Goal: Task Accomplishment & Management: Manage account settings

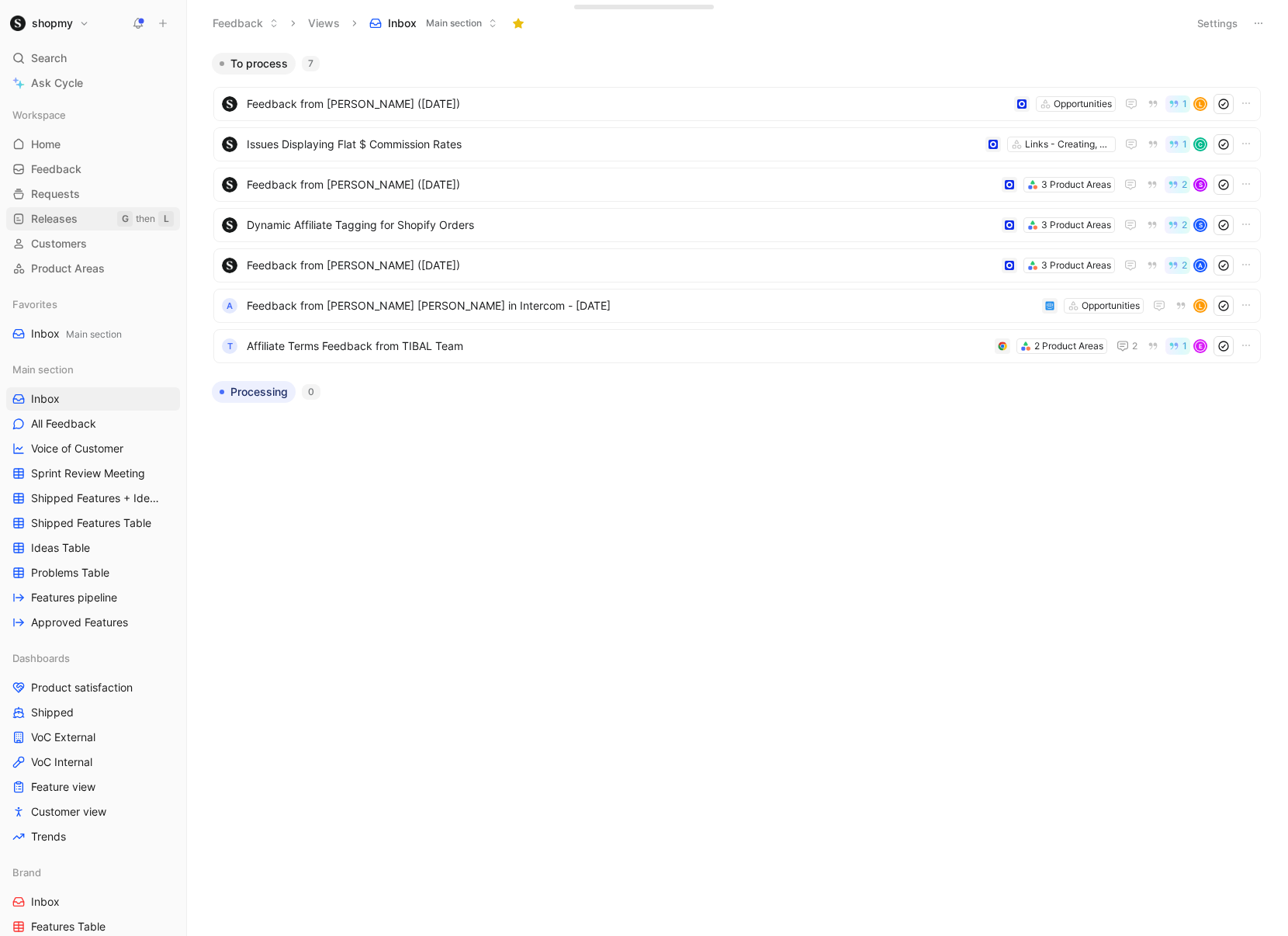
click at [62, 221] on span "Releases" at bounding box center [55, 218] width 47 height 15
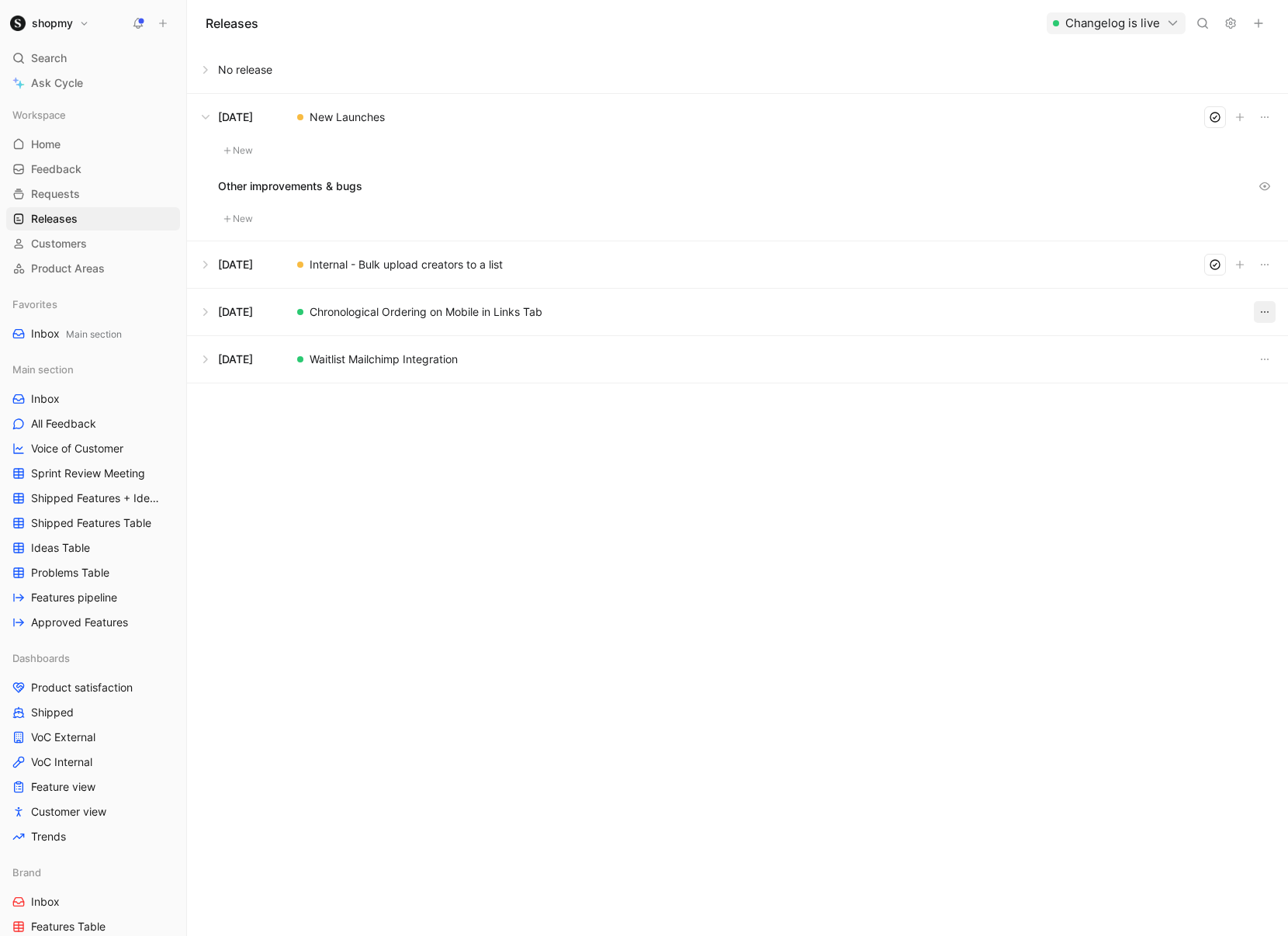
click at [1263, 312] on icon "button" at bounding box center [1266, 312] width 13 height 13
click at [723, 566] on div "Releases Changelog is live No release Aug 21, 2025 New Launches New Other impro…" at bounding box center [738, 468] width 1101 height 936
click at [1225, 23] on icon at bounding box center [1231, 23] width 13 height 13
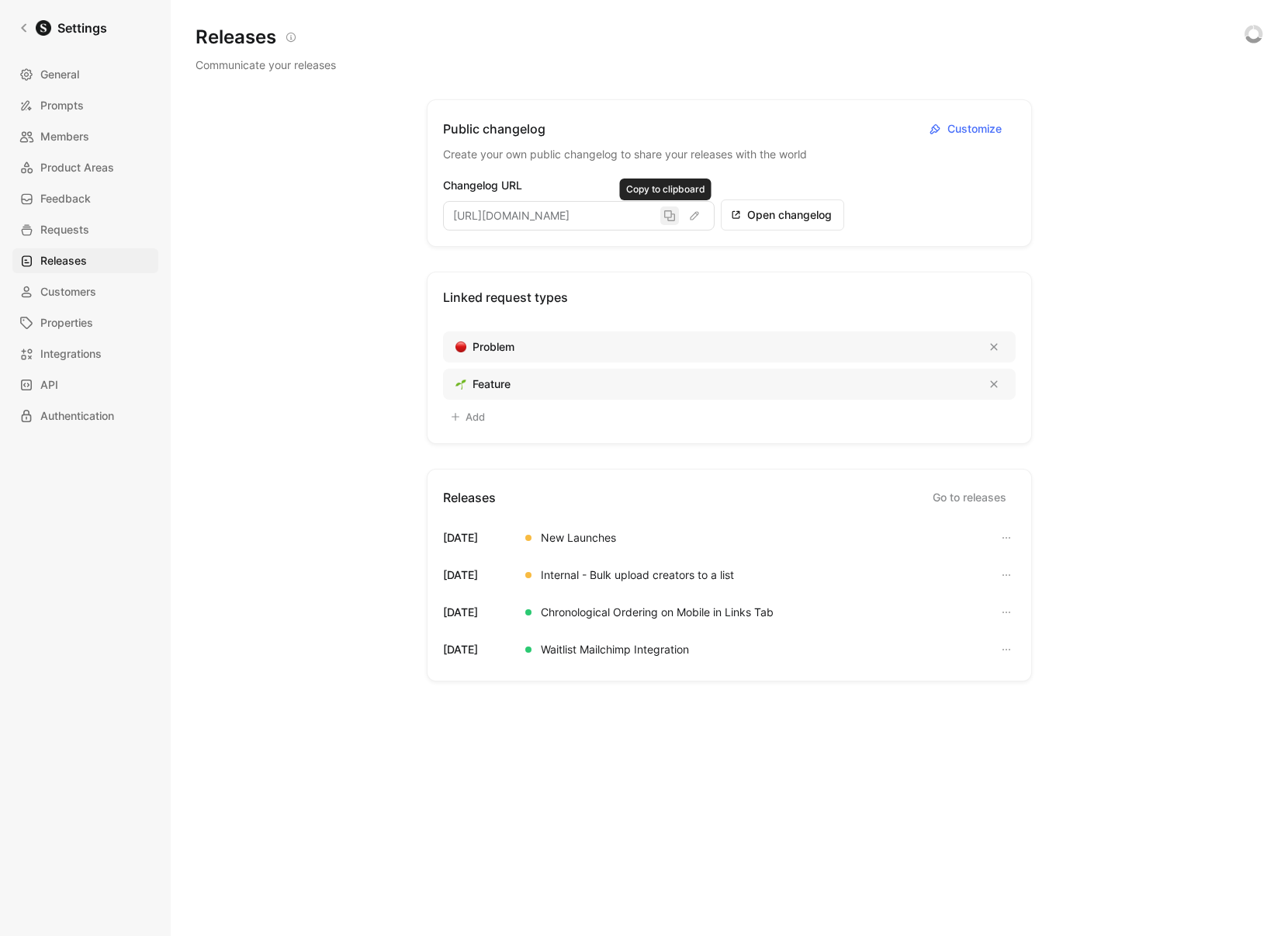
click at [671, 219] on icon "button" at bounding box center [670, 216] width 13 height 13
drag, startPoint x: 259, startPoint y: 247, endPoint x: 218, endPoint y: 239, distance: 41.8
click at [259, 246] on div "Releases Communicate your releases Public changelog Customize Create your own p…" at bounding box center [729, 493] width 1068 height 937
click at [83, 256] on span "Releases" at bounding box center [64, 260] width 47 height 19
click at [67, 231] on span "Requests" at bounding box center [65, 230] width 49 height 19
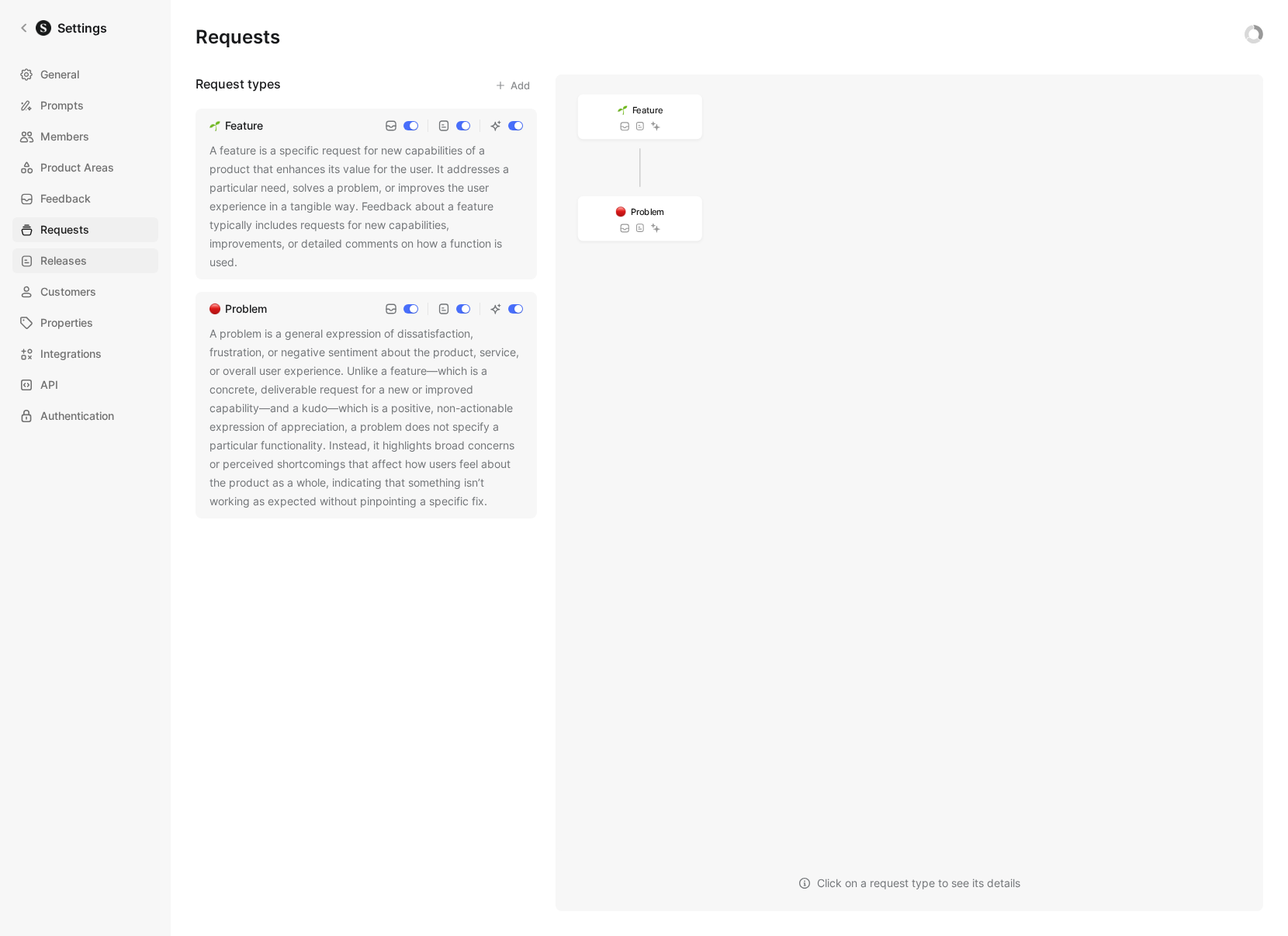
click at [60, 258] on span "Releases" at bounding box center [64, 260] width 47 height 19
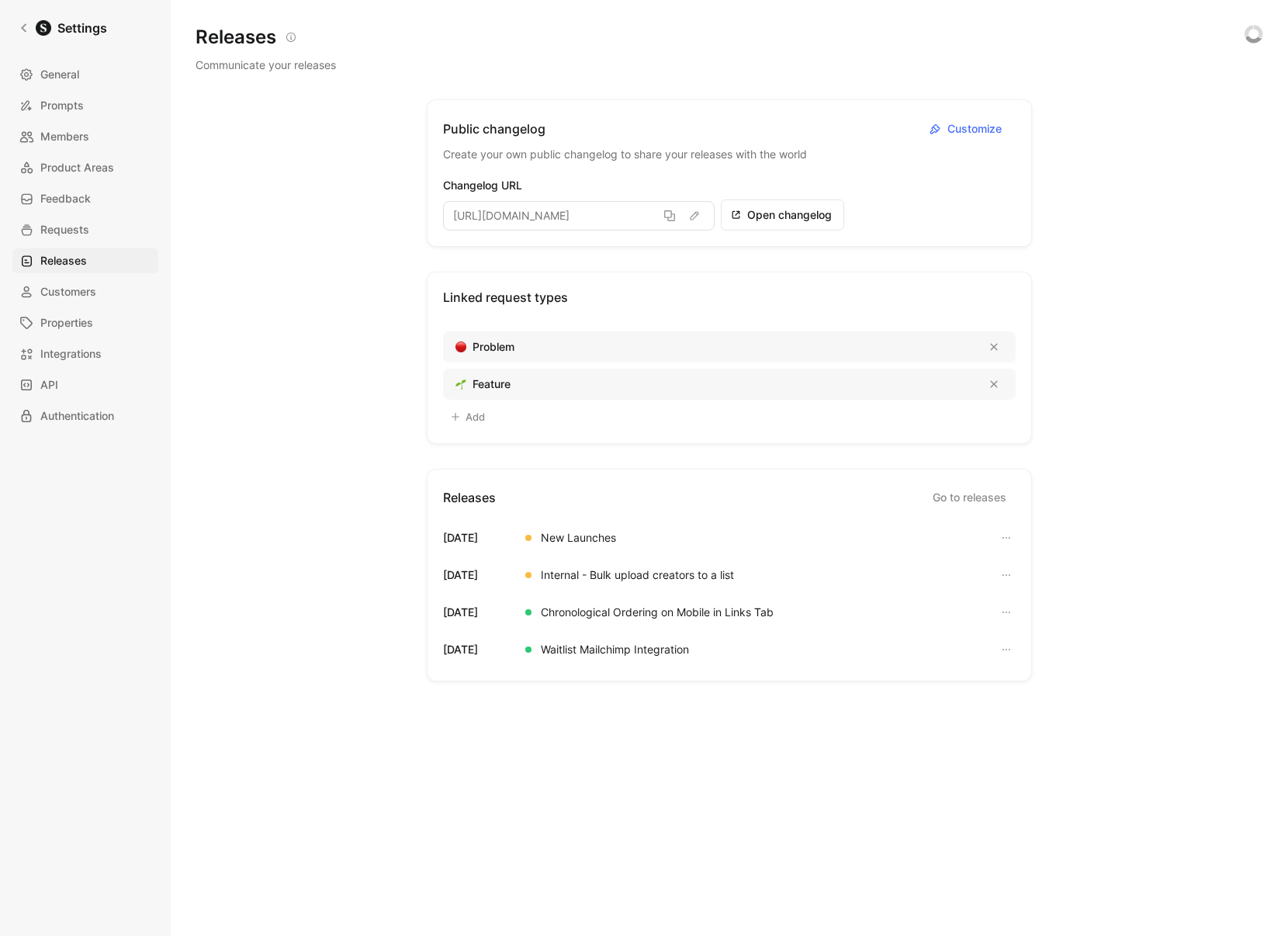
click at [187, 267] on div "Releases Communicate your releases Public changelog Customize Create your own p…" at bounding box center [729, 468] width 1118 height 936
click at [970, 490] on link "Go to releases" at bounding box center [970, 498] width 92 height 25
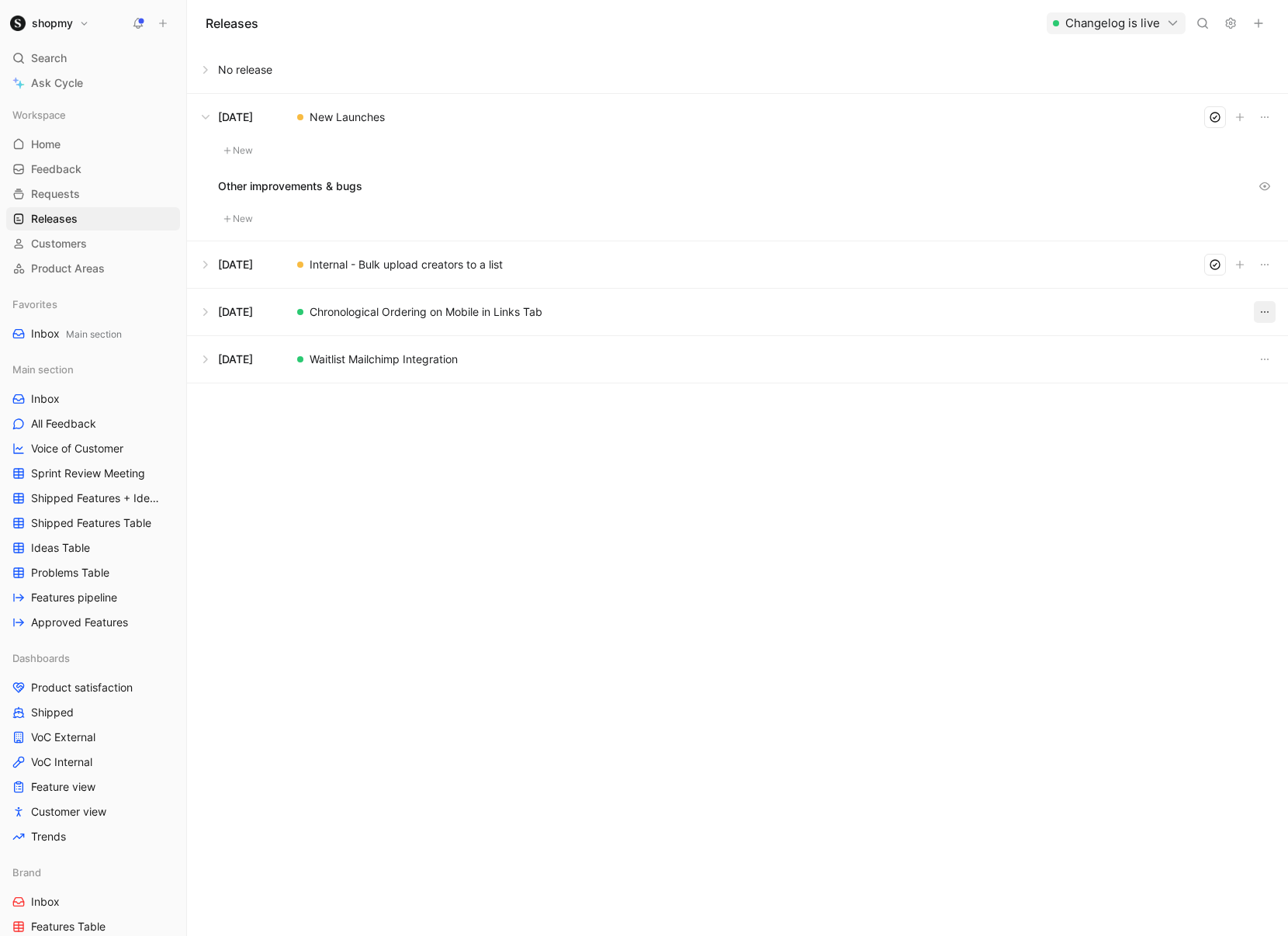
click at [1259, 312] on icon "button" at bounding box center [1266, 312] width 13 height 13
click at [1184, 367] on span "Unpublish" at bounding box center [1167, 365] width 50 height 13
click at [1175, 407] on div "Delete" at bounding box center [1191, 412] width 100 height 19
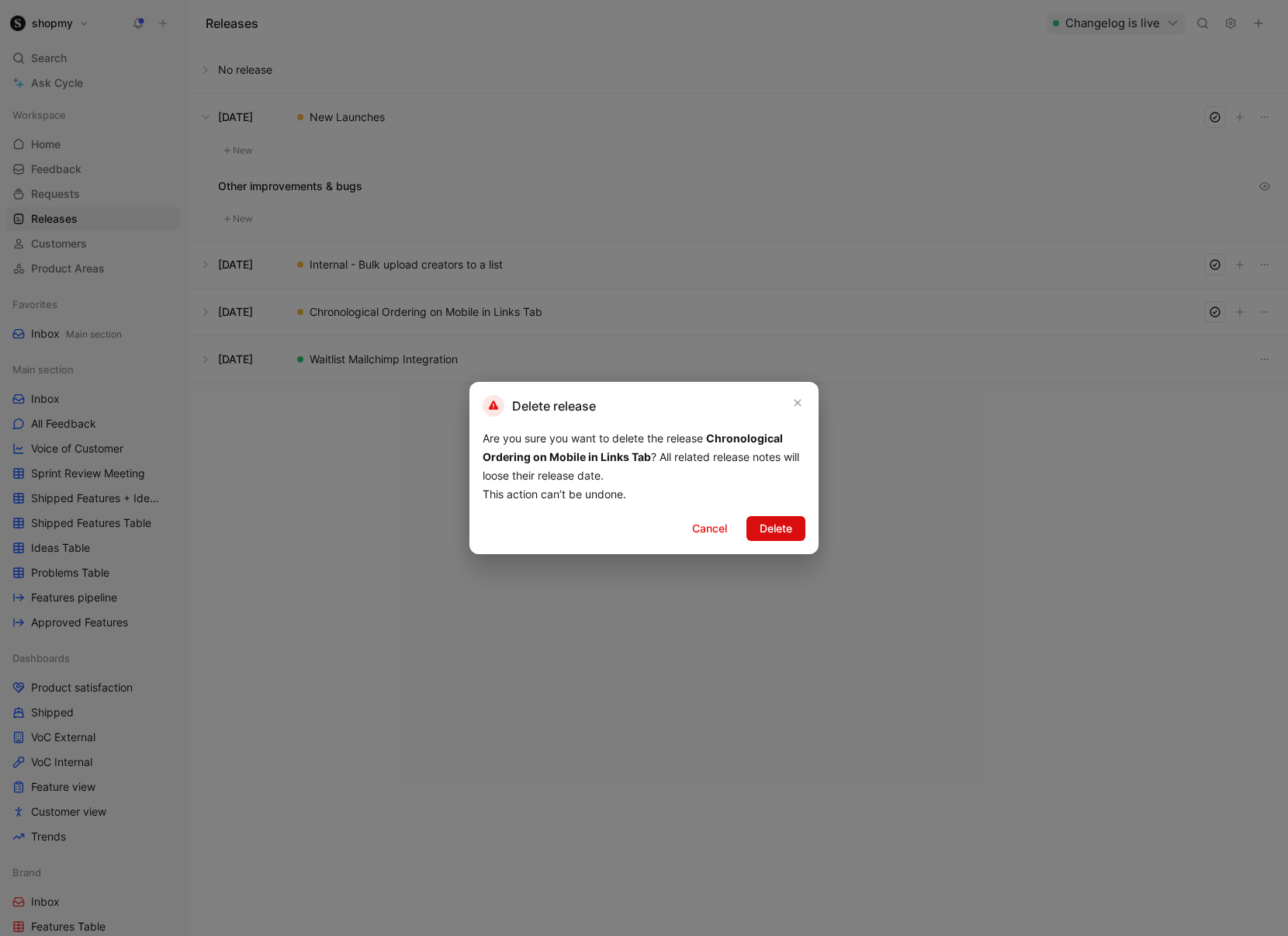
click at [767, 533] on span "Delete" at bounding box center [776, 528] width 32 height 19
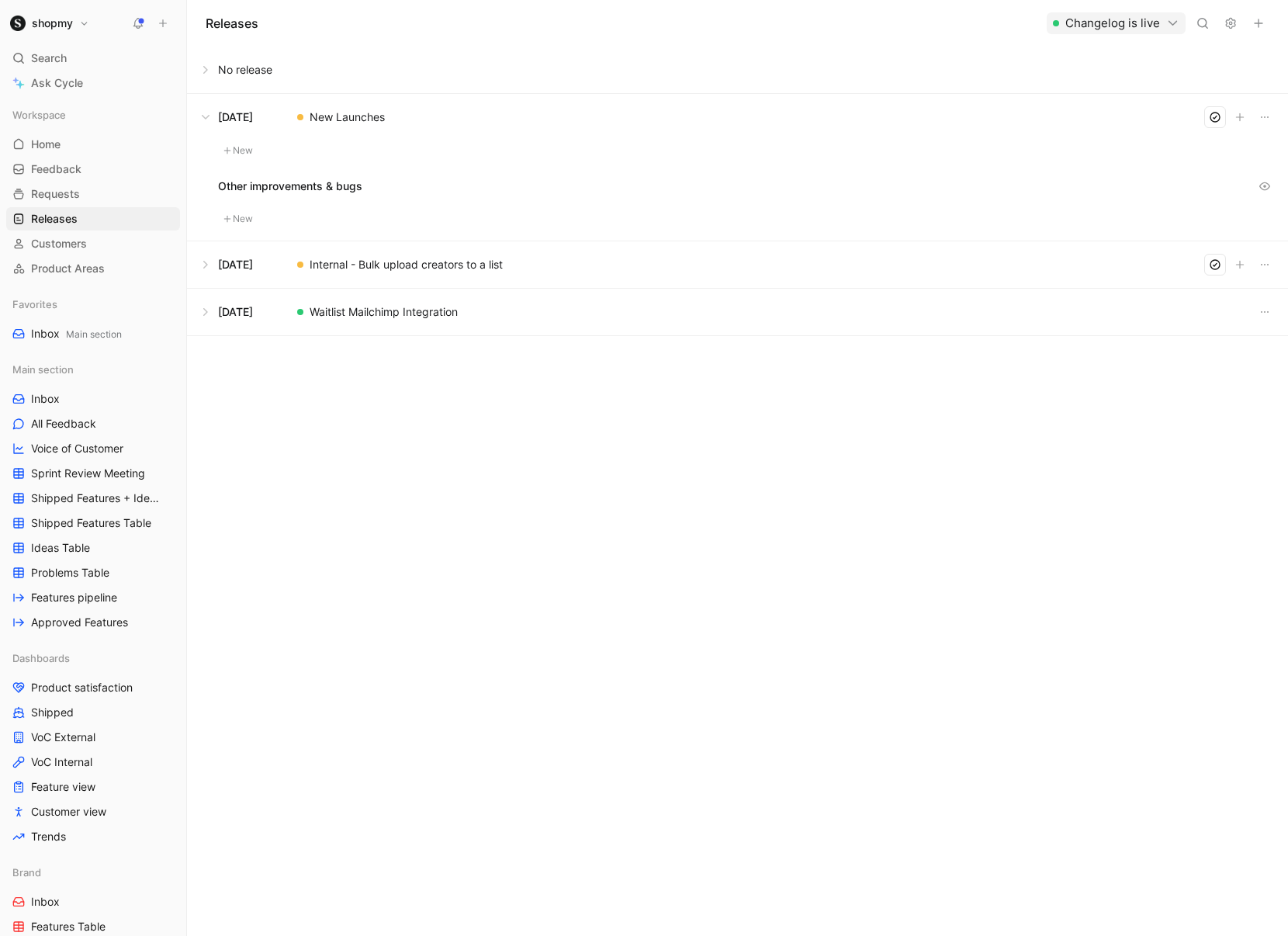
click at [209, 263] on button at bounding box center [737, 264] width 1100 height 47
click at [1257, 28] on icon "button" at bounding box center [1259, 23] width 13 height 13
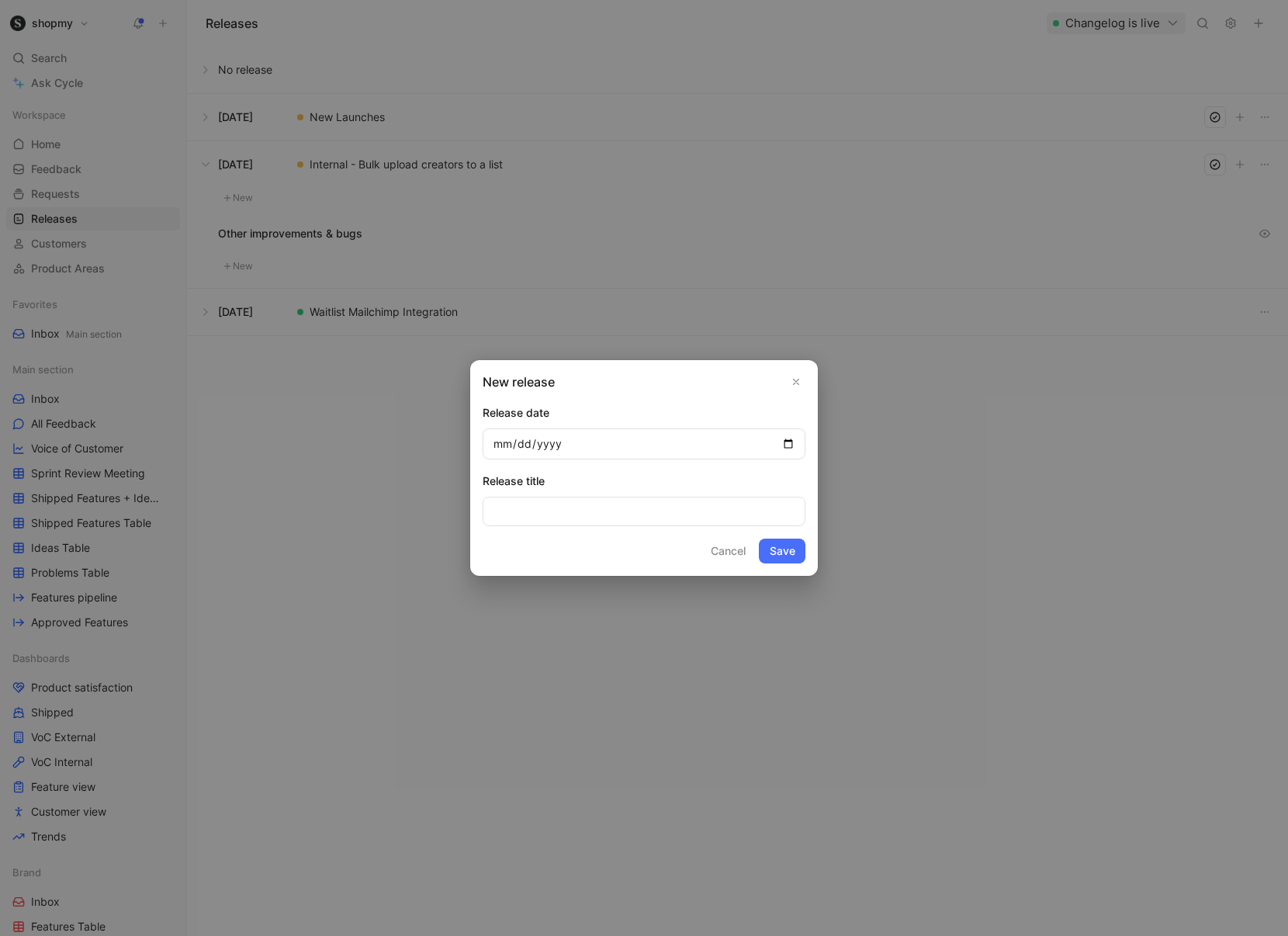
click at [615, 443] on input "date" at bounding box center [644, 444] width 323 height 31
click at [788, 442] on input "date" at bounding box center [644, 444] width 323 height 31
type input "2025-08-20"
click at [634, 509] on input at bounding box center [644, 511] width 323 height 30
type input "Opportunities & Waitlist Updates"
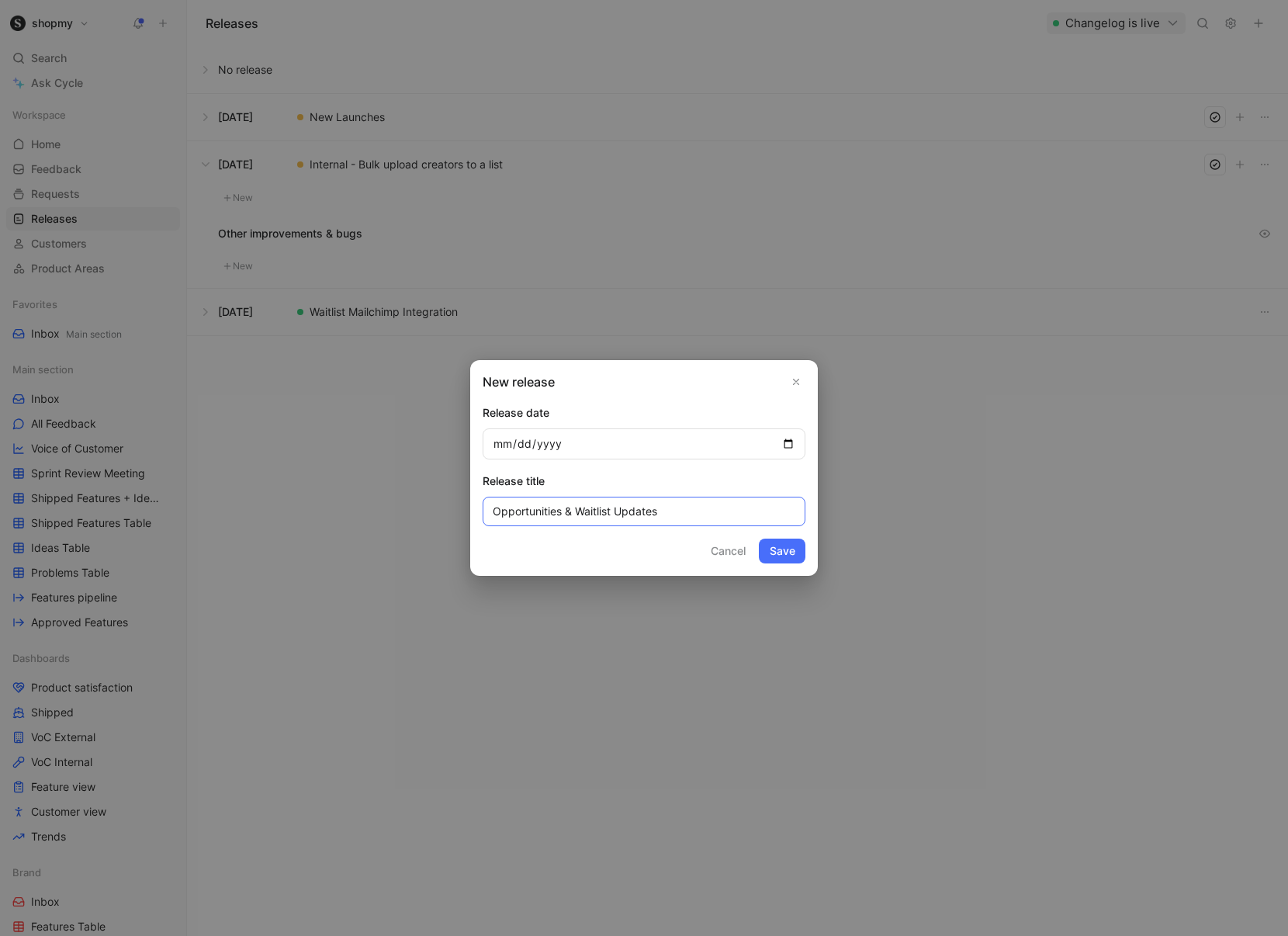
click at [759, 539] on button "Save" at bounding box center [782, 551] width 47 height 25
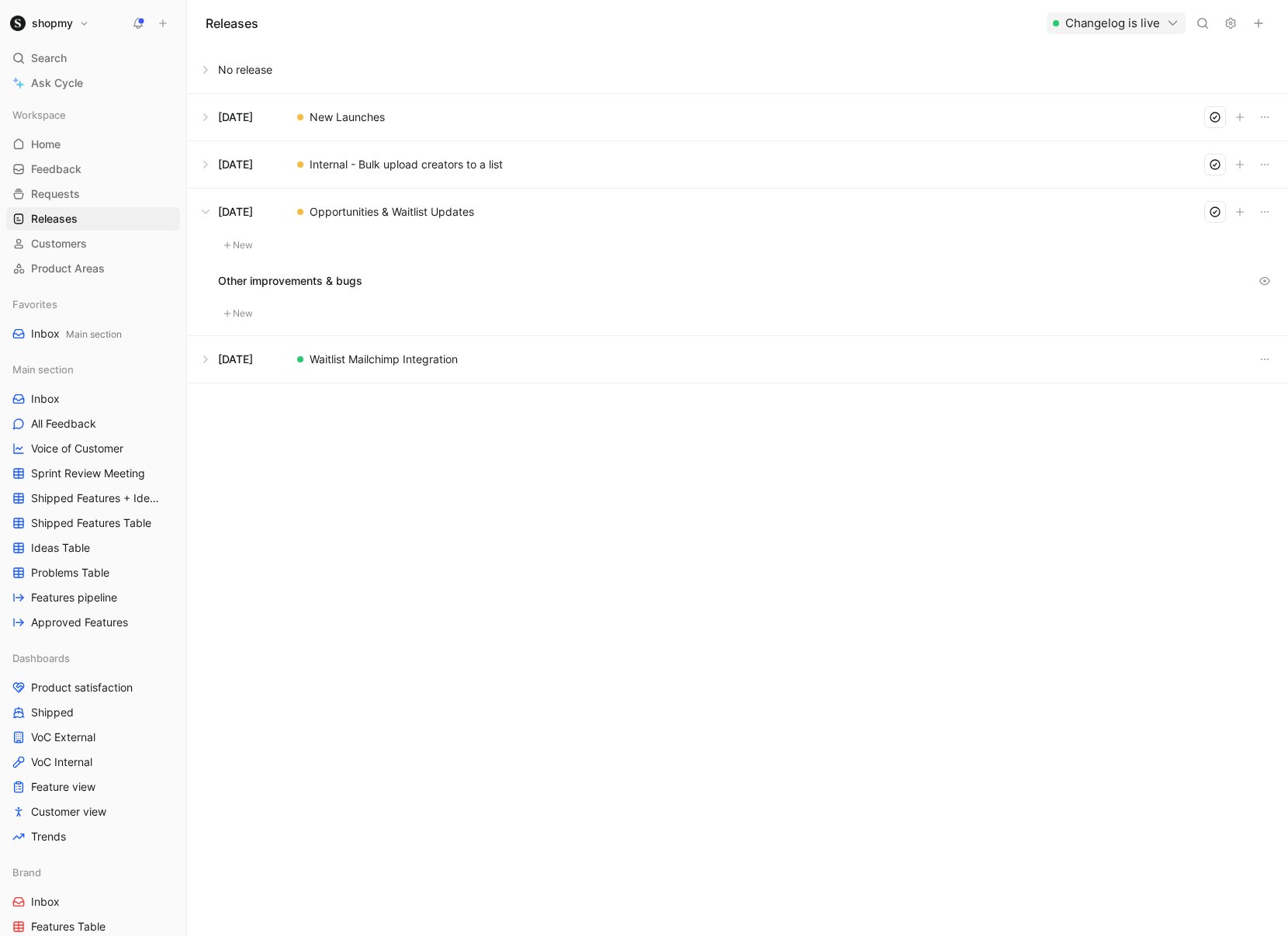
click at [243, 244] on button "New" at bounding box center [238, 245] width 40 height 19
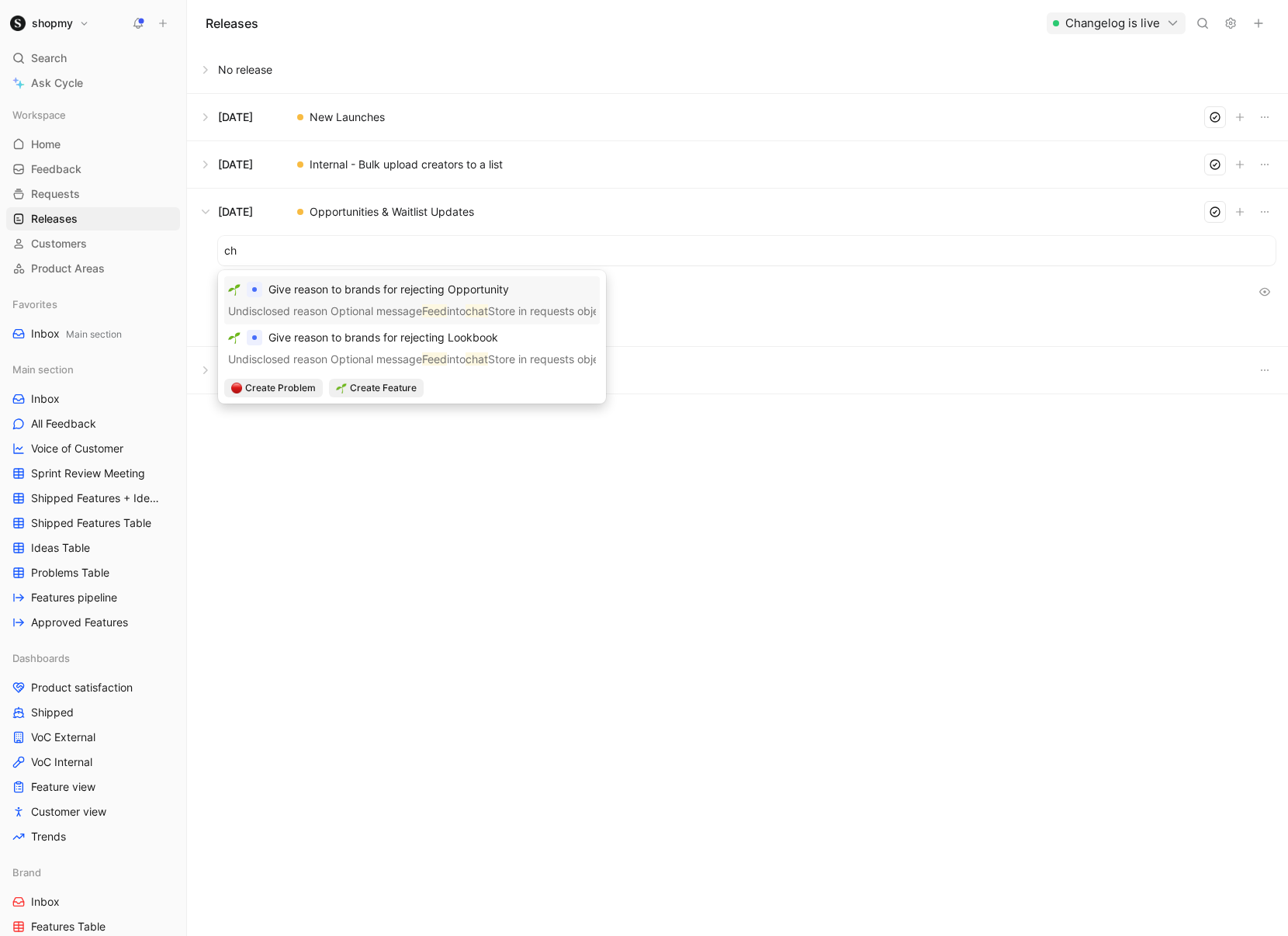
type input "c"
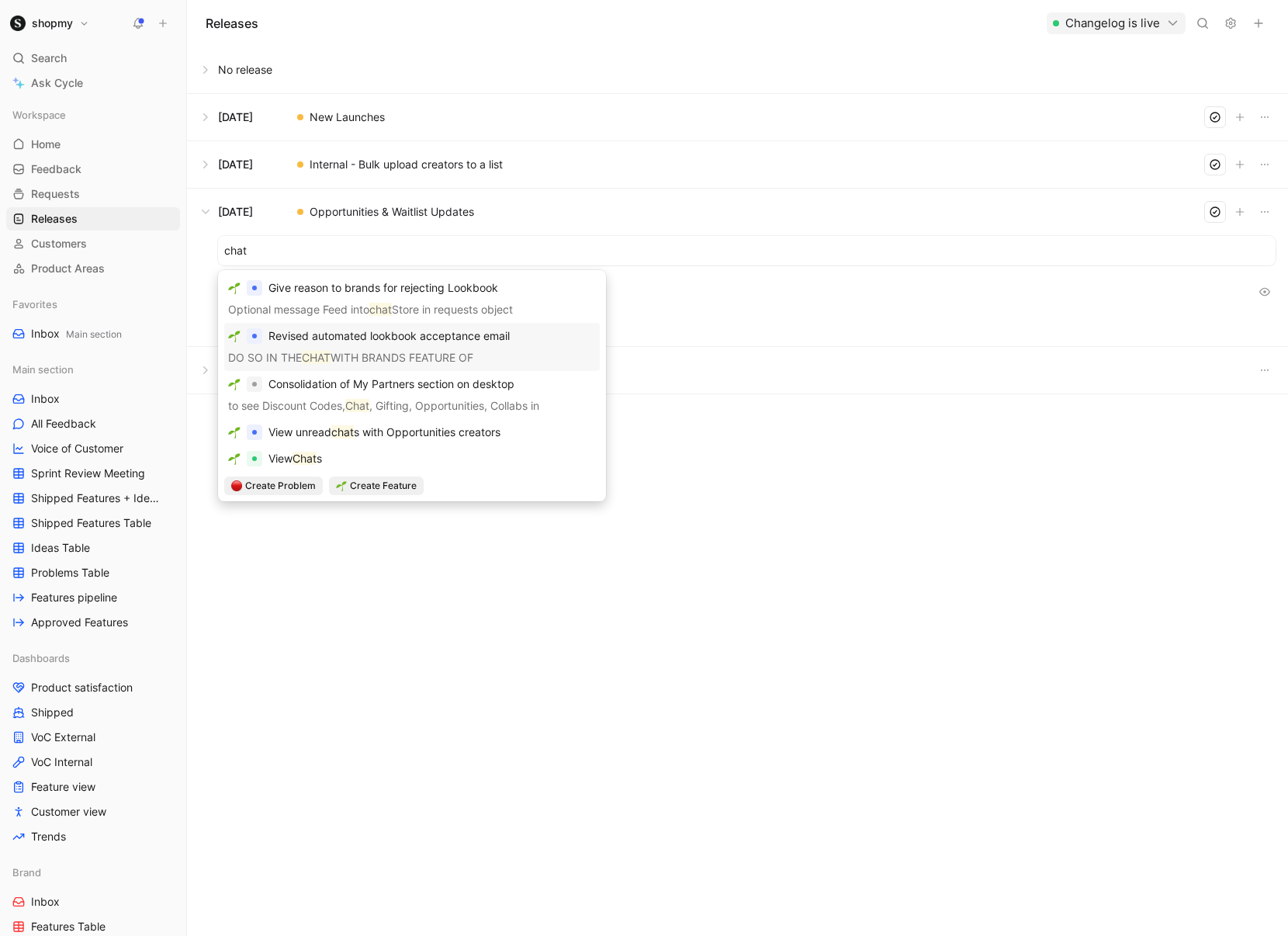
scroll to position [306, 0]
type input "chat"
click at [398, 434] on span "s with Opportunities creators" at bounding box center [428, 429] width 147 height 13
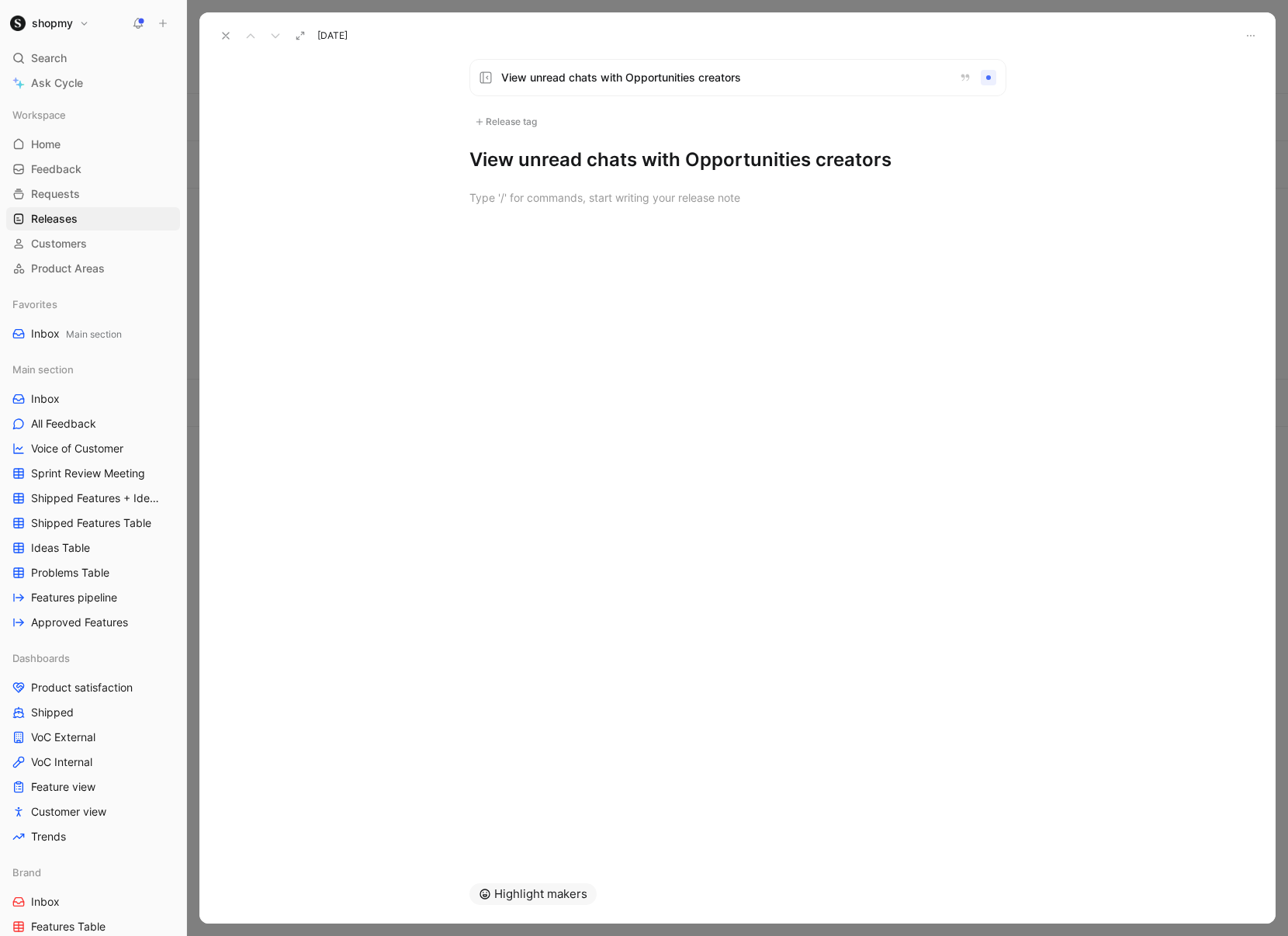
click at [822, 80] on span "View unread chats with Opportunities creators" at bounding box center [724, 77] width 446 height 19
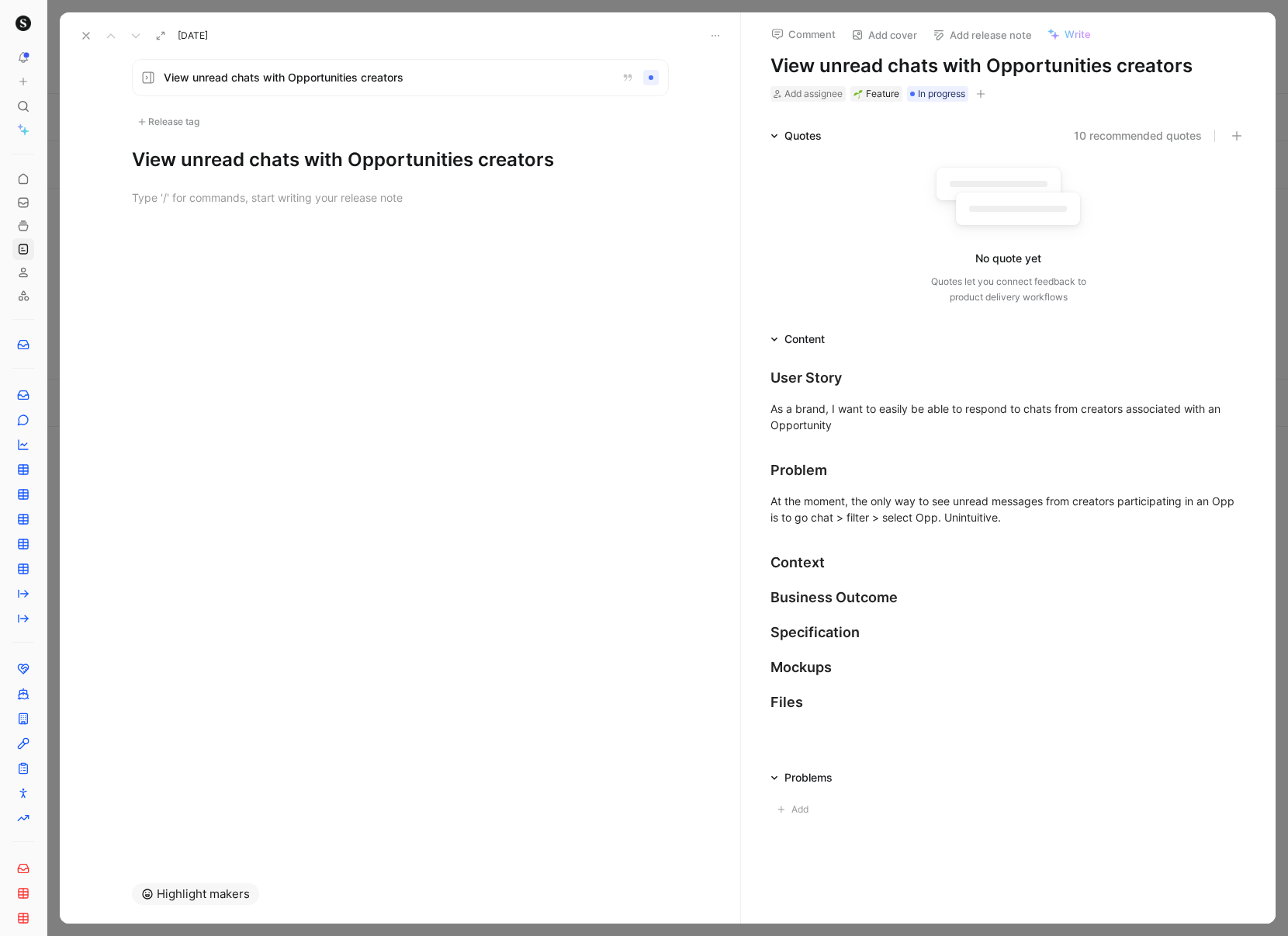
click at [314, 257] on div "View unread chats with Opportunities creators Release tag View unread chats wit…" at bounding box center [400, 455] width 681 height 818
click at [176, 122] on div "Release tag" at bounding box center [168, 121] width 73 height 19
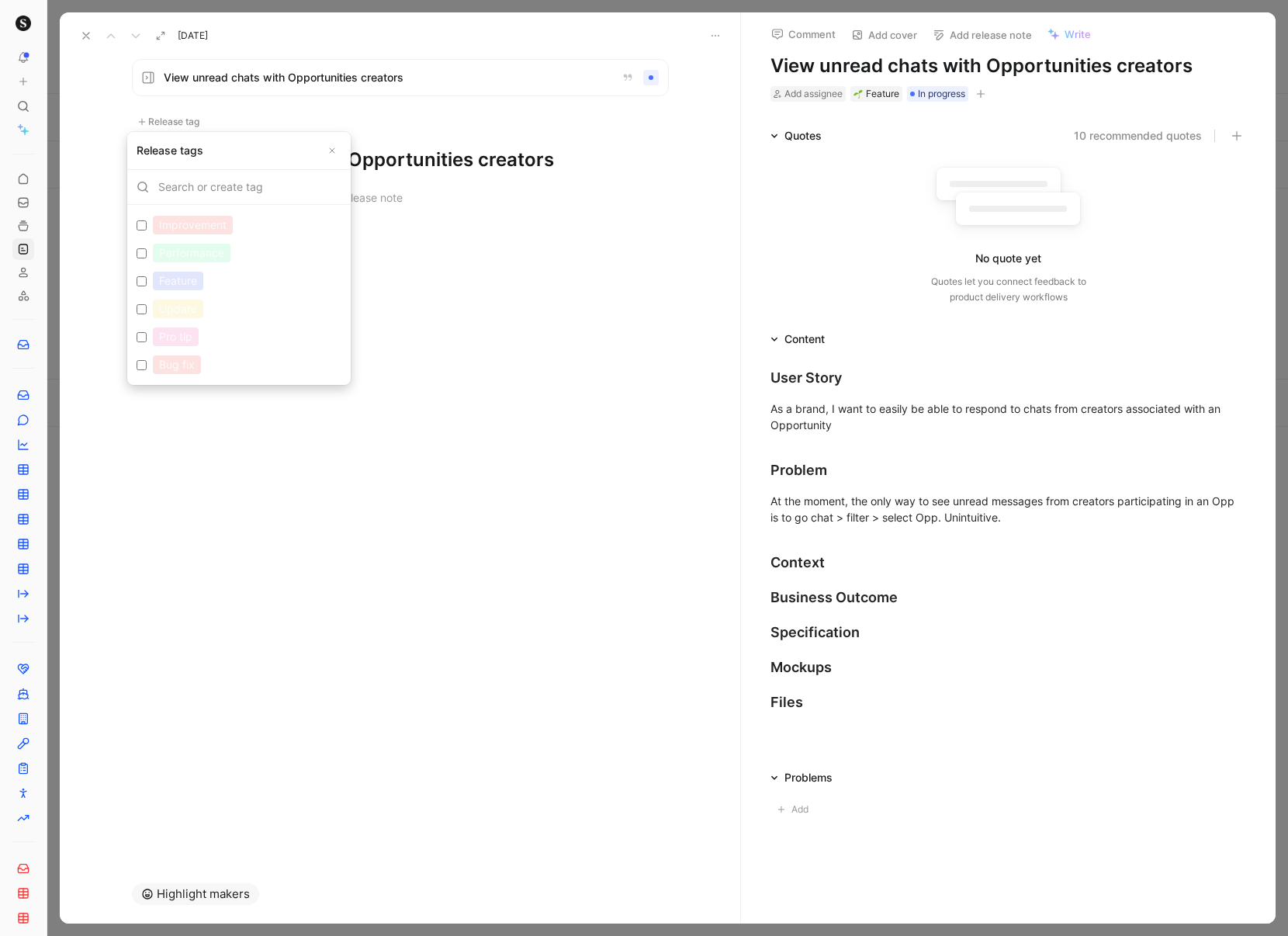
click at [142, 277] on input "Feature Edit" at bounding box center [141, 281] width 10 height 10
checkbox input "true"
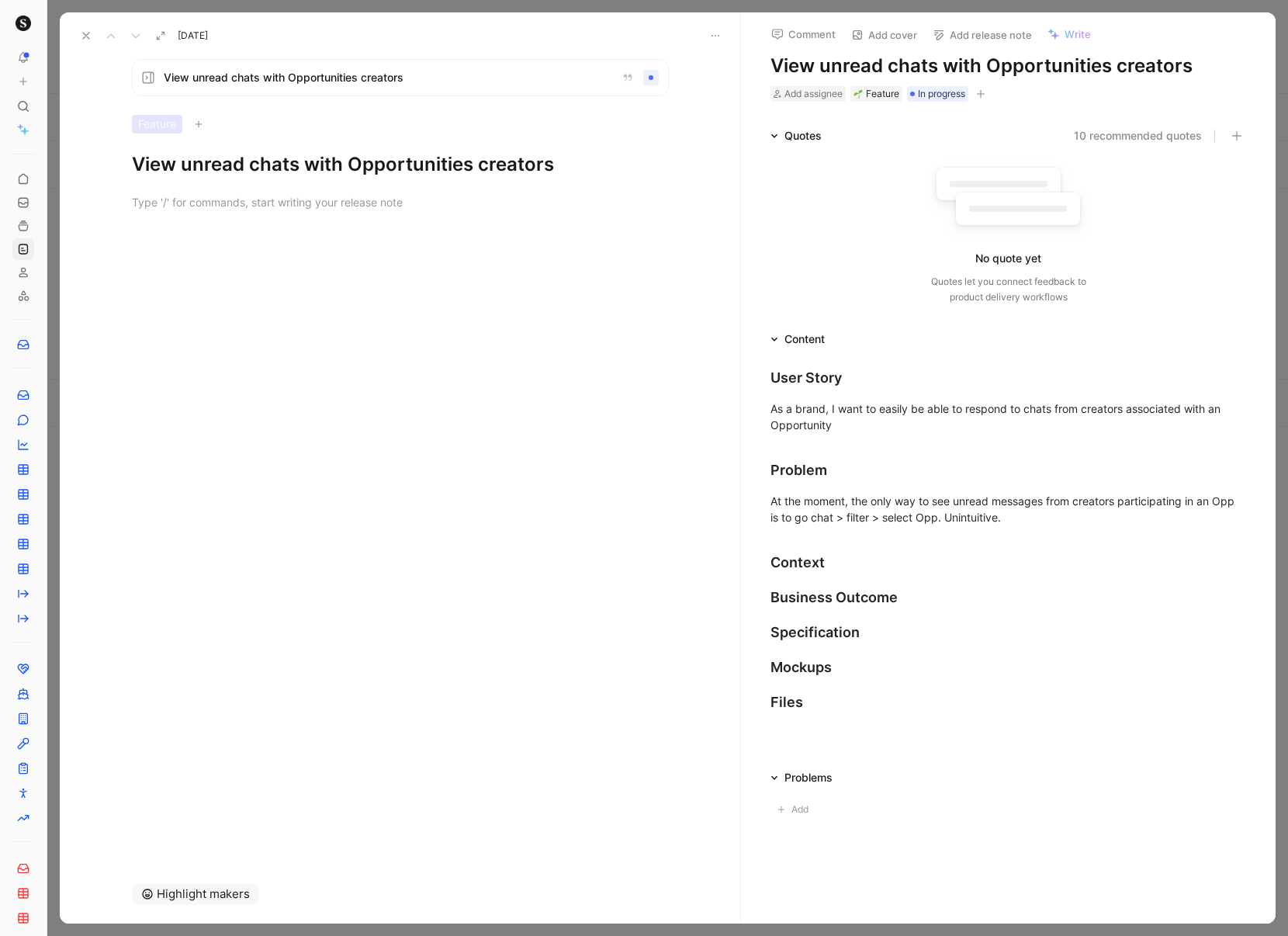
click at [344, 224] on div at bounding box center [400, 202] width 681 height 50
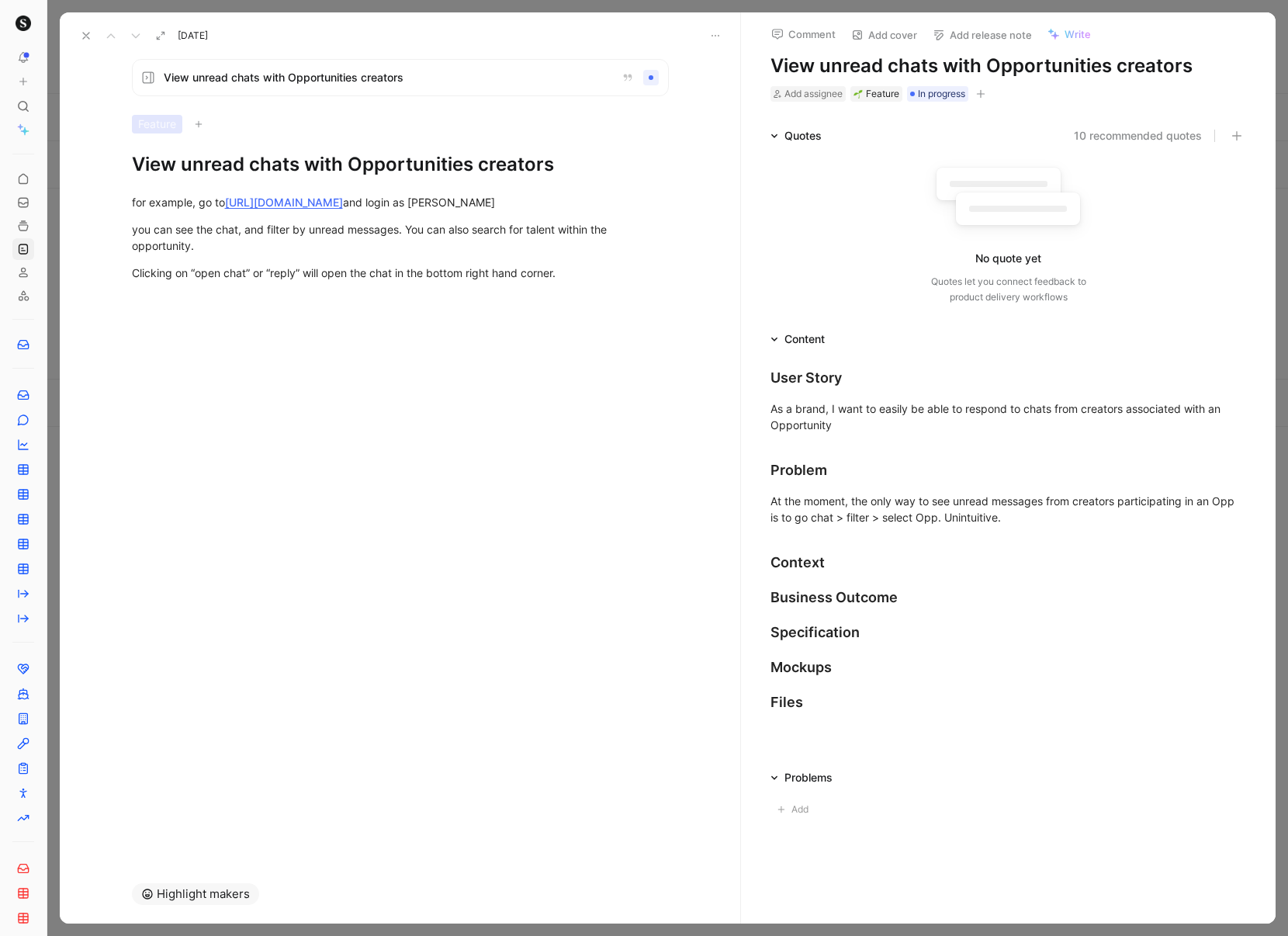
click at [291, 168] on h1 "View unread chats with Opportunities creators" at bounding box center [400, 165] width 537 height 25
click at [185, 161] on h1 "View unread chats with Opportunities creators" at bounding box center [400, 165] width 537 height 25
click at [203, 163] on h1 "View unread chats with Opportunities creators" at bounding box center [400, 165] width 537 height 25
click at [204, 164] on h1 "View unread chats with Opportunities creators" at bounding box center [400, 165] width 537 height 25
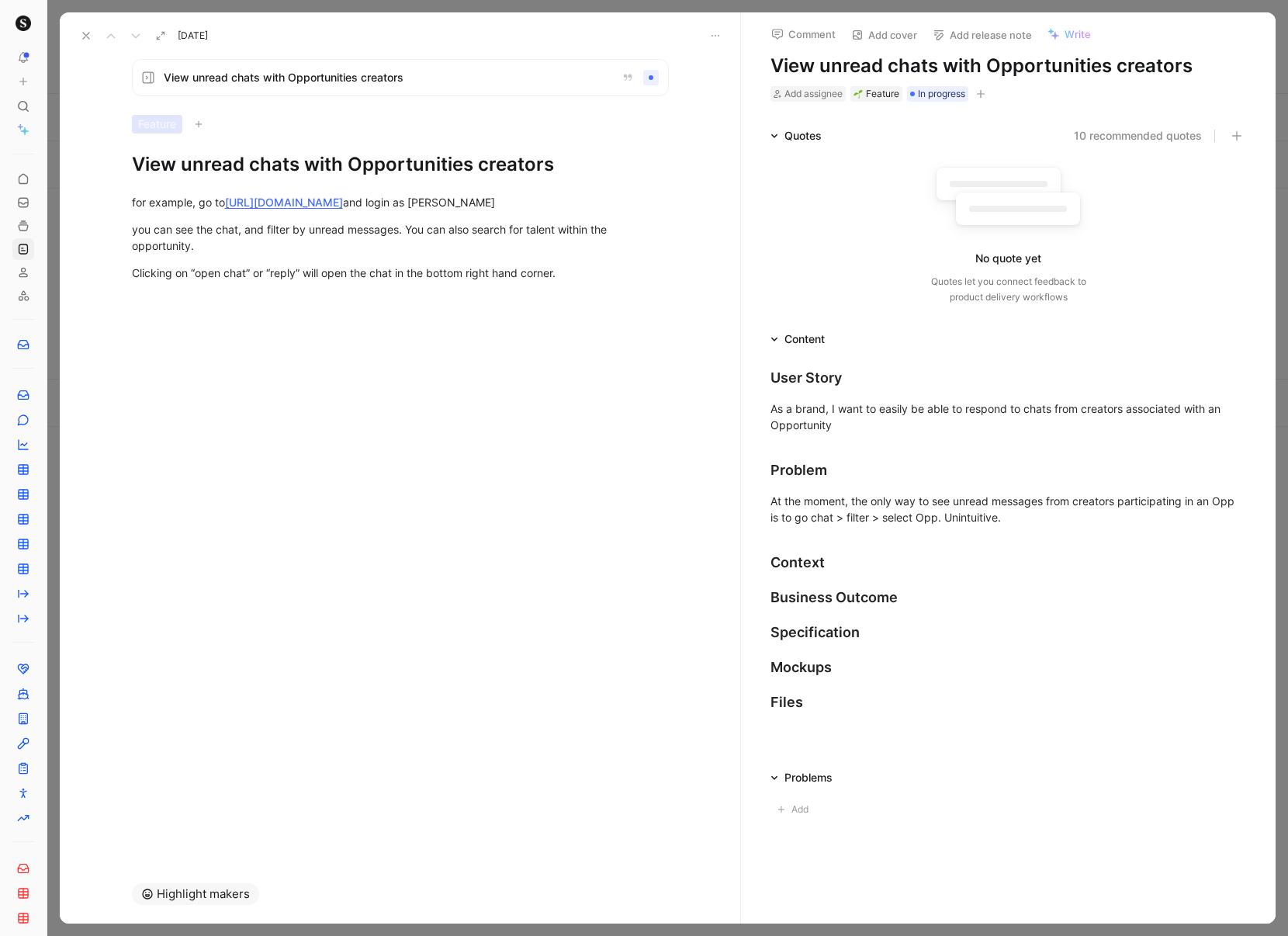
click at [204, 164] on h1 "View unread chats with Opportunities creators" at bounding box center [400, 165] width 537 height 25
click at [302, 252] on div "you can see the chat, and filter by unread messages. You can also search for ta…" at bounding box center [400, 238] width 537 height 32
click at [621, 277] on div "Clicking on “open chat” or “reply” will open the chat in the bottom right hand …" at bounding box center [400, 273] width 537 height 16
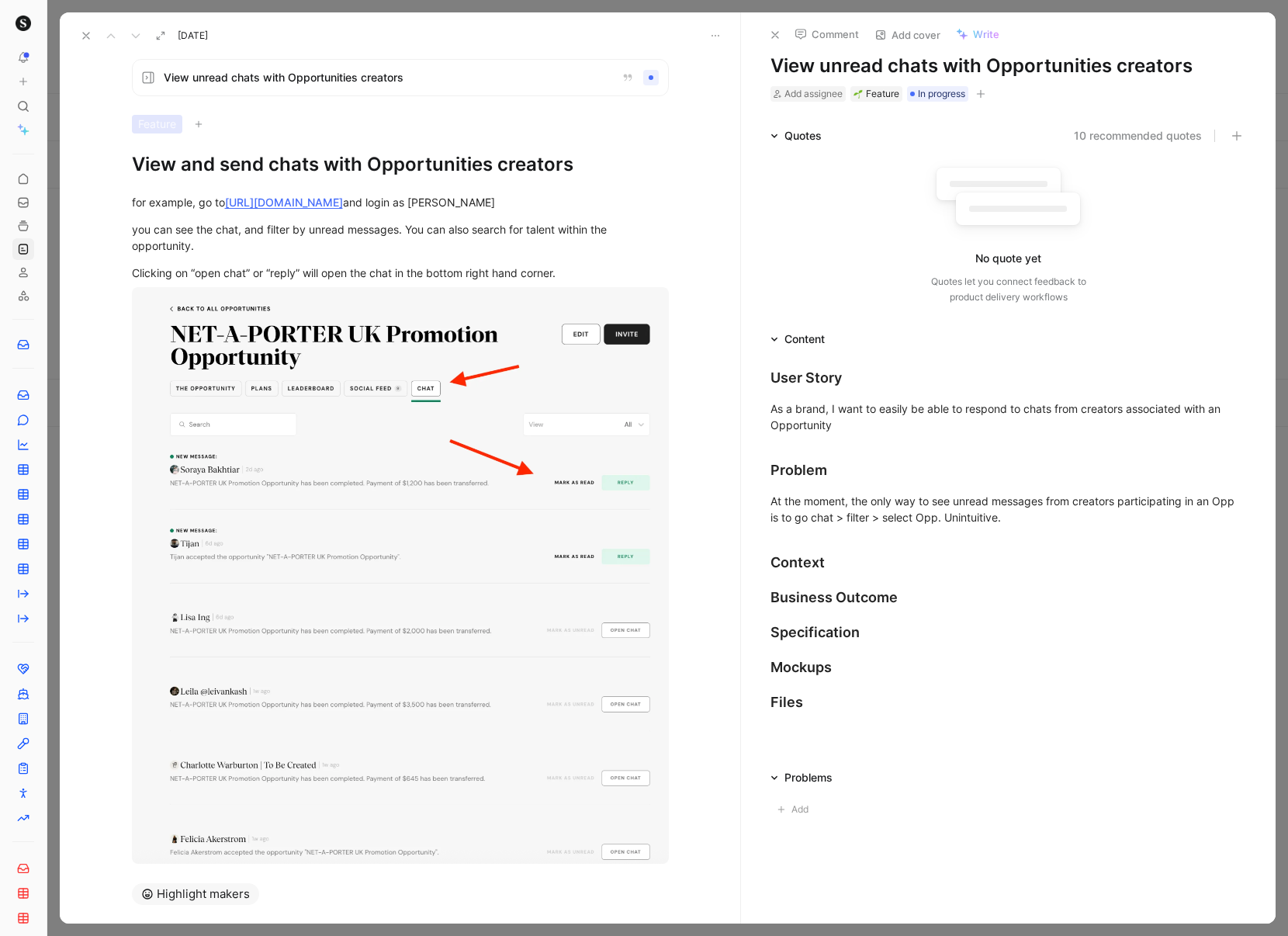
click at [145, 81] on use at bounding box center [148, 77] width 11 height 11
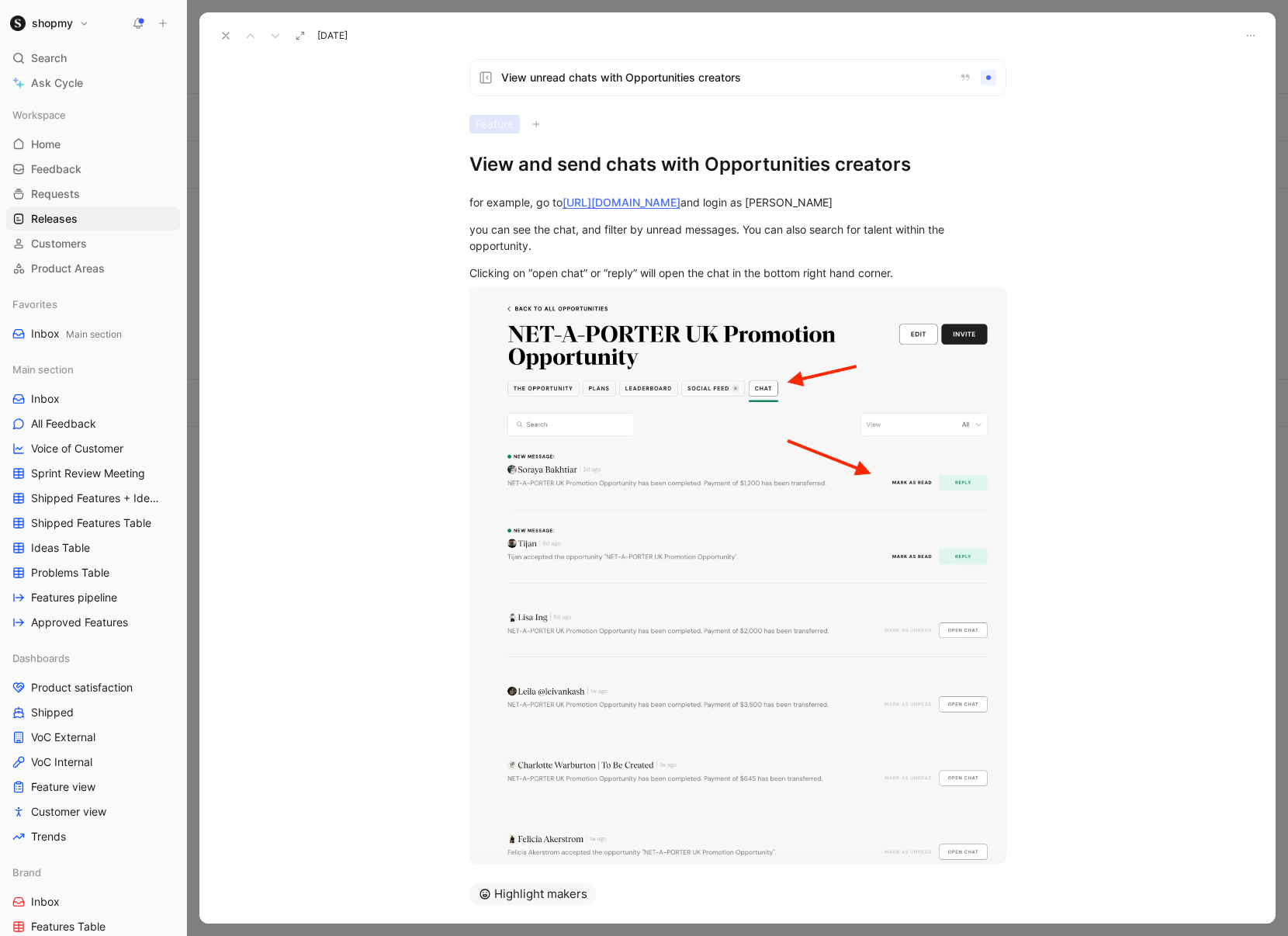
click at [533, 125] on icon at bounding box center [536, 124] width 9 height 9
click at [229, 36] on icon at bounding box center [226, 36] width 13 height 13
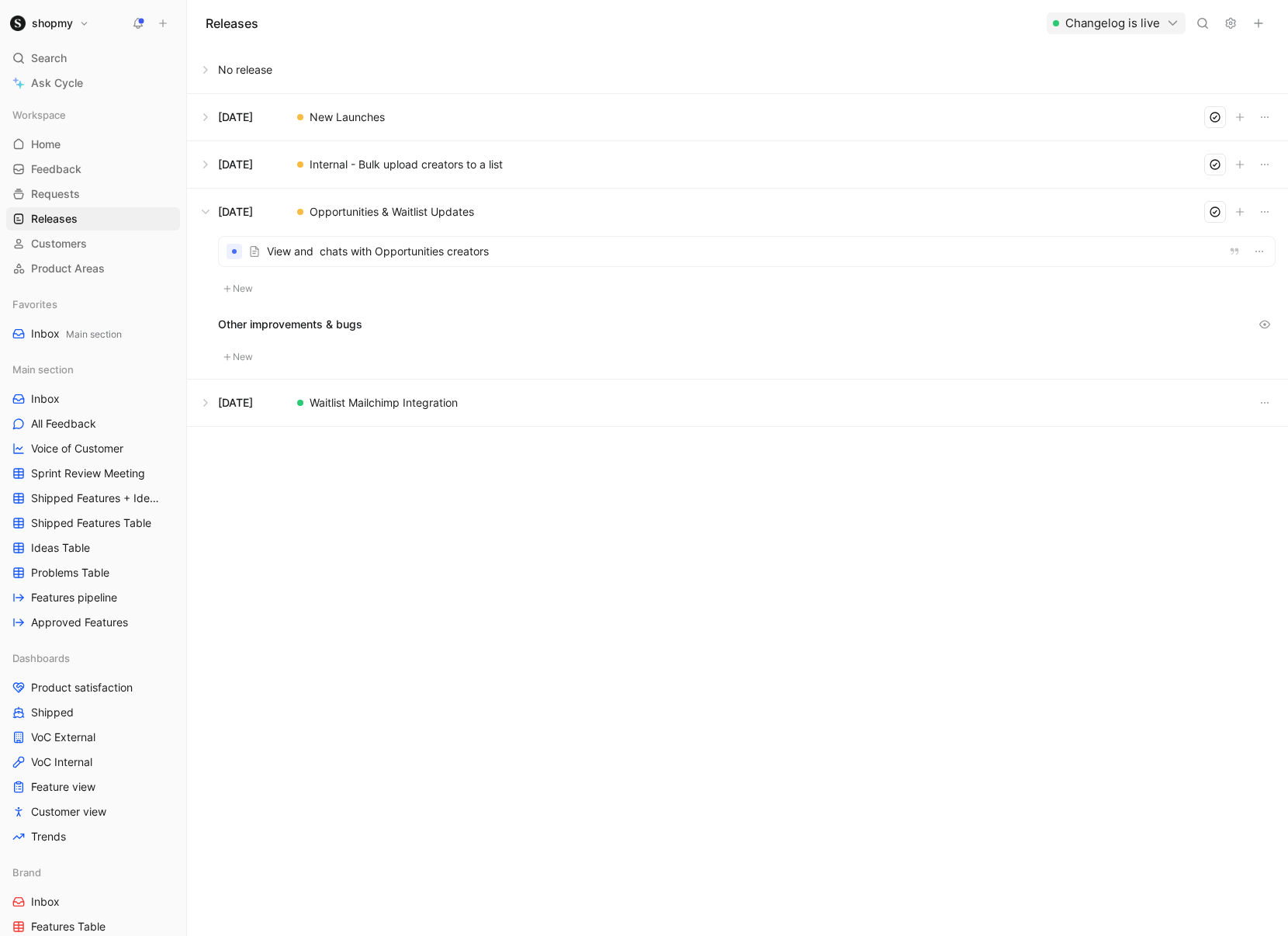
click at [210, 163] on button at bounding box center [737, 164] width 1100 height 47
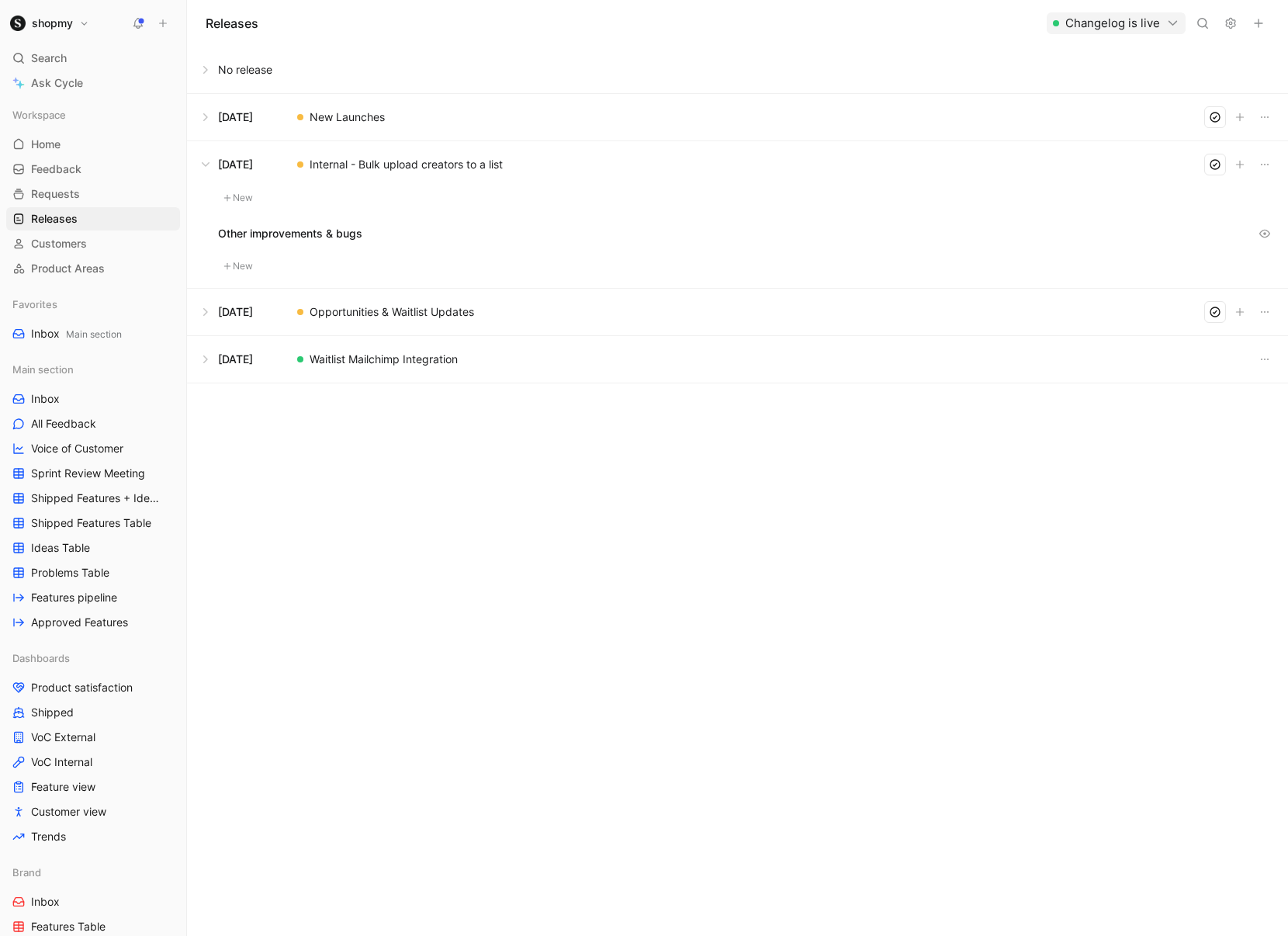
click at [210, 164] on button at bounding box center [737, 164] width 1100 height 47
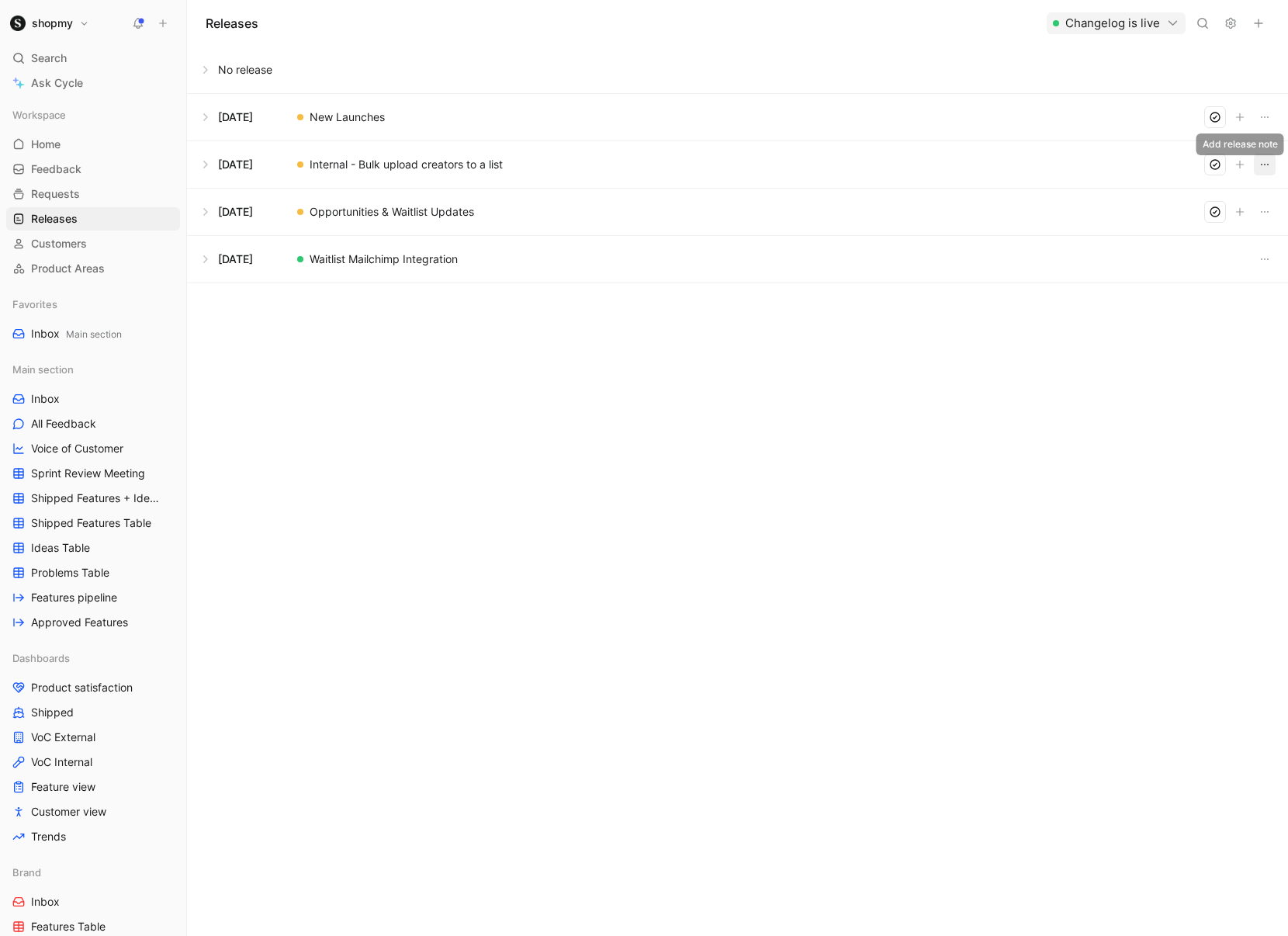
click at [1266, 166] on icon "button" at bounding box center [1266, 165] width 13 height 13
click at [1171, 261] on span "Delete" at bounding box center [1158, 264] width 32 height 13
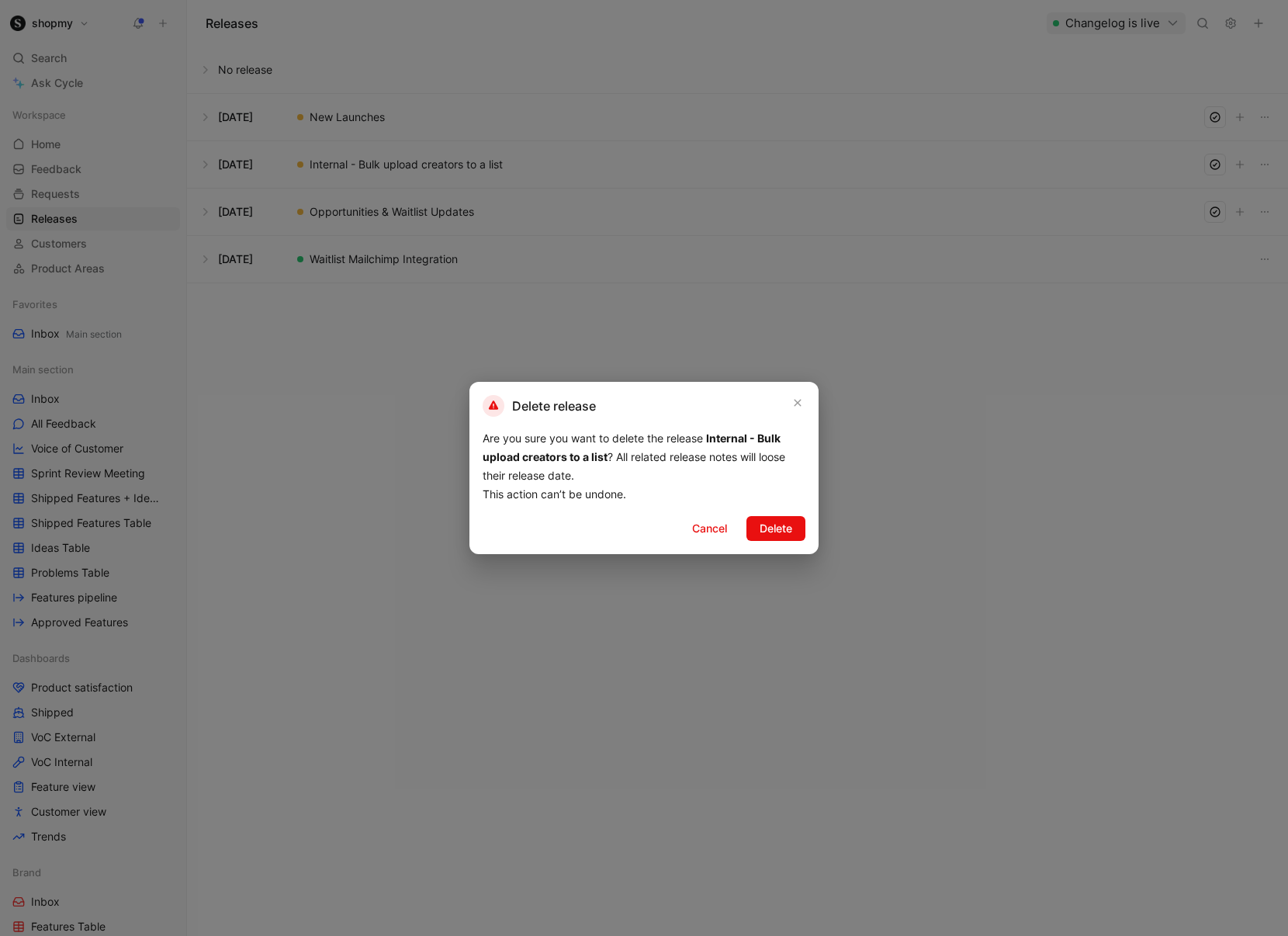
drag, startPoint x: 778, startPoint y: 533, endPoint x: 771, endPoint y: 527, distance: 9.2
click at [778, 533] on span "Delete" at bounding box center [776, 528] width 32 height 19
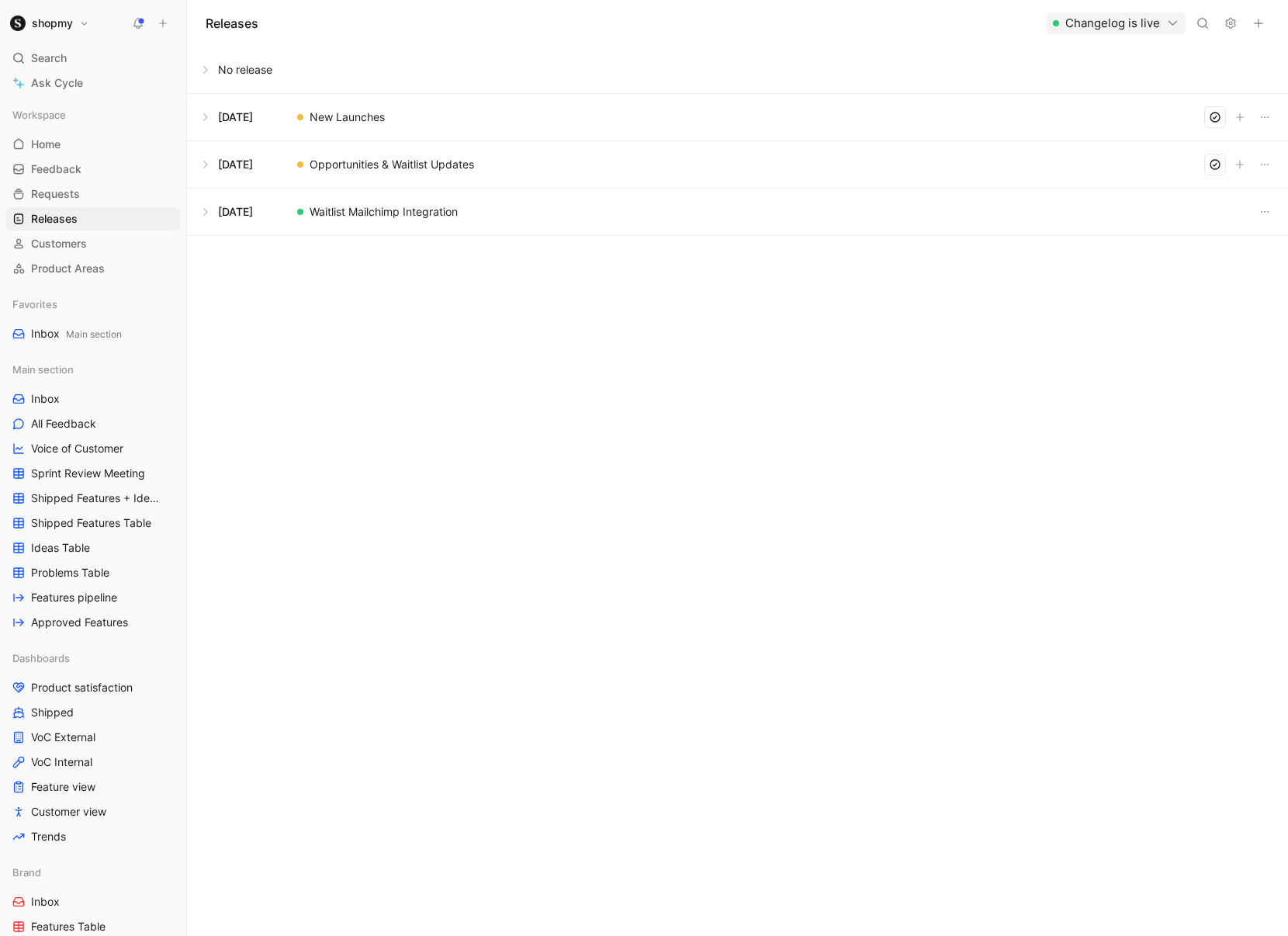
click at [205, 161] on button at bounding box center [737, 164] width 1100 height 47
click at [243, 164] on button at bounding box center [737, 164] width 1100 height 47
click at [204, 160] on button at bounding box center [737, 164] width 1100 height 47
click at [1260, 171] on button "button" at bounding box center [1265, 164] width 22 height 22
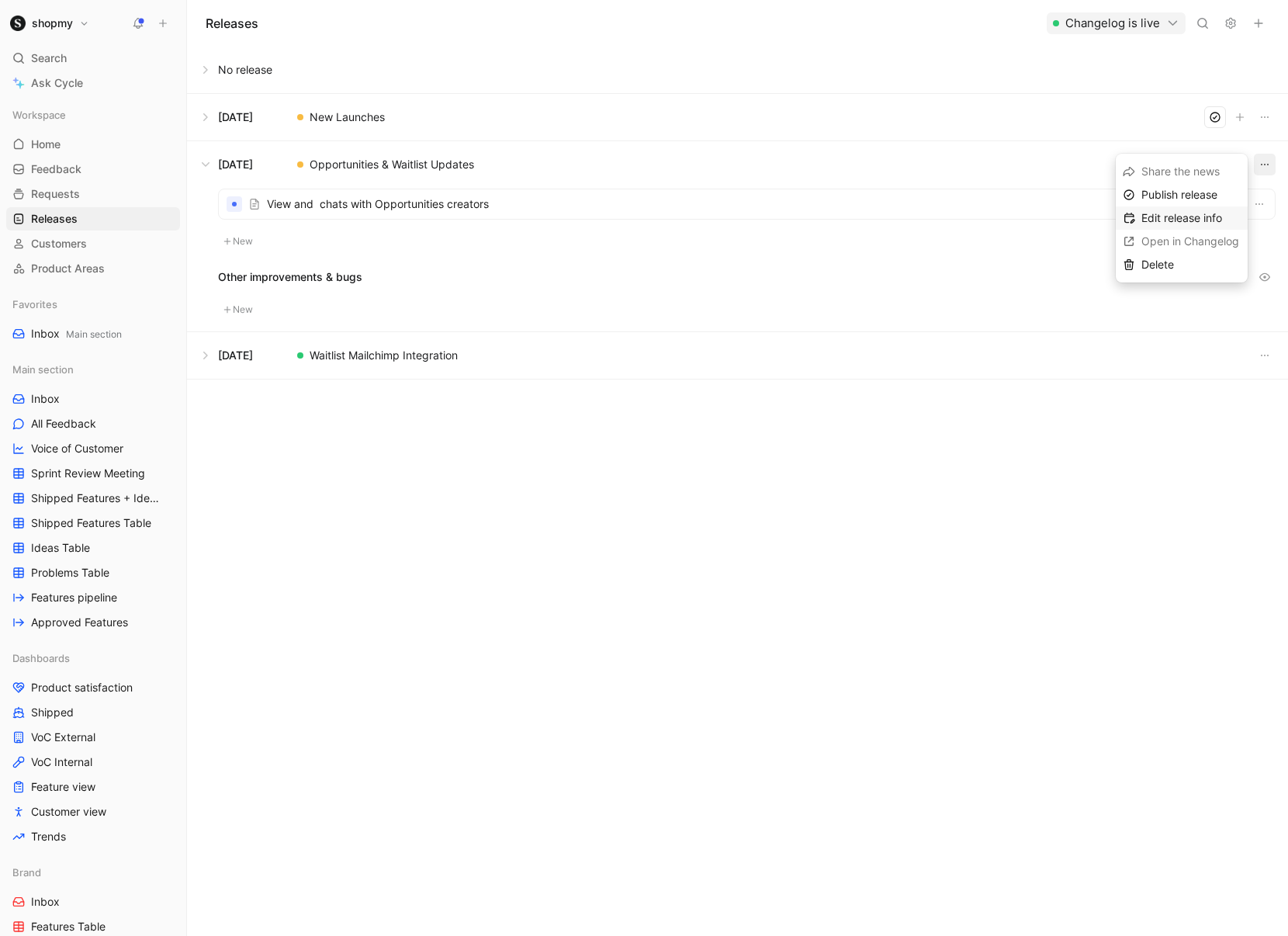
click at [1193, 214] on span "Edit release info" at bounding box center [1182, 217] width 81 height 13
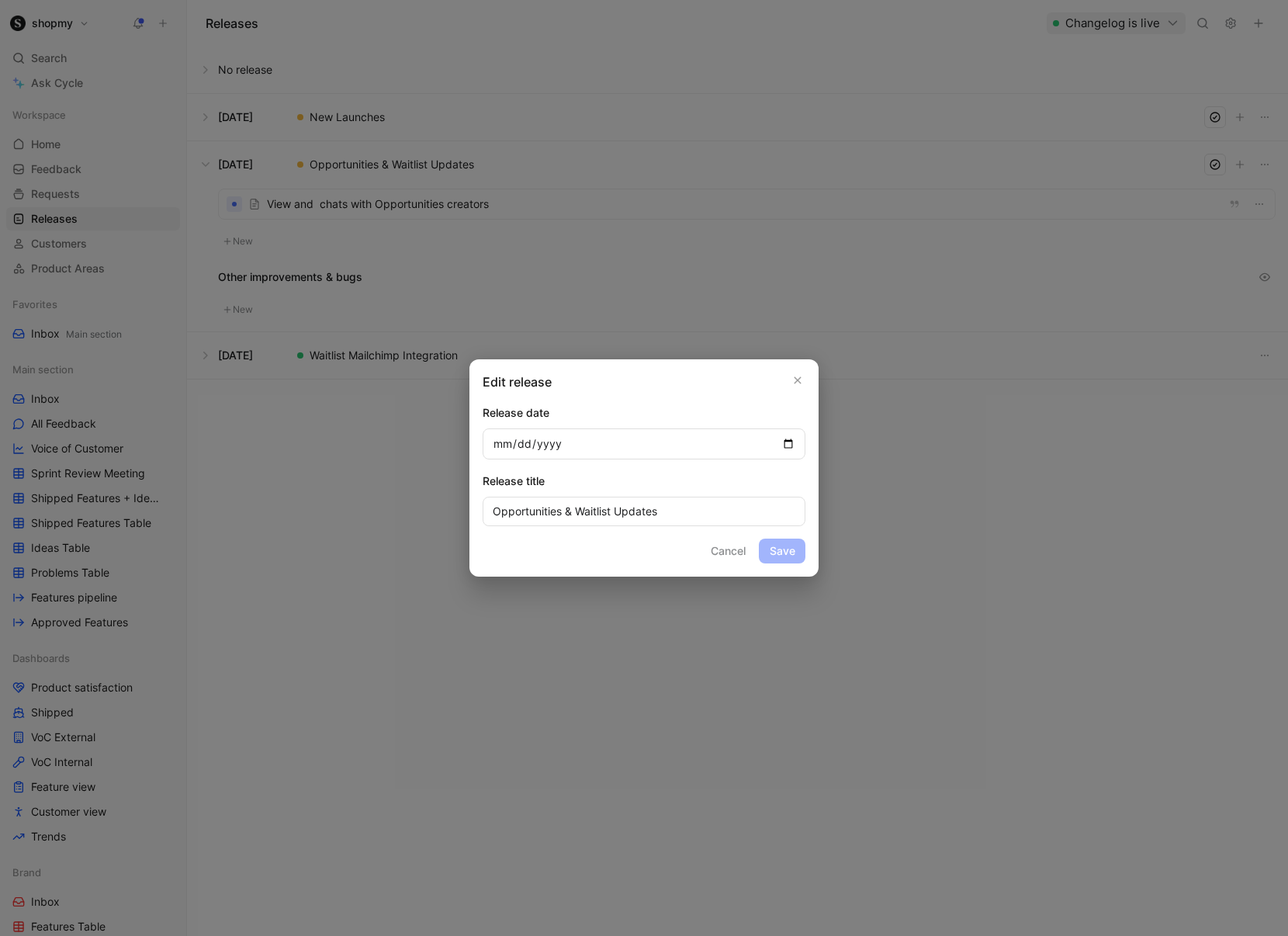
click at [802, 440] on input "2025-08-19" at bounding box center [644, 444] width 323 height 31
drag, startPoint x: 784, startPoint y: 445, endPoint x: 758, endPoint y: 461, distance: 30.5
click at [784, 444] on input "2025-08-19" at bounding box center [644, 444] width 323 height 31
type input "2025-08-20"
click at [778, 550] on button "Save" at bounding box center [782, 551] width 47 height 25
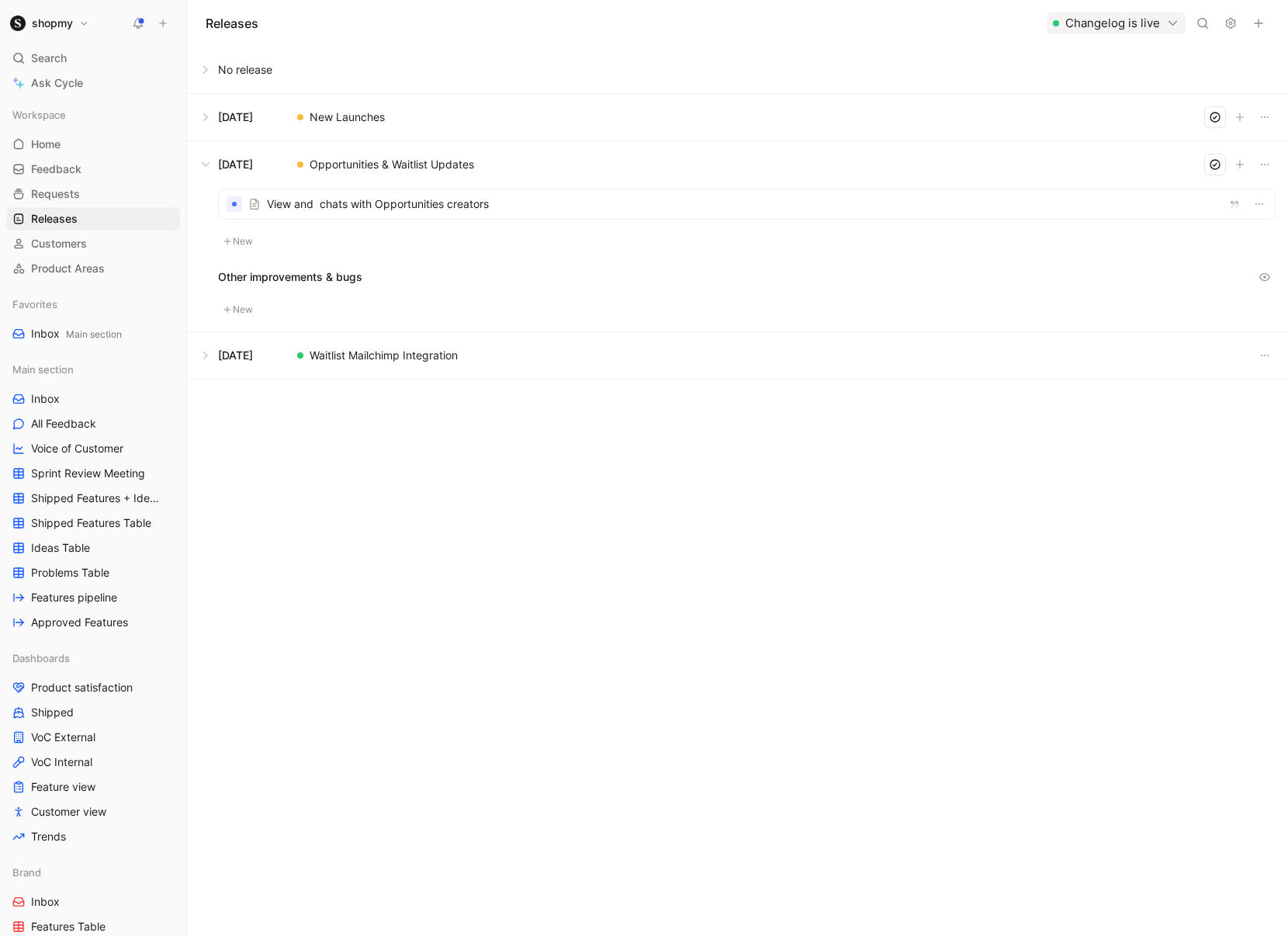
click at [436, 204] on div at bounding box center [747, 204] width 1057 height 30
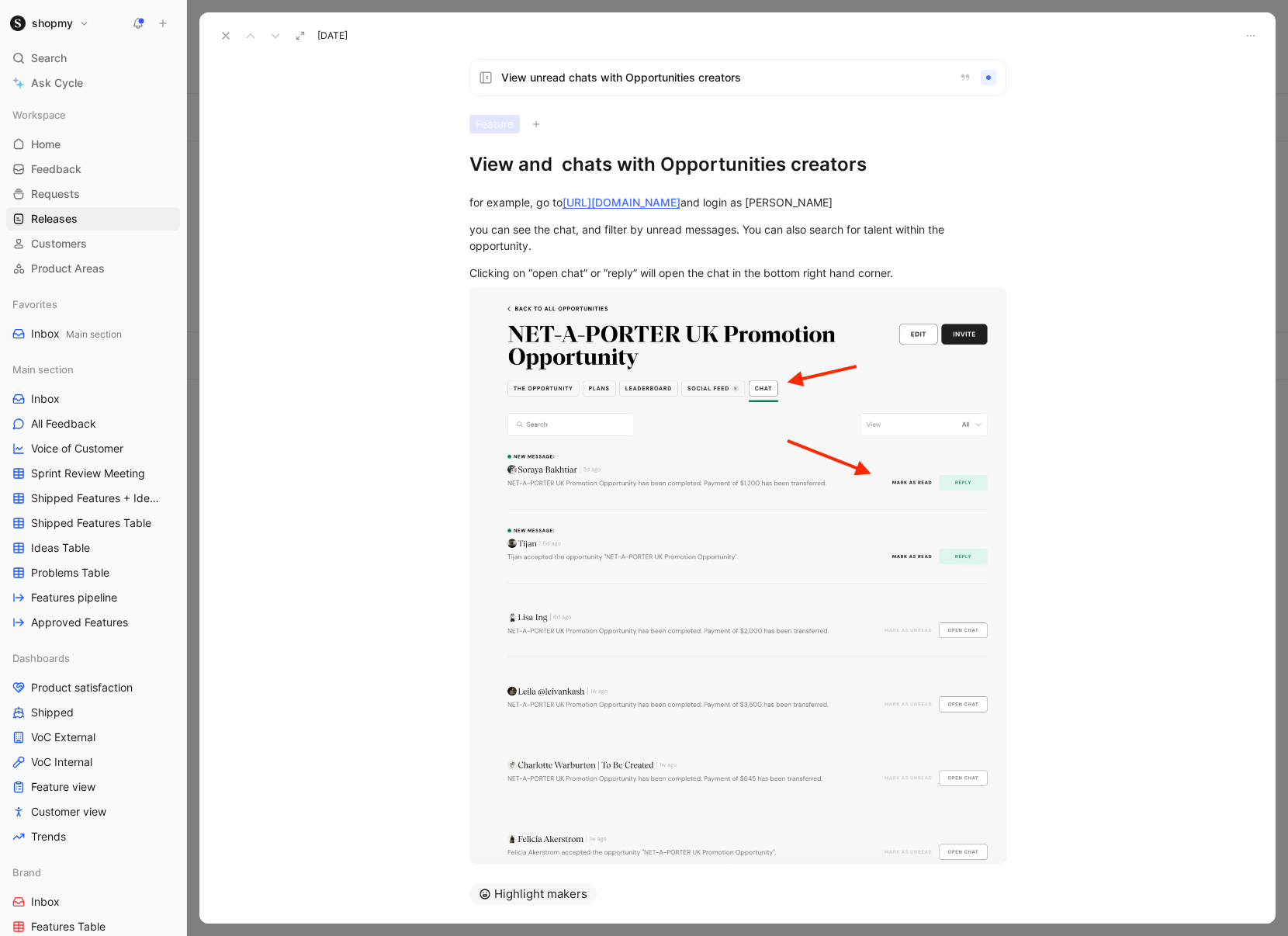
click at [229, 34] on icon at bounding box center [226, 36] width 13 height 13
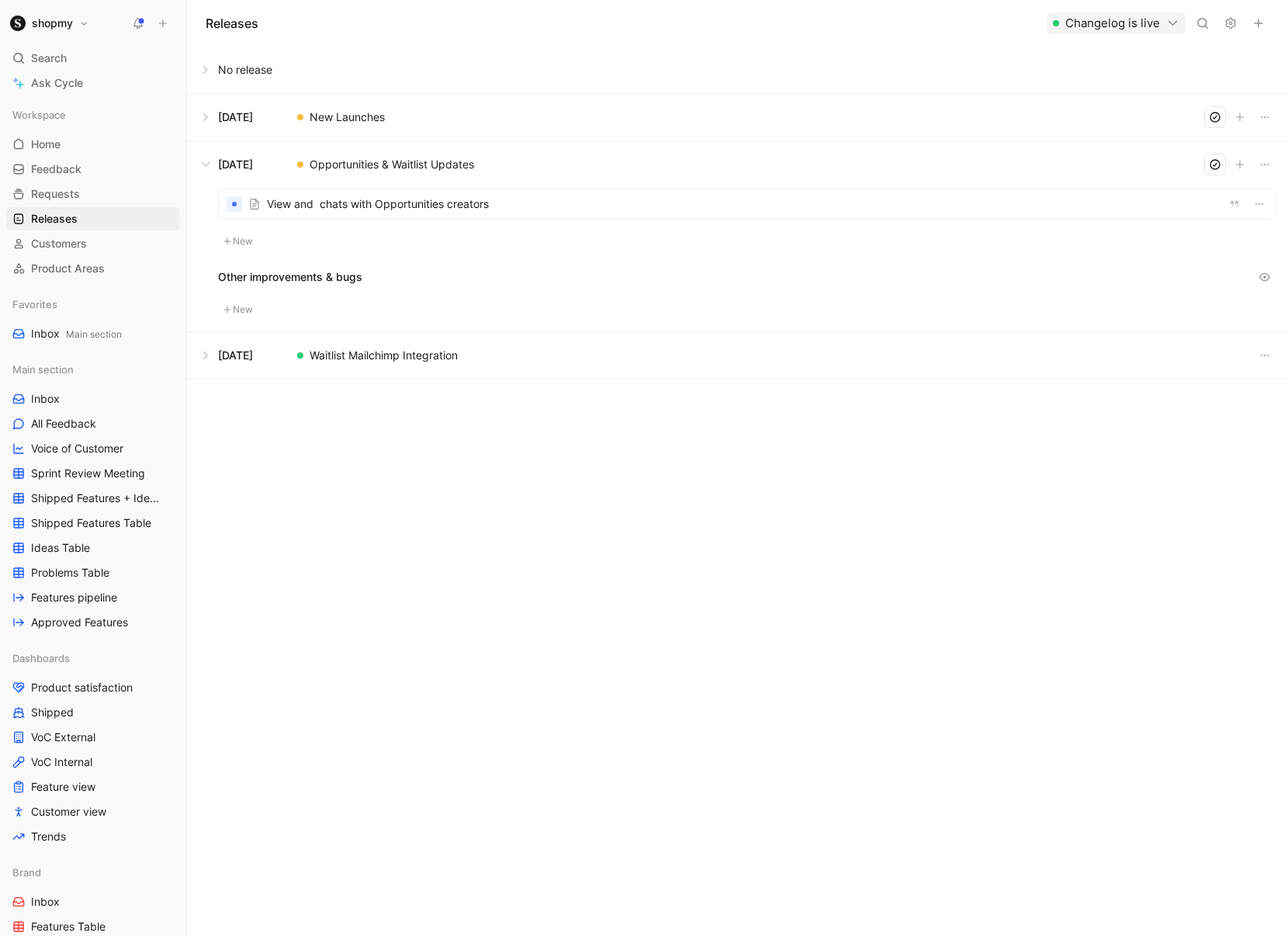
click at [231, 209] on div at bounding box center [234, 204] width 15 height 15
click at [233, 207] on div at bounding box center [234, 204] width 15 height 15
click at [394, 193] on div at bounding box center [747, 204] width 1057 height 30
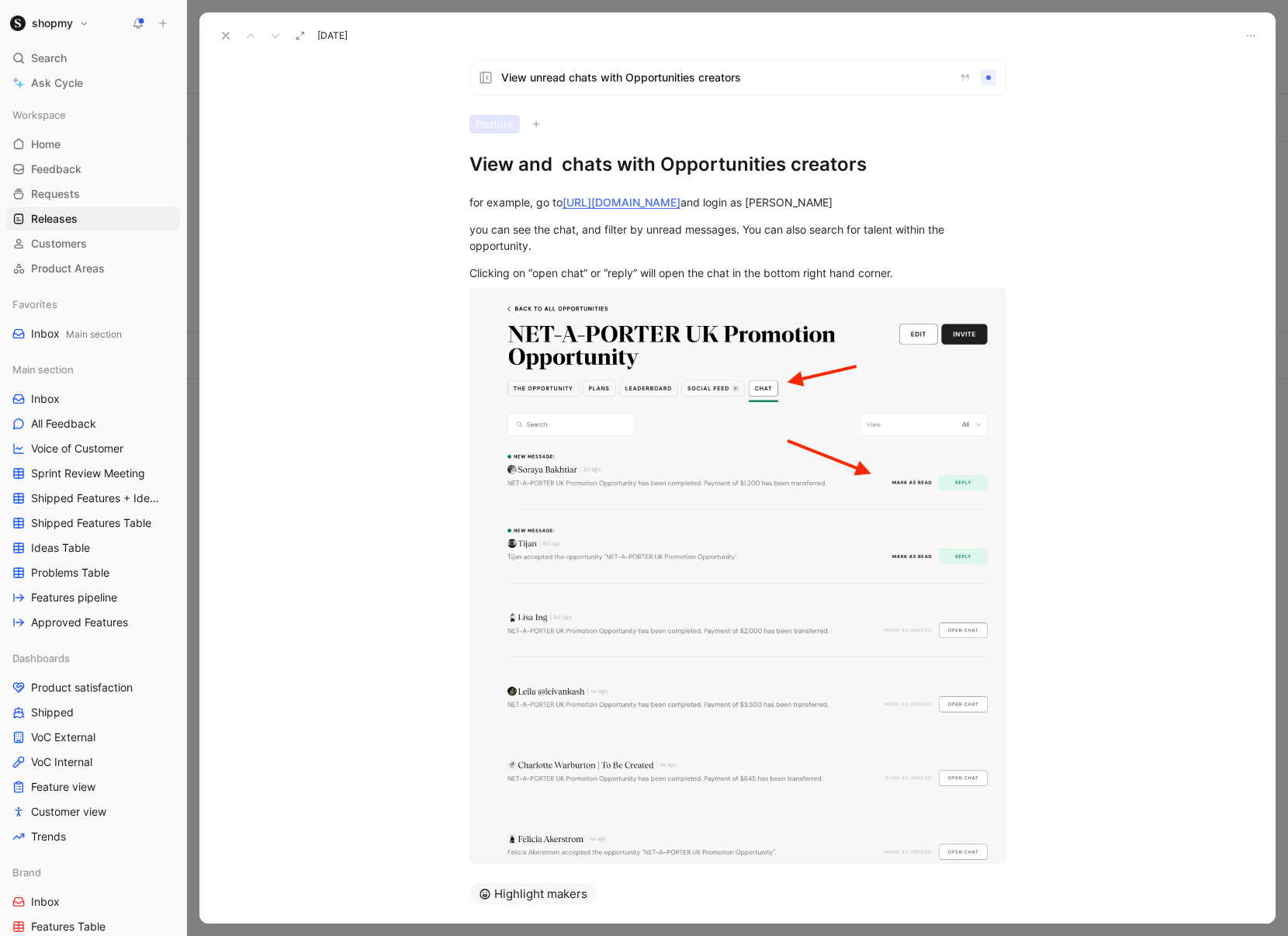
click at [556, 158] on h1 "View and chats with Opportunities creators" at bounding box center [738, 165] width 537 height 25
click at [714, 125] on div "Feature" at bounding box center [738, 124] width 537 height 19
click at [780, 80] on span "View unread chats with Opportunities creators" at bounding box center [724, 77] width 446 height 19
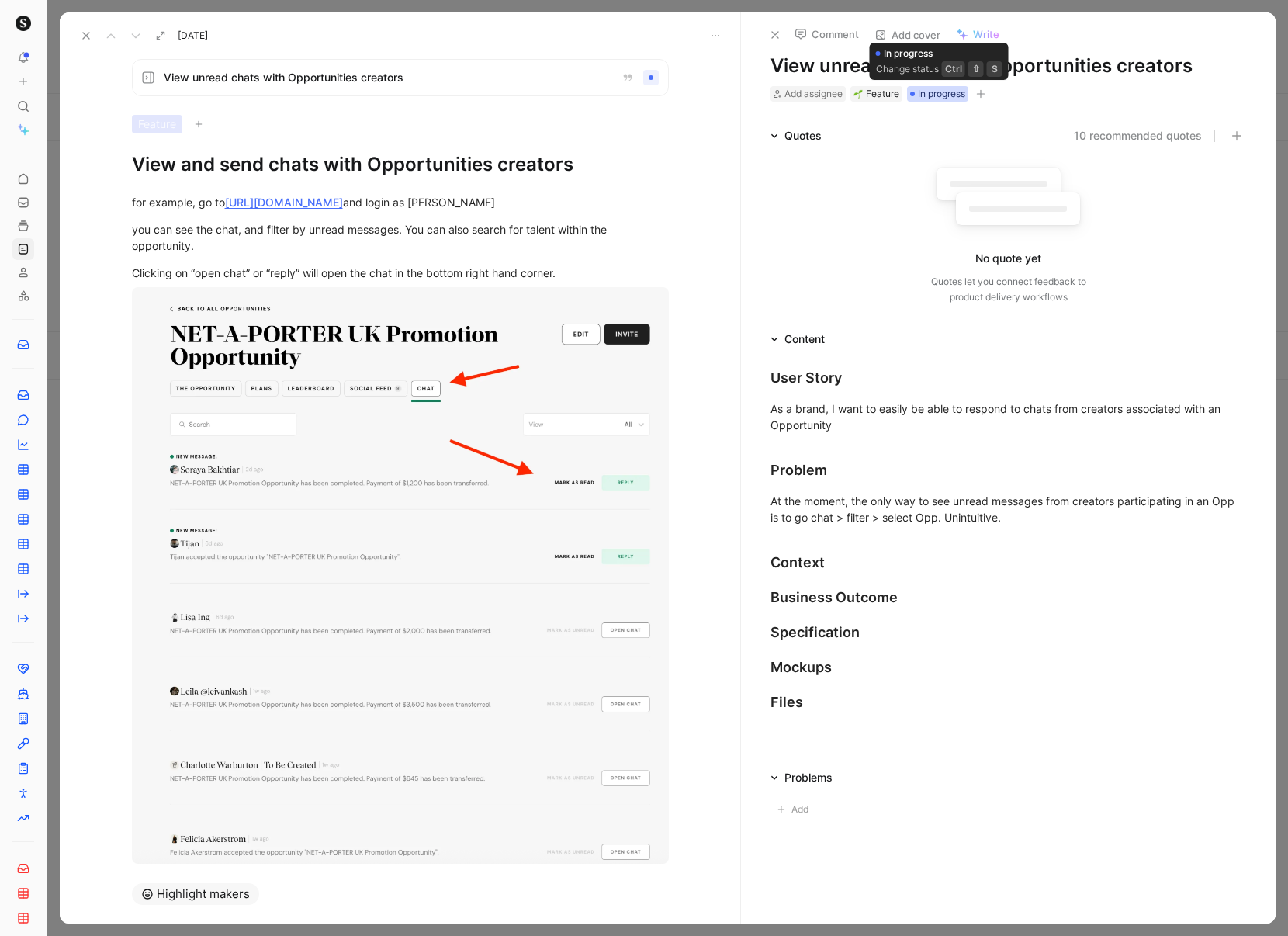
click at [936, 91] on span "In progress" at bounding box center [942, 93] width 48 height 15
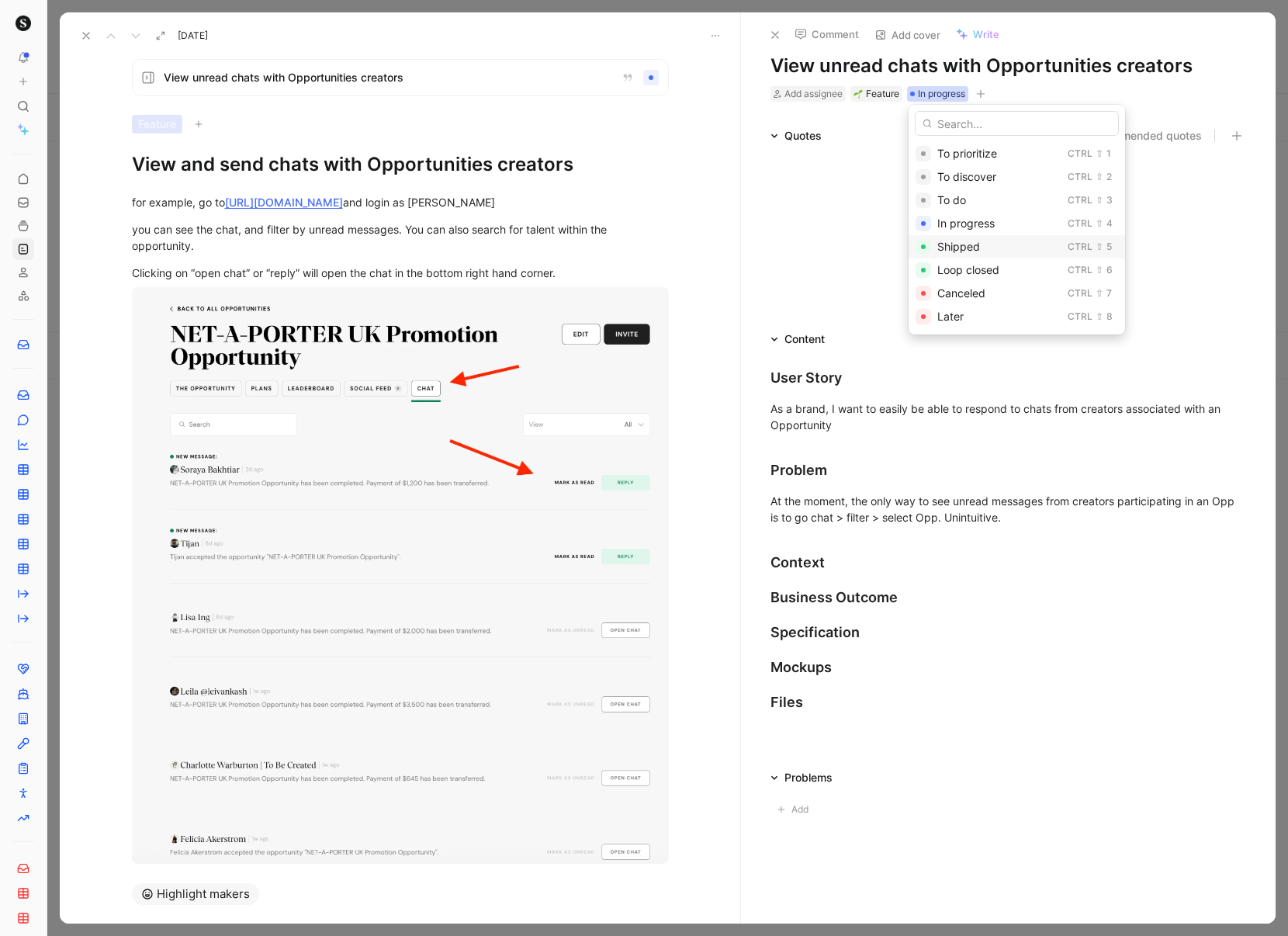
click at [976, 246] on span "Shipped" at bounding box center [959, 246] width 43 height 13
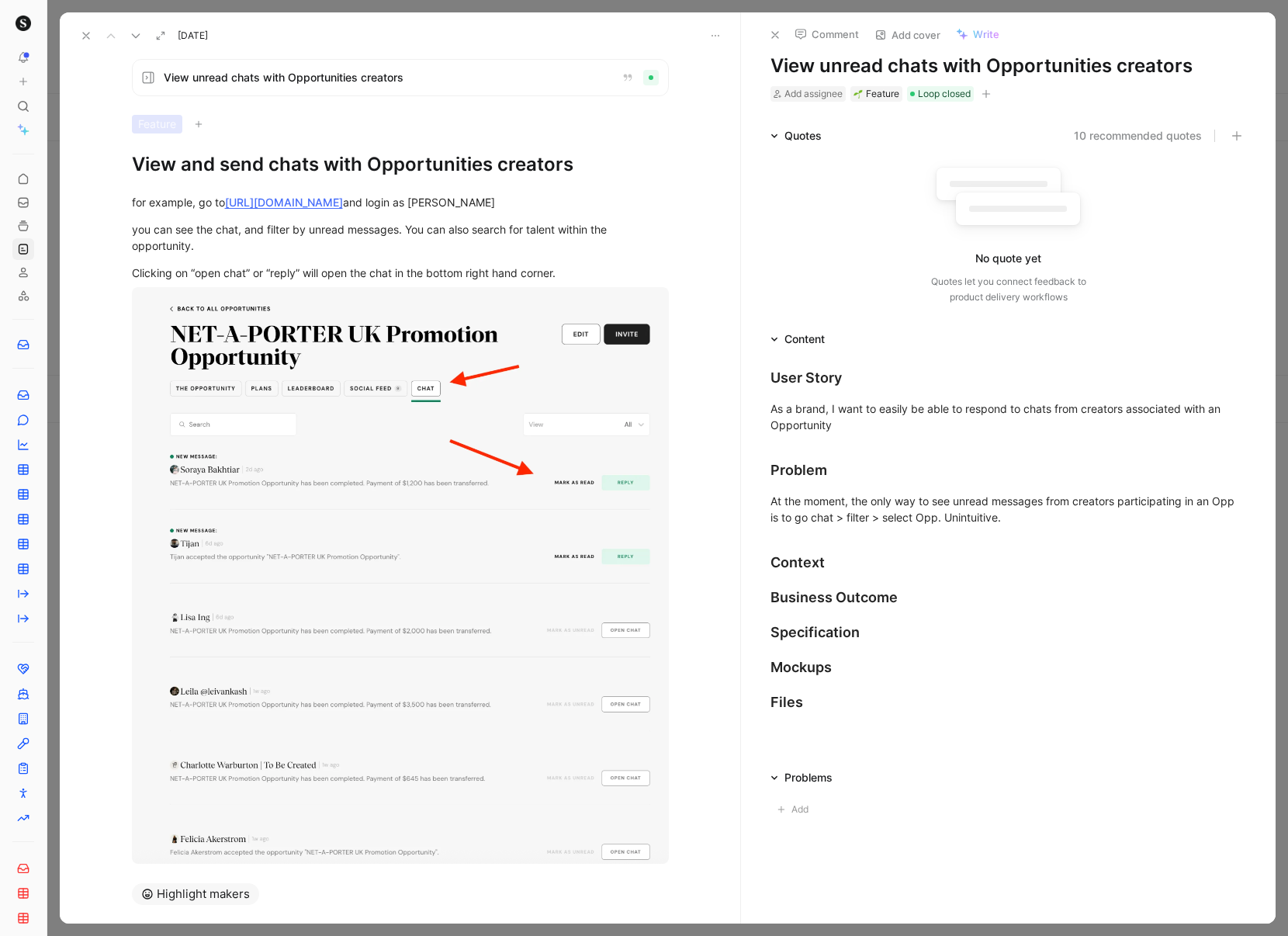
click at [81, 36] on icon at bounding box center [86, 36] width 13 height 13
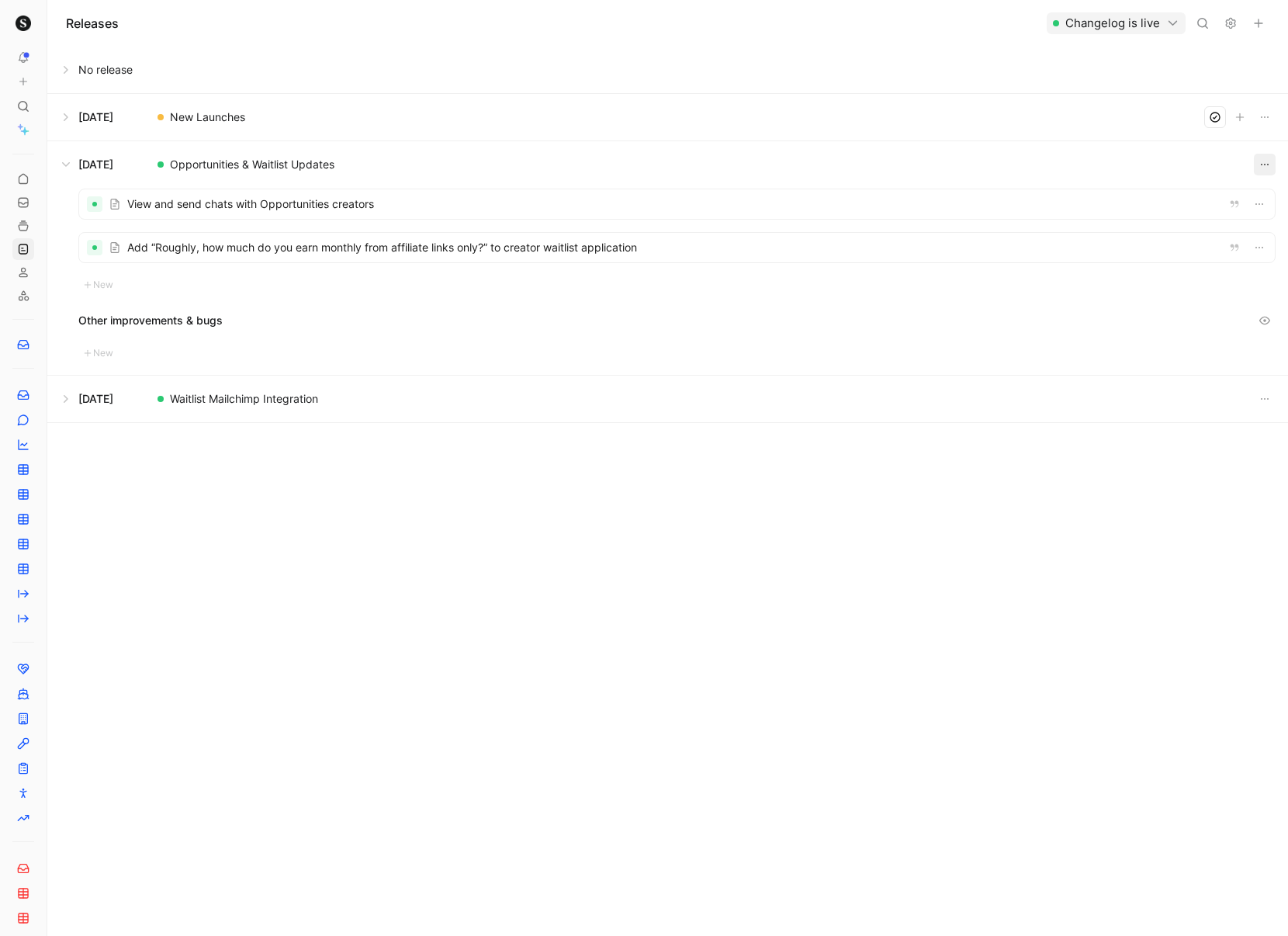
click at [1258, 163] on button "button" at bounding box center [1265, 164] width 22 height 22
click at [302, 297] on div "View and send chats with Opportunities creators Add “Roughly, how much do you e…" at bounding box center [668, 281] width 1241 height 187
click at [1258, 398] on button "button" at bounding box center [1265, 399] width 22 height 22
click at [1179, 450] on span "Unpublish" at bounding box center [1167, 452] width 50 height 13
click at [290, 59] on button at bounding box center [668, 70] width 1240 height 47
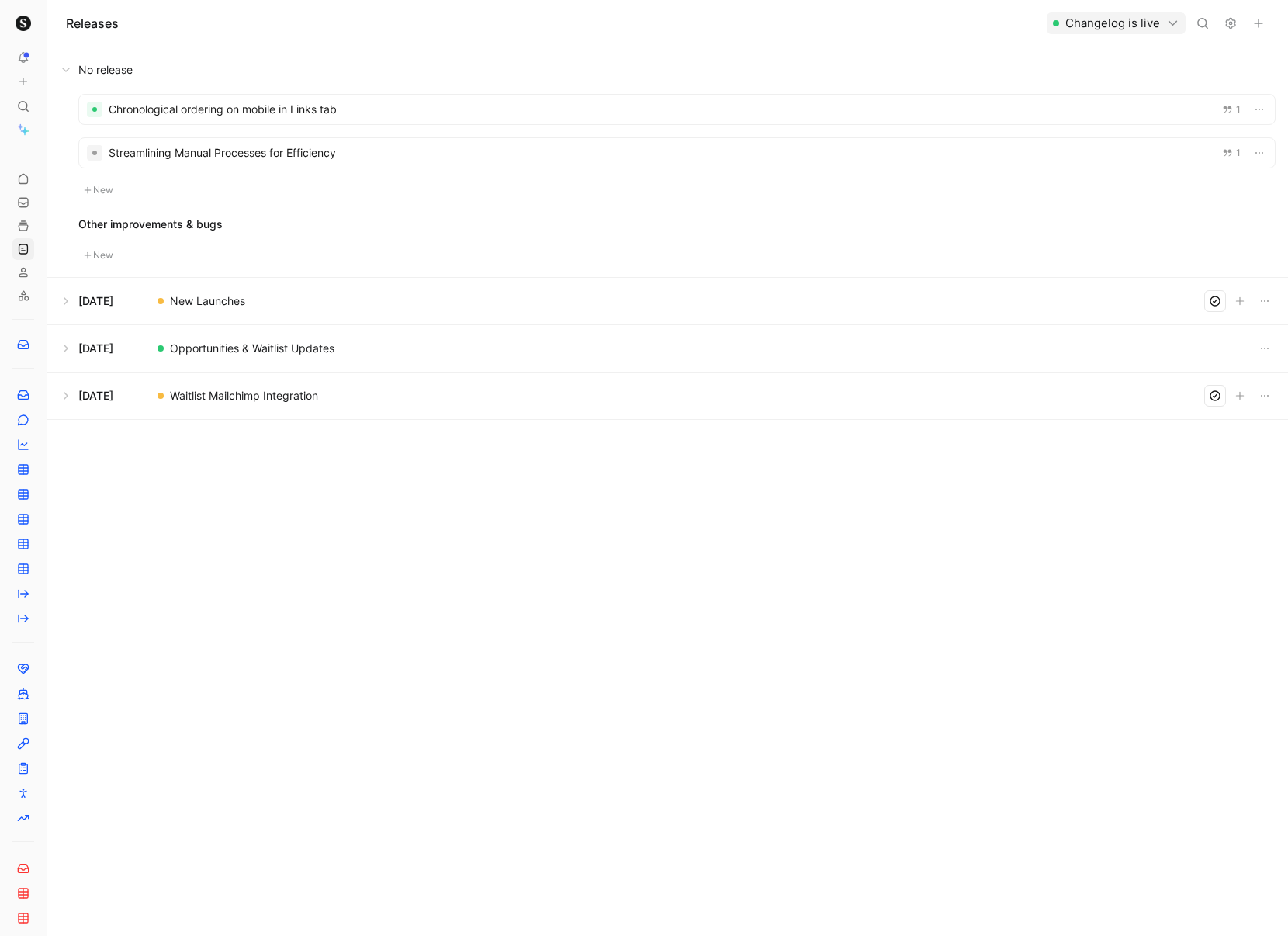
click at [64, 68] on button at bounding box center [668, 70] width 1240 height 47
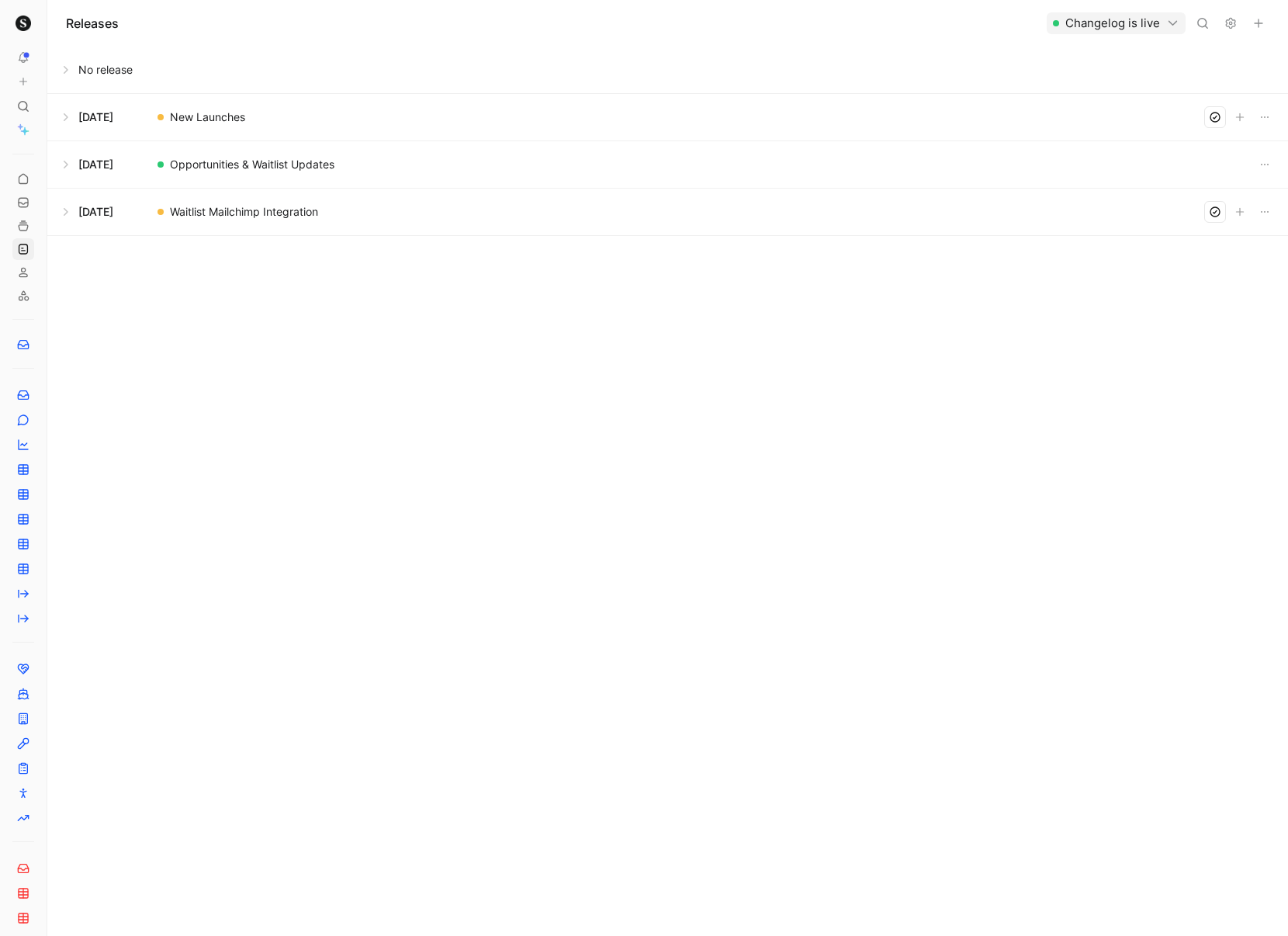
click at [67, 117] on button at bounding box center [668, 117] width 1240 height 47
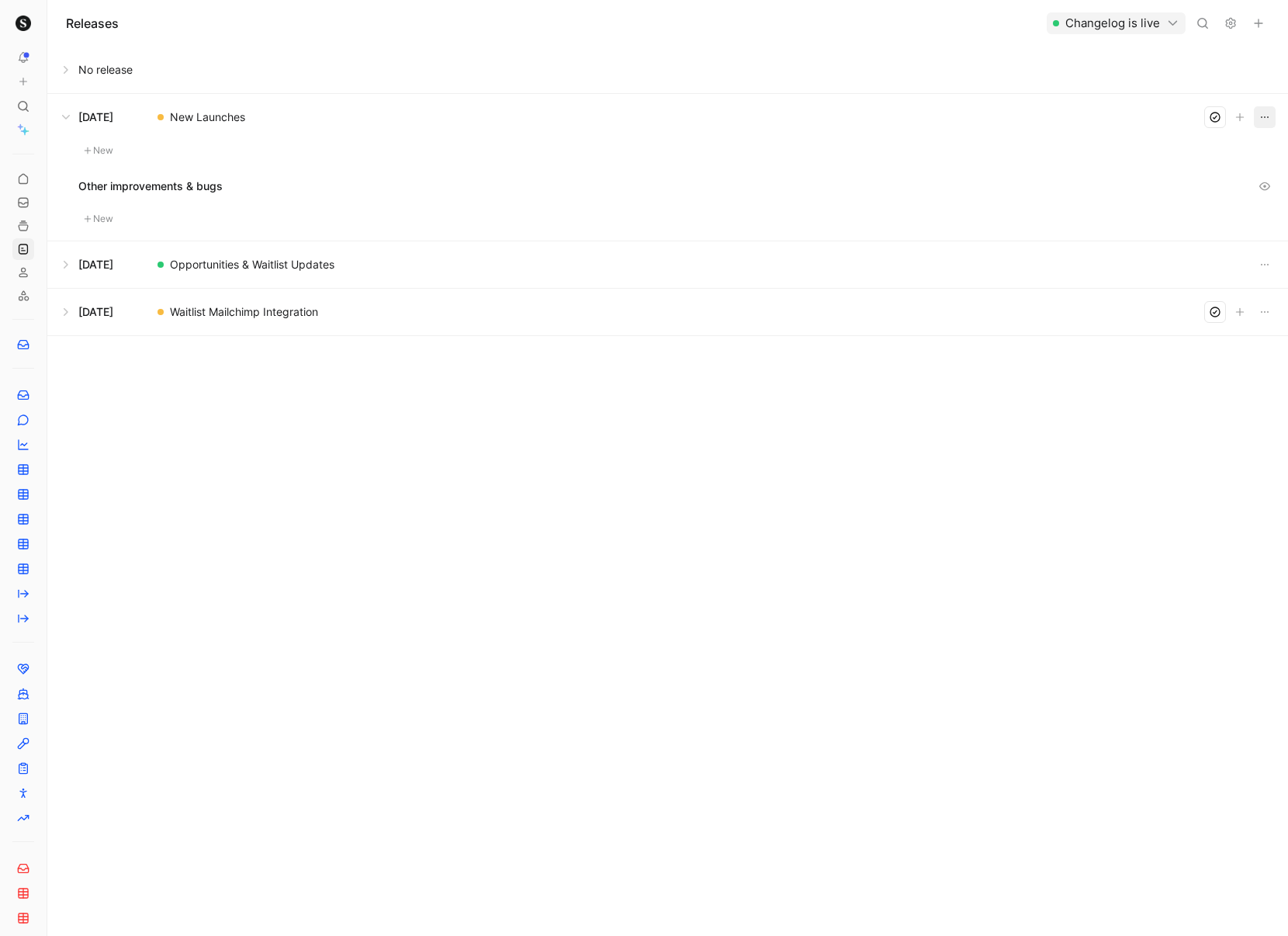
click at [1265, 118] on icon "button" at bounding box center [1266, 117] width 13 height 13
click at [1184, 169] on span "Edit release info" at bounding box center [1182, 170] width 81 height 13
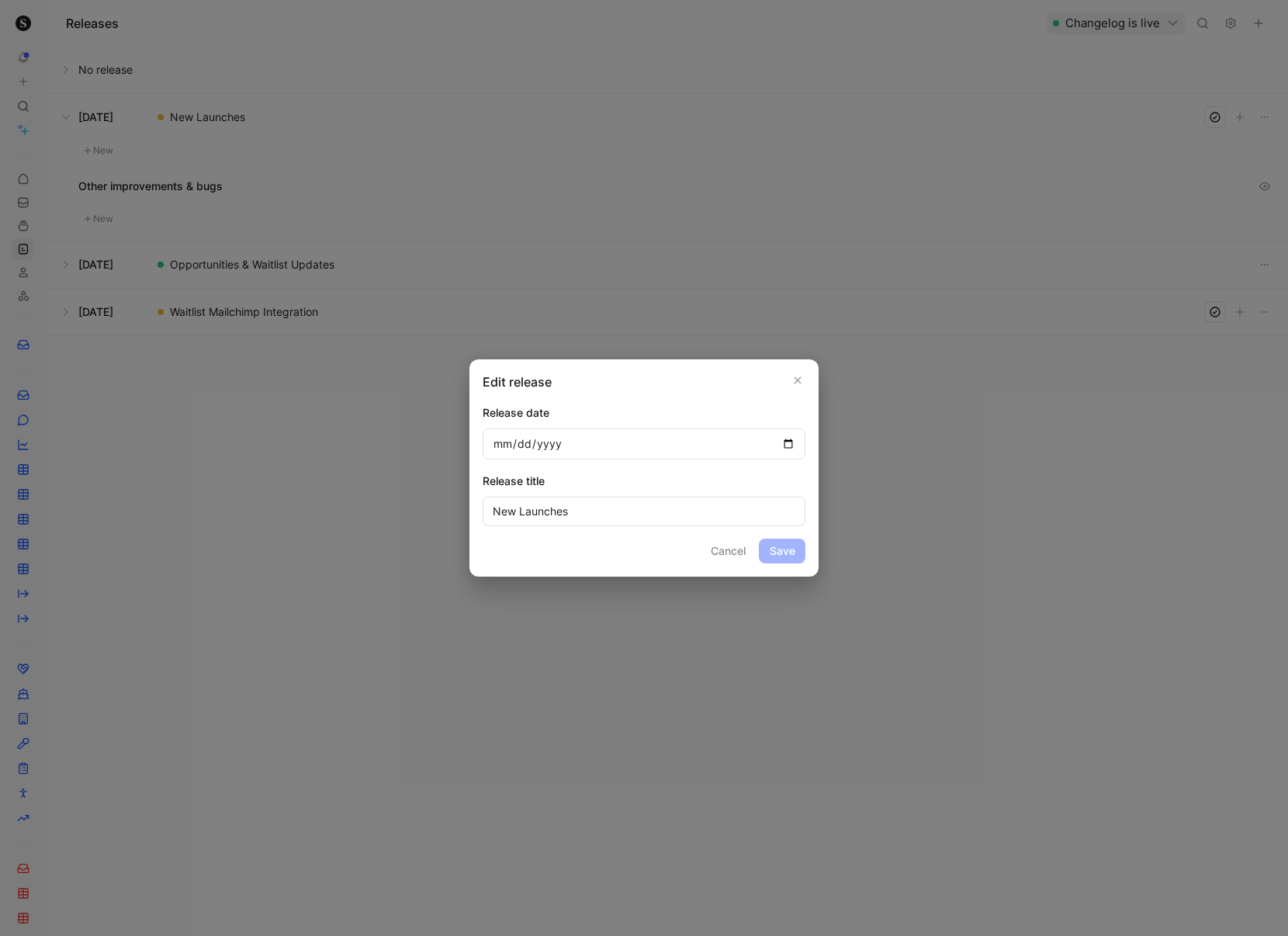
click at [793, 443] on input "2025-08-21" at bounding box center [644, 444] width 323 height 31
type input "2025-08-28"
click at [627, 512] on input "New Launches" at bounding box center [644, 511] width 323 height 30
drag, startPoint x: 672, startPoint y: 513, endPoint x: 475, endPoint y: 493, distance: 198.0
click at [475, 493] on div "Edit release Release date 2025-08-28 Release title New Launches Cancel Save" at bounding box center [644, 468] width 349 height 217
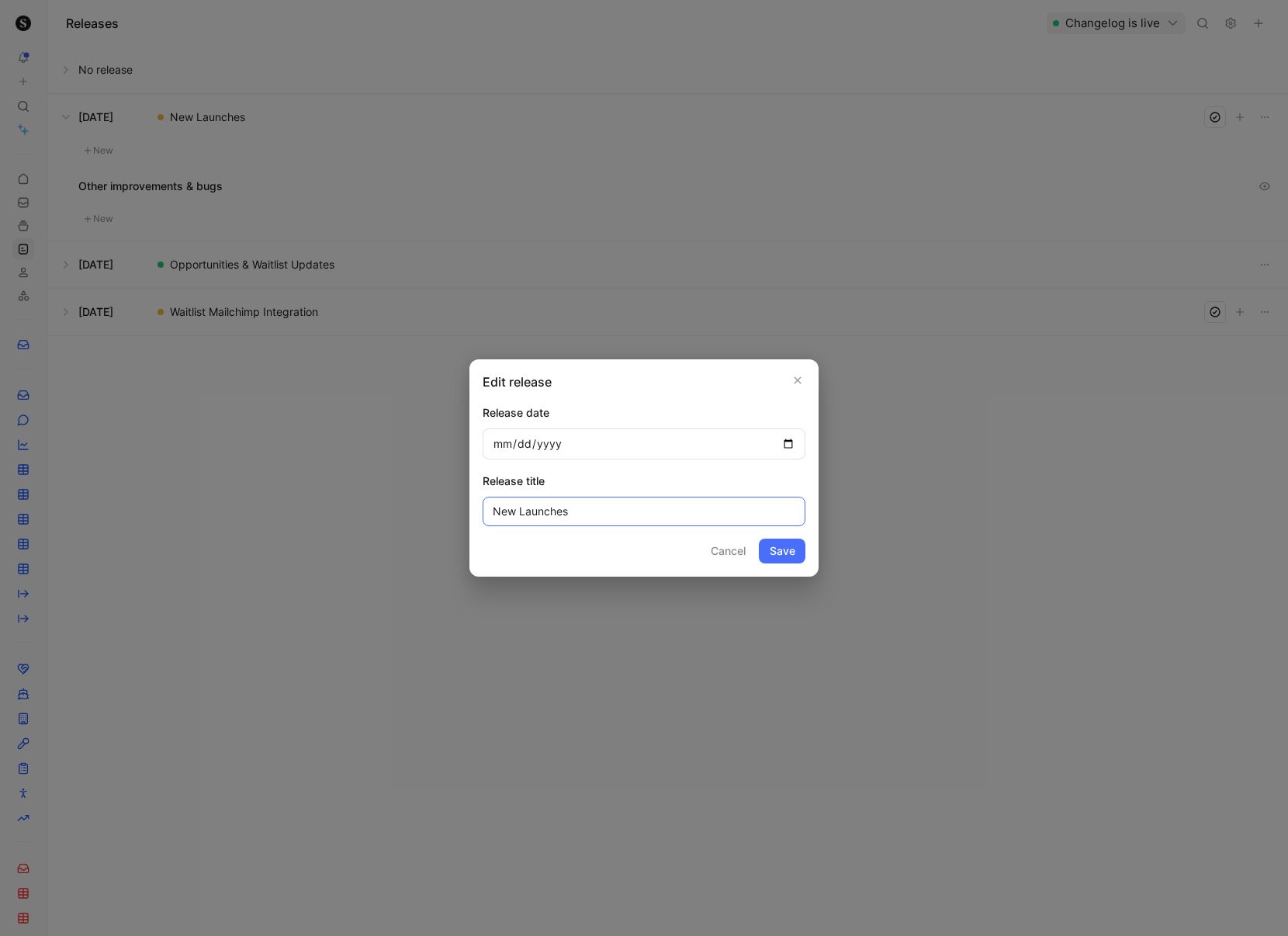
drag, startPoint x: 595, startPoint y: 510, endPoint x: 489, endPoint y: 504, distance: 106.2
click at [489, 504] on input "New Launches" at bounding box center [644, 511] width 323 height 30
type input "New Filters on Brand Analytics and Discover"
click at [759, 539] on button "Save" at bounding box center [782, 551] width 47 height 25
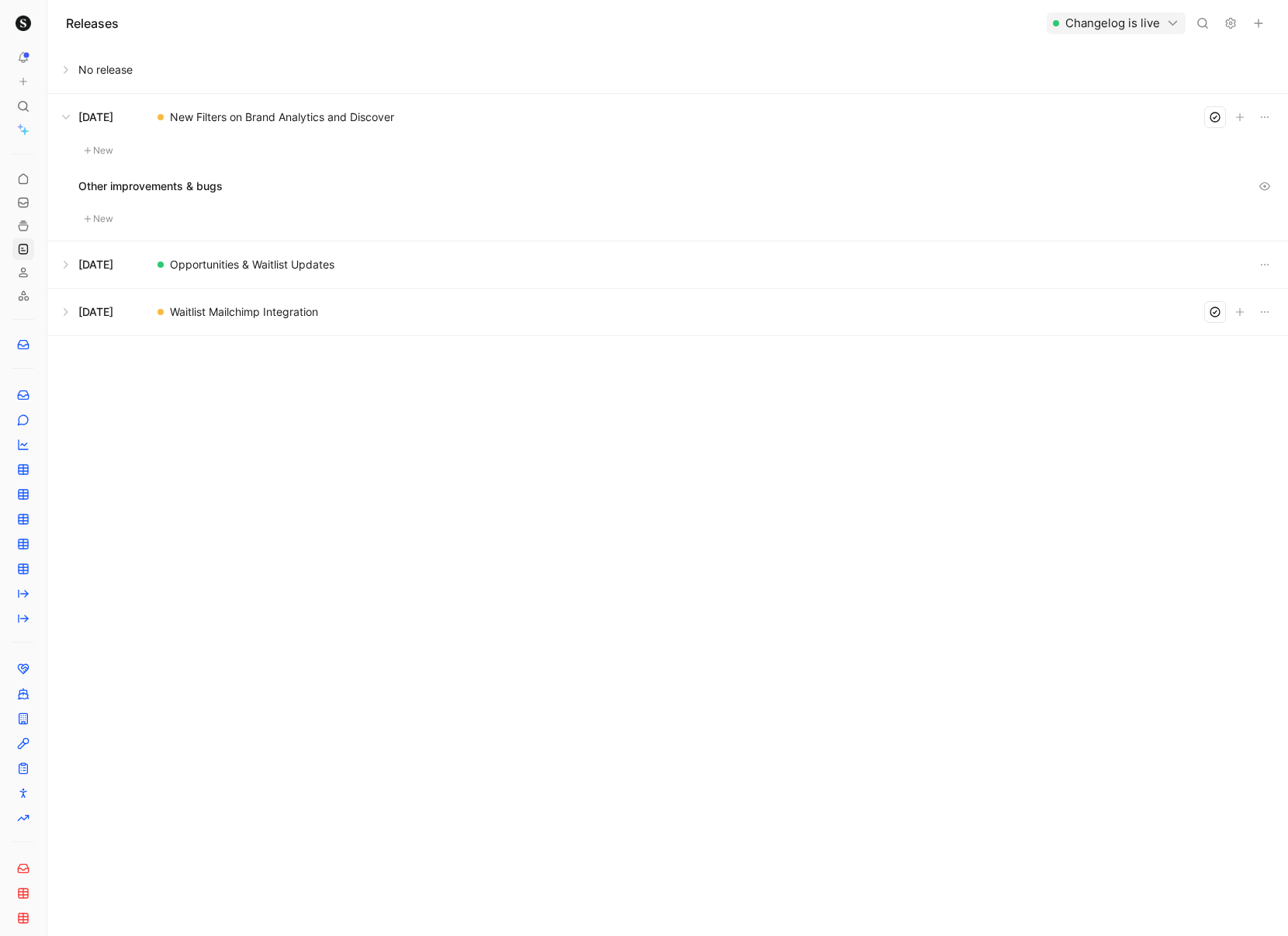
click at [111, 152] on button "New" at bounding box center [98, 150] width 40 height 19
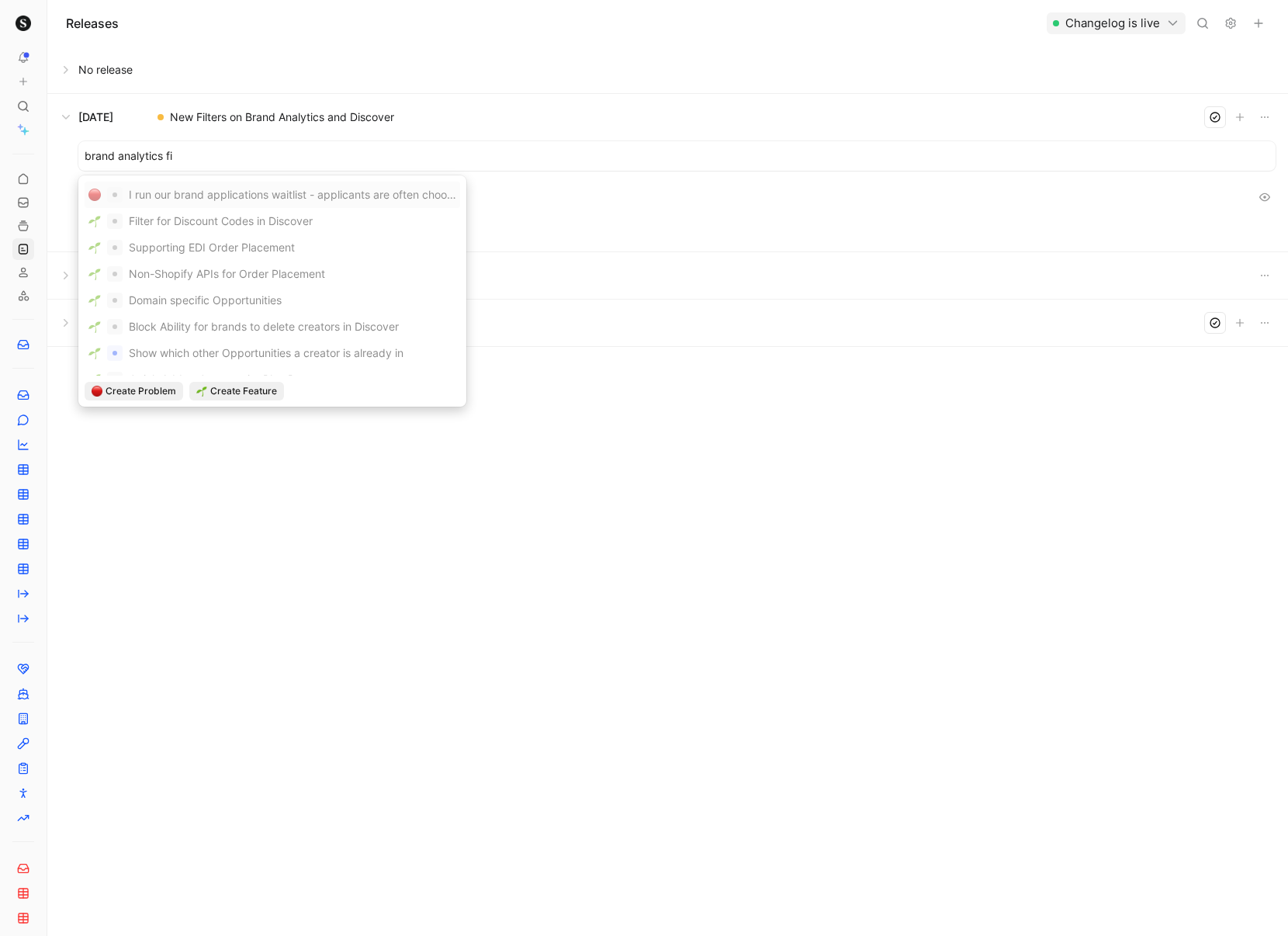
type input "brand analytics fil"
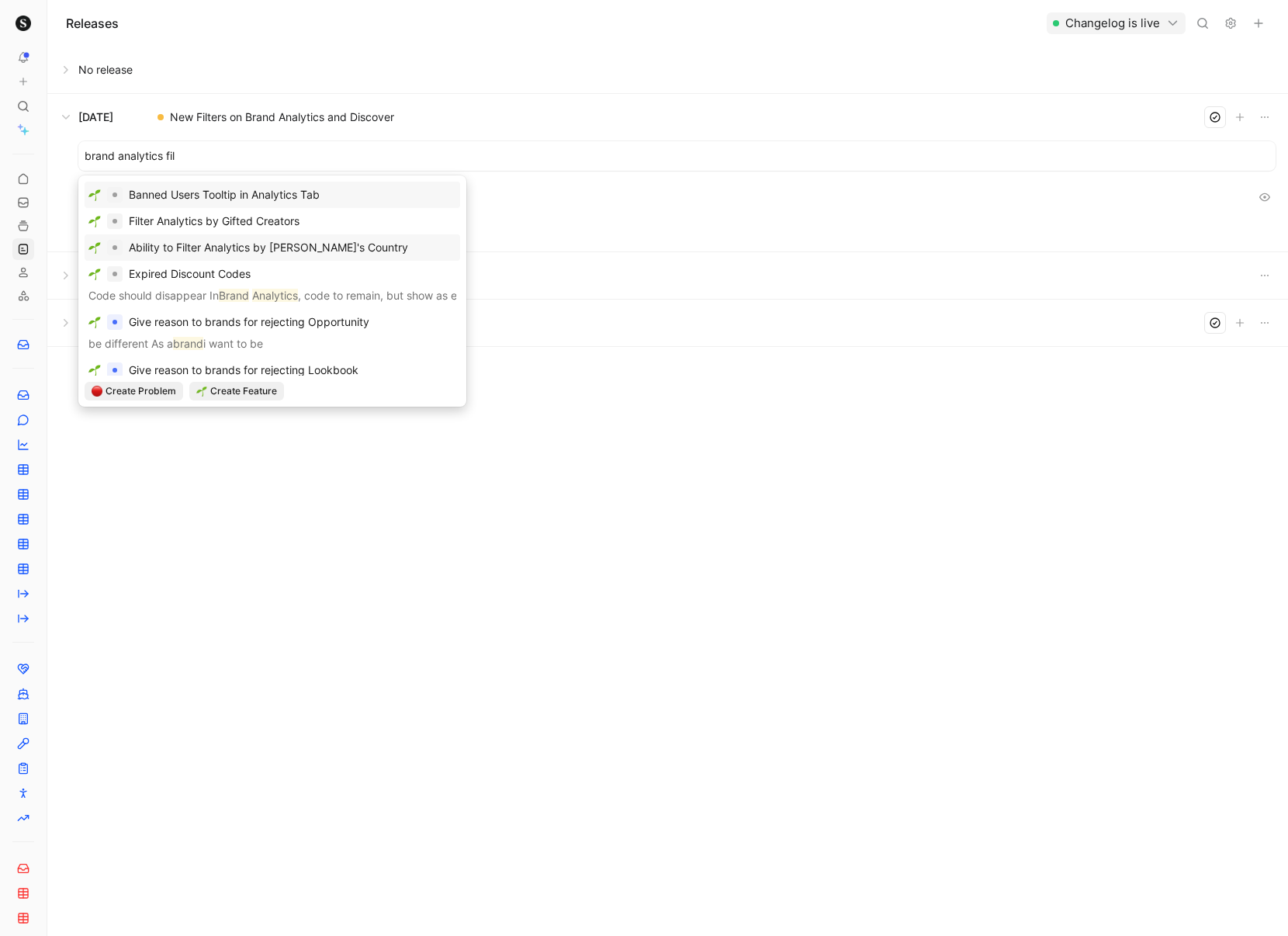
click at [221, 251] on span "Ability to Filter Analytics by [PERSON_NAME]'s Country" at bounding box center [269, 247] width 280 height 13
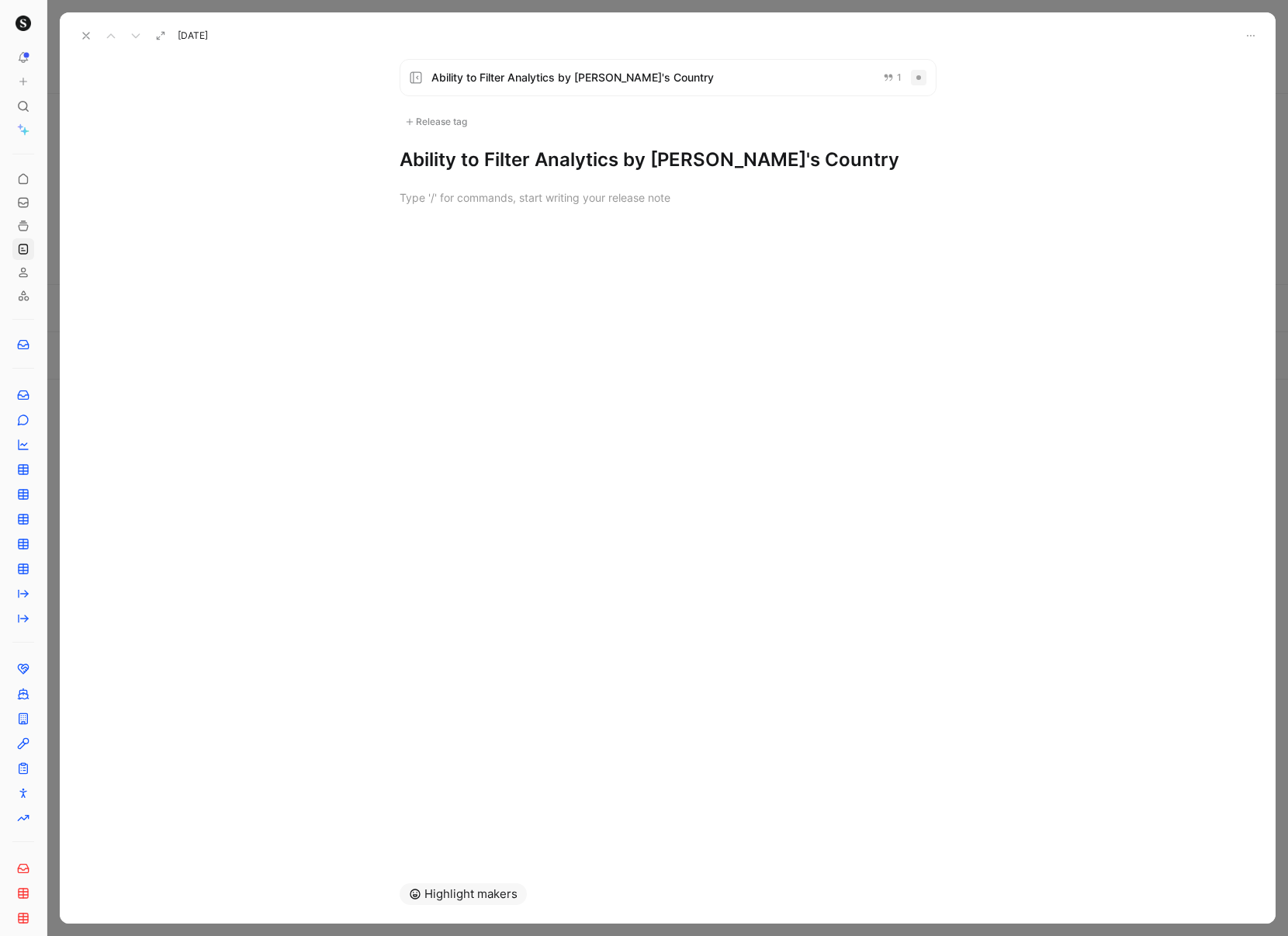
click at [796, 85] on span "Ability to Filter Analytics by [PERSON_NAME]'s Country" at bounding box center [651, 77] width 439 height 19
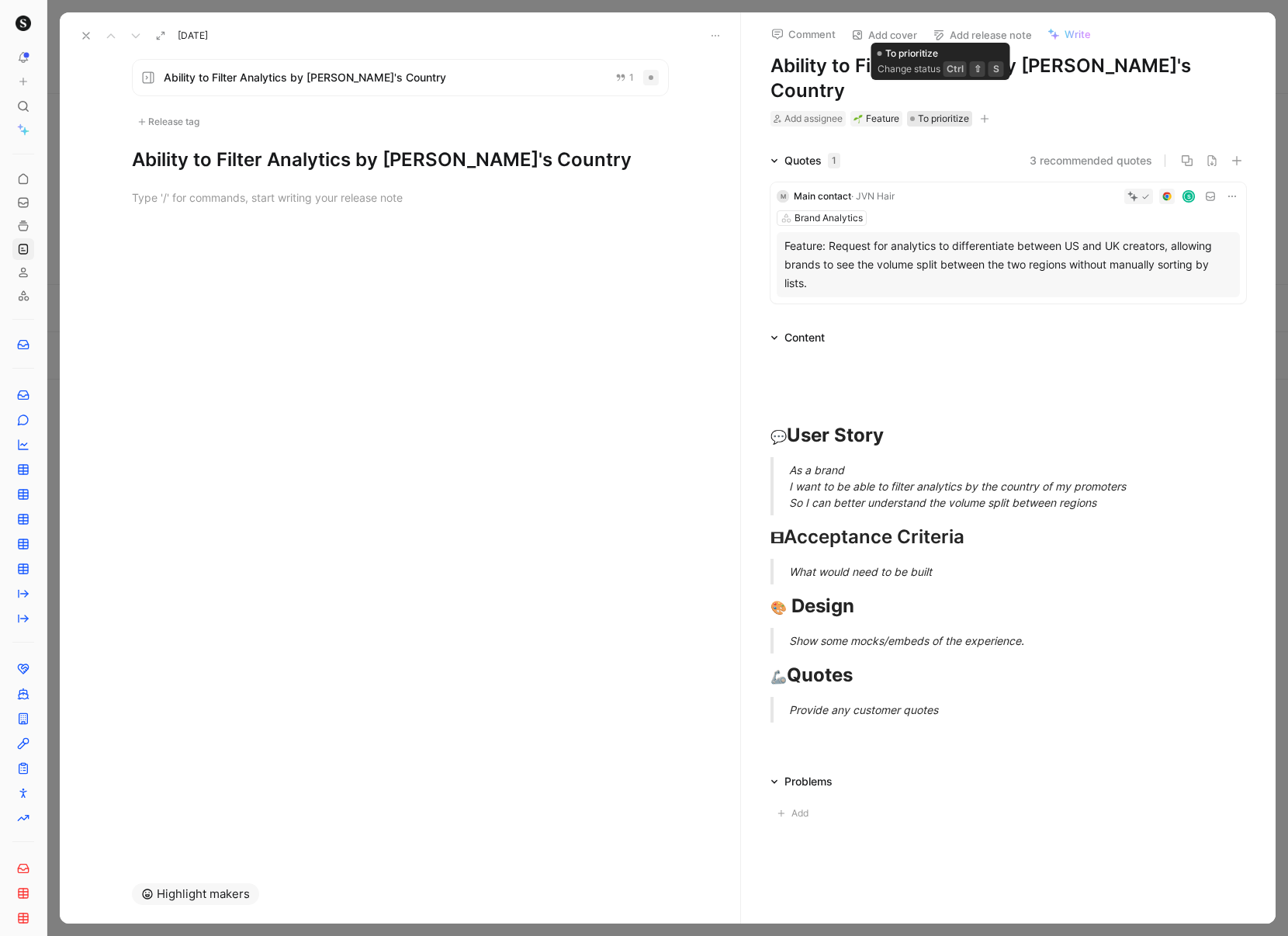
click at [953, 111] on span "To prioritize" at bounding box center [944, 118] width 51 height 15
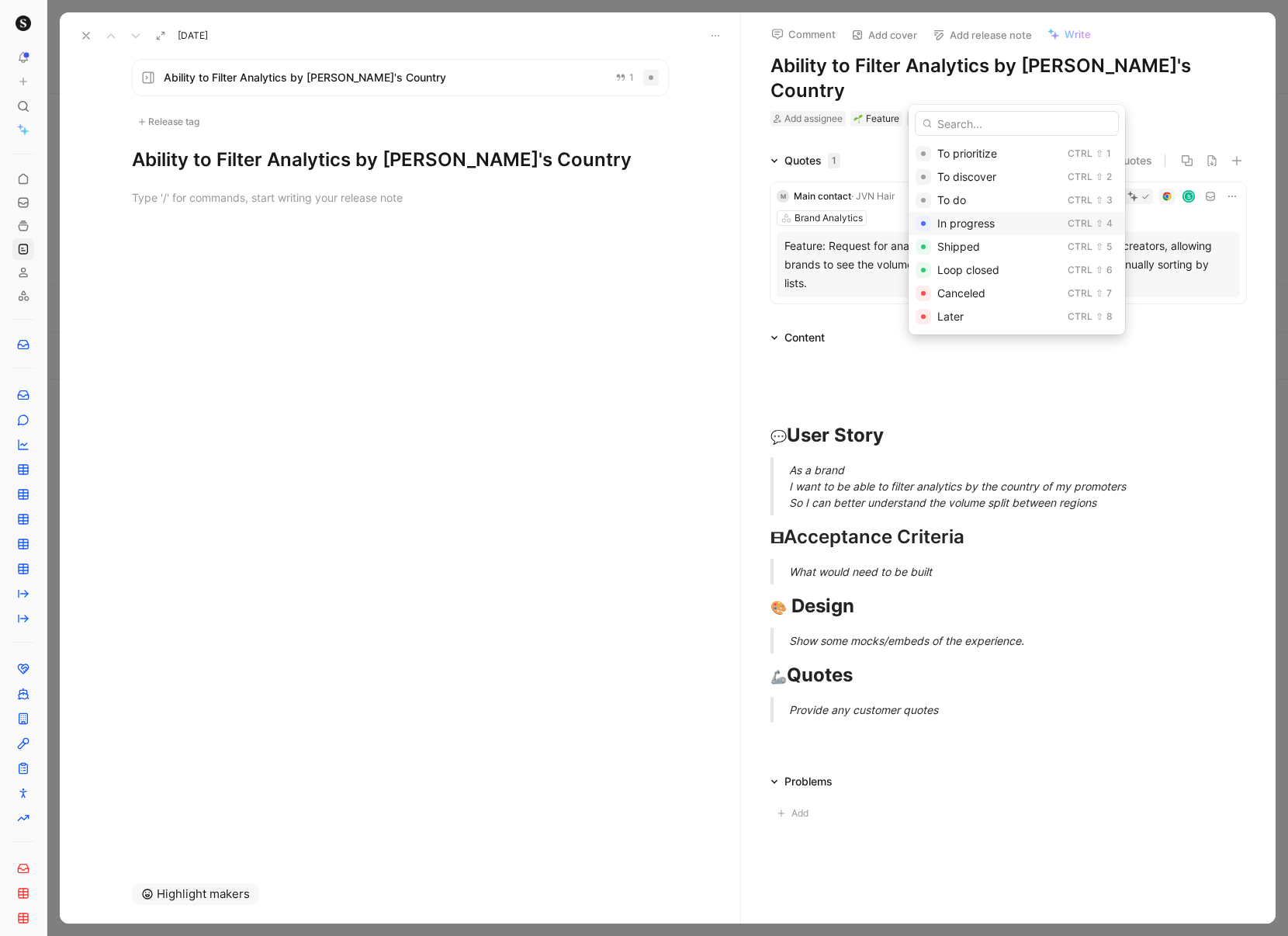
click at [979, 219] on span "In progress" at bounding box center [966, 222] width 57 height 13
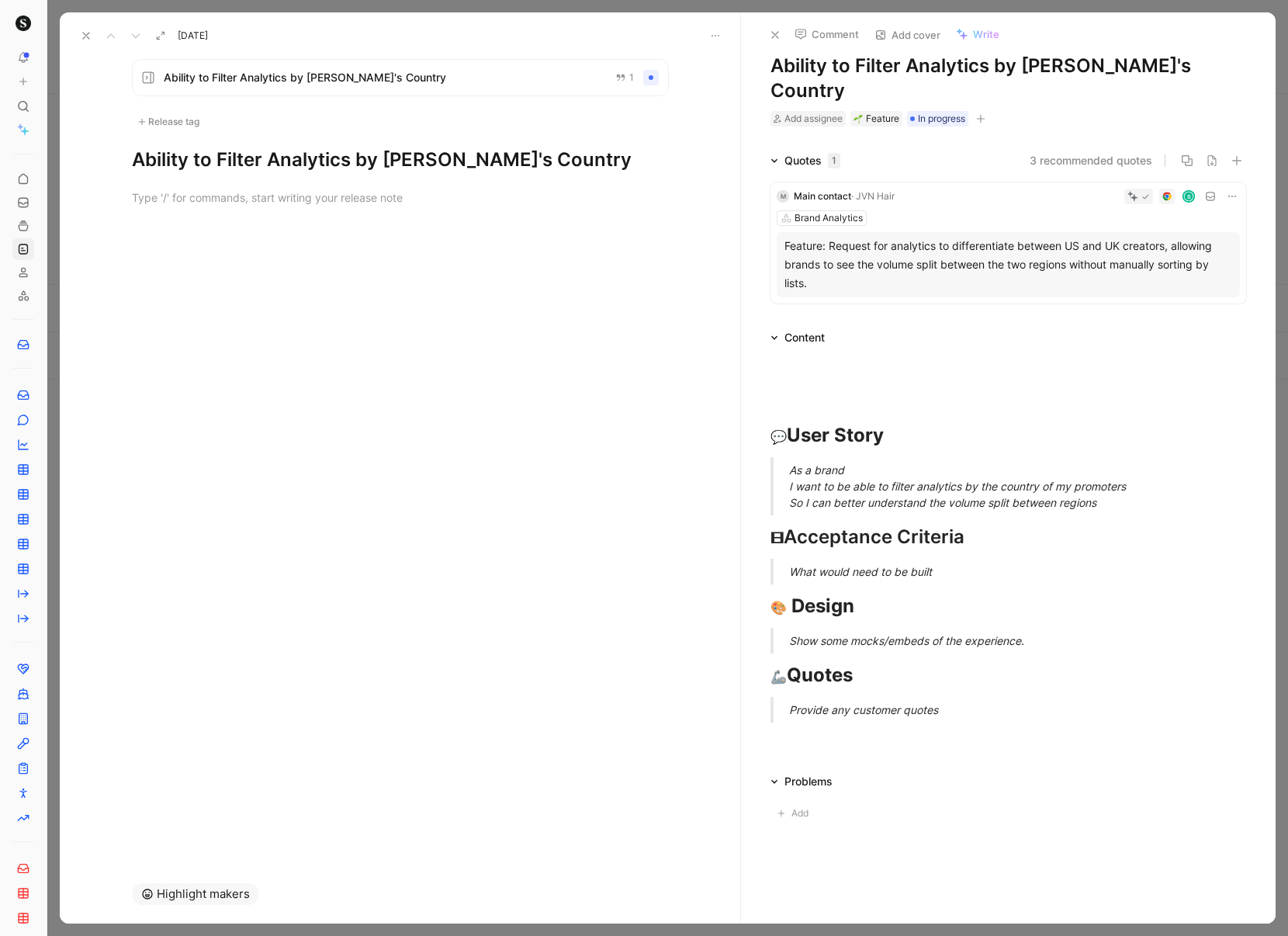
click at [85, 36] on use at bounding box center [86, 35] width 6 height 6
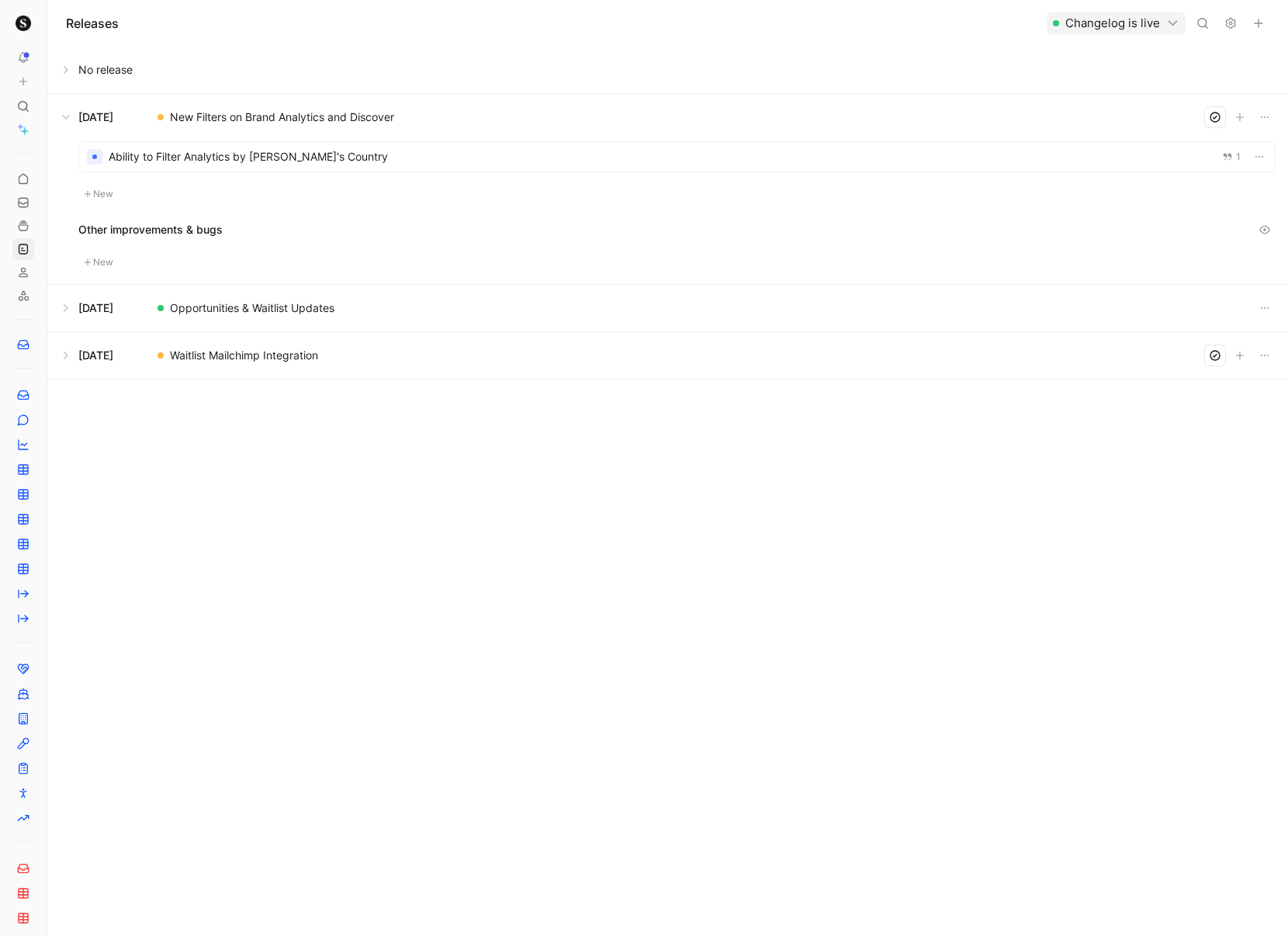
click at [91, 195] on button "New" at bounding box center [98, 194] width 40 height 19
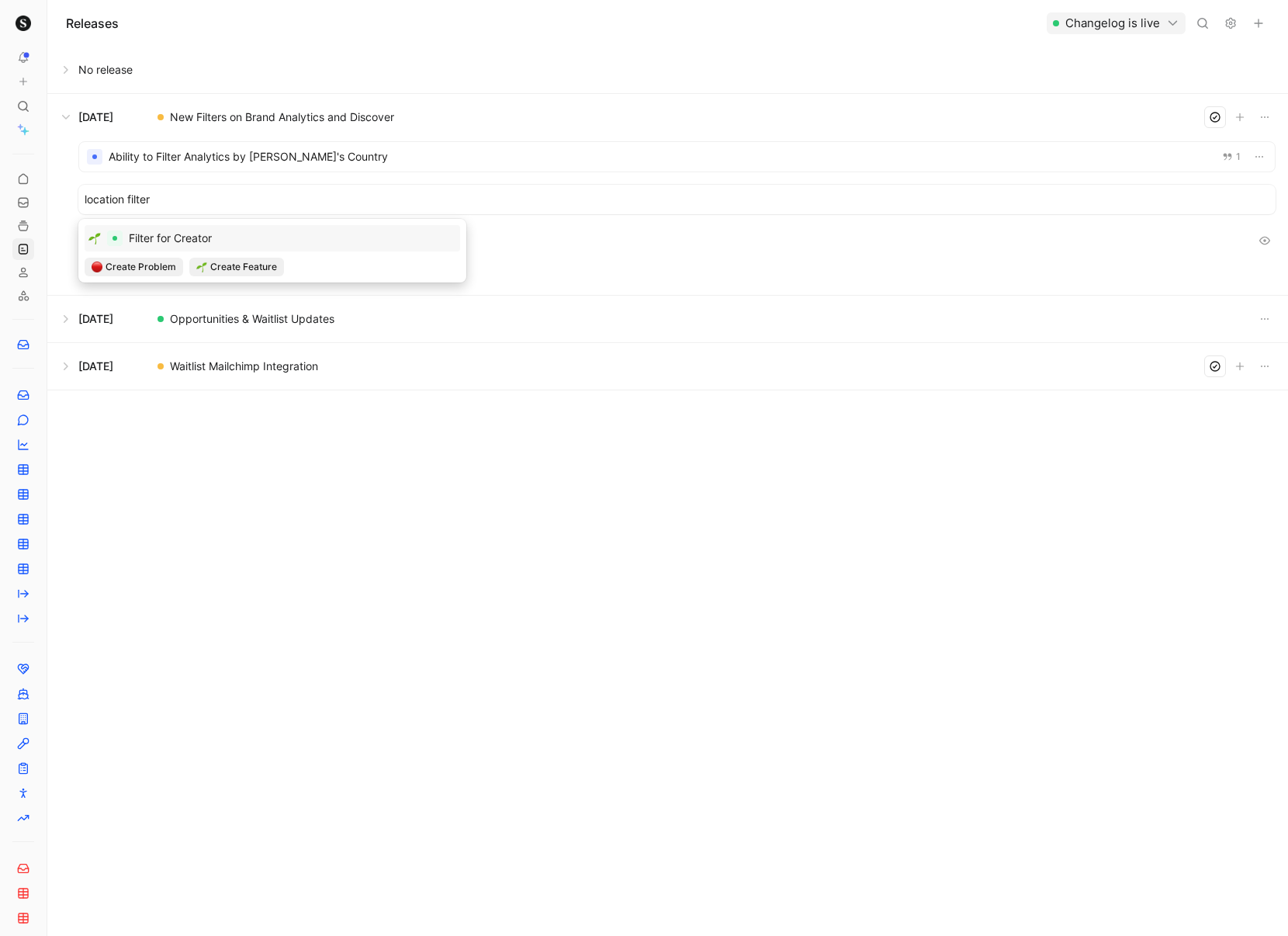
drag, startPoint x: 208, startPoint y: 197, endPoint x: 70, endPoint y: 192, distance: 138.1
click at [70, 192] on div "Ability to Filter Analytics by Promoter's Country 1 location filter Other impro…" at bounding box center [668, 218] width 1241 height 154
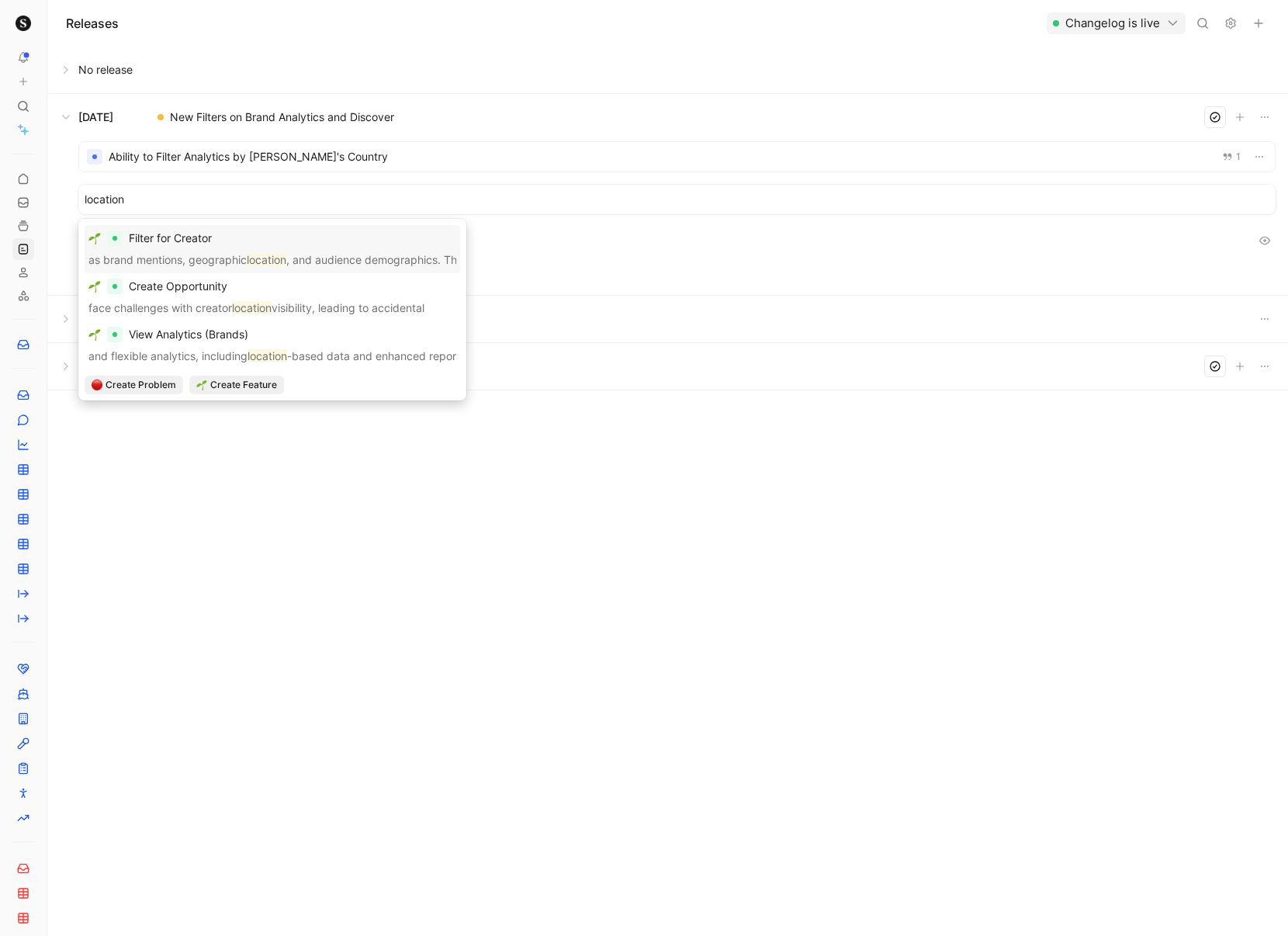
drag, startPoint x: 155, startPoint y: 204, endPoint x: 83, endPoint y: 199, distance: 72.2
click at [83, 199] on div "location" at bounding box center [676, 199] width 1197 height 30
type input "country"
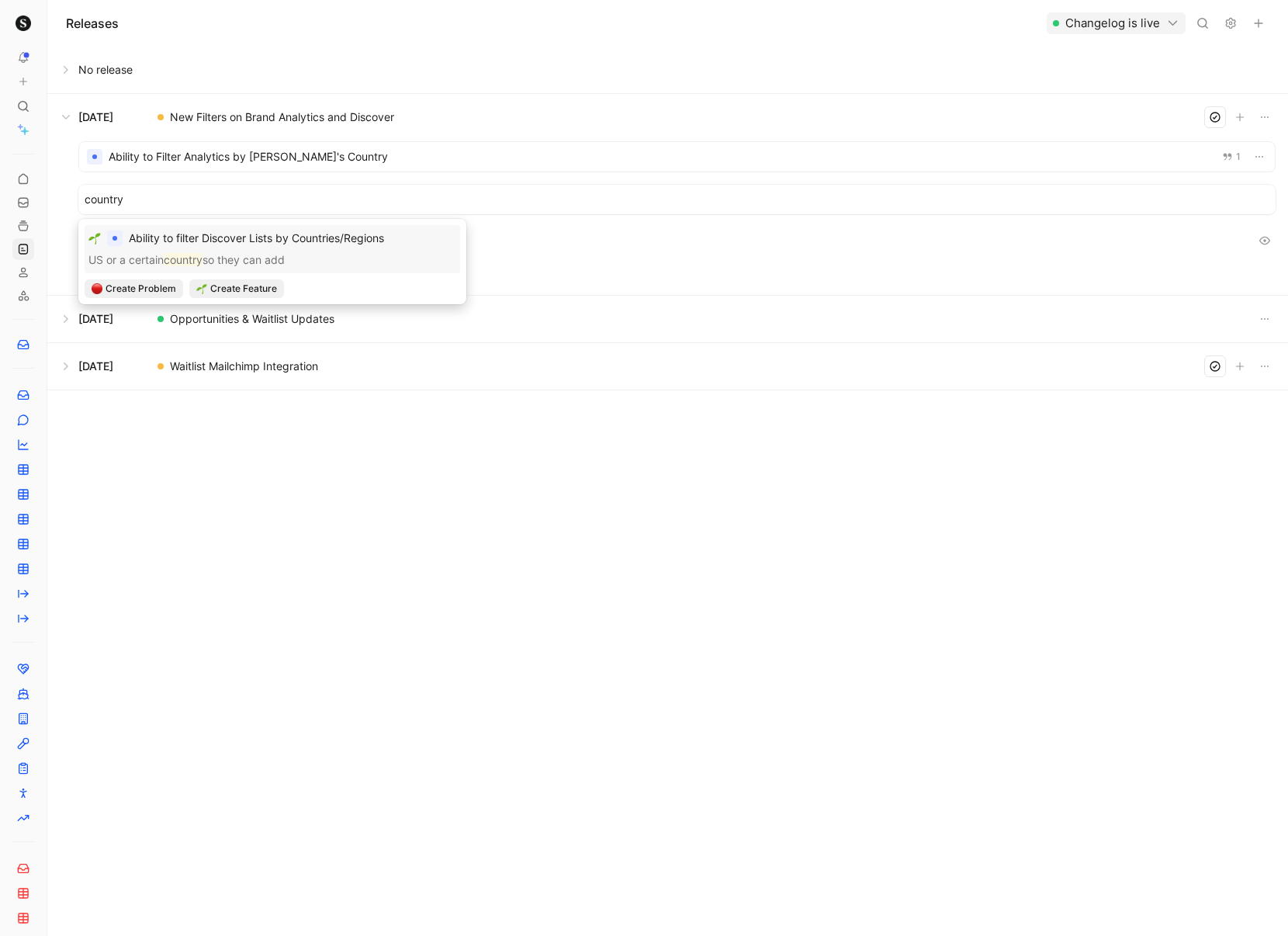
click at [175, 247] on div "Ability to filter Discover Lists by Countries/Regions" at bounding box center [257, 238] width 256 height 19
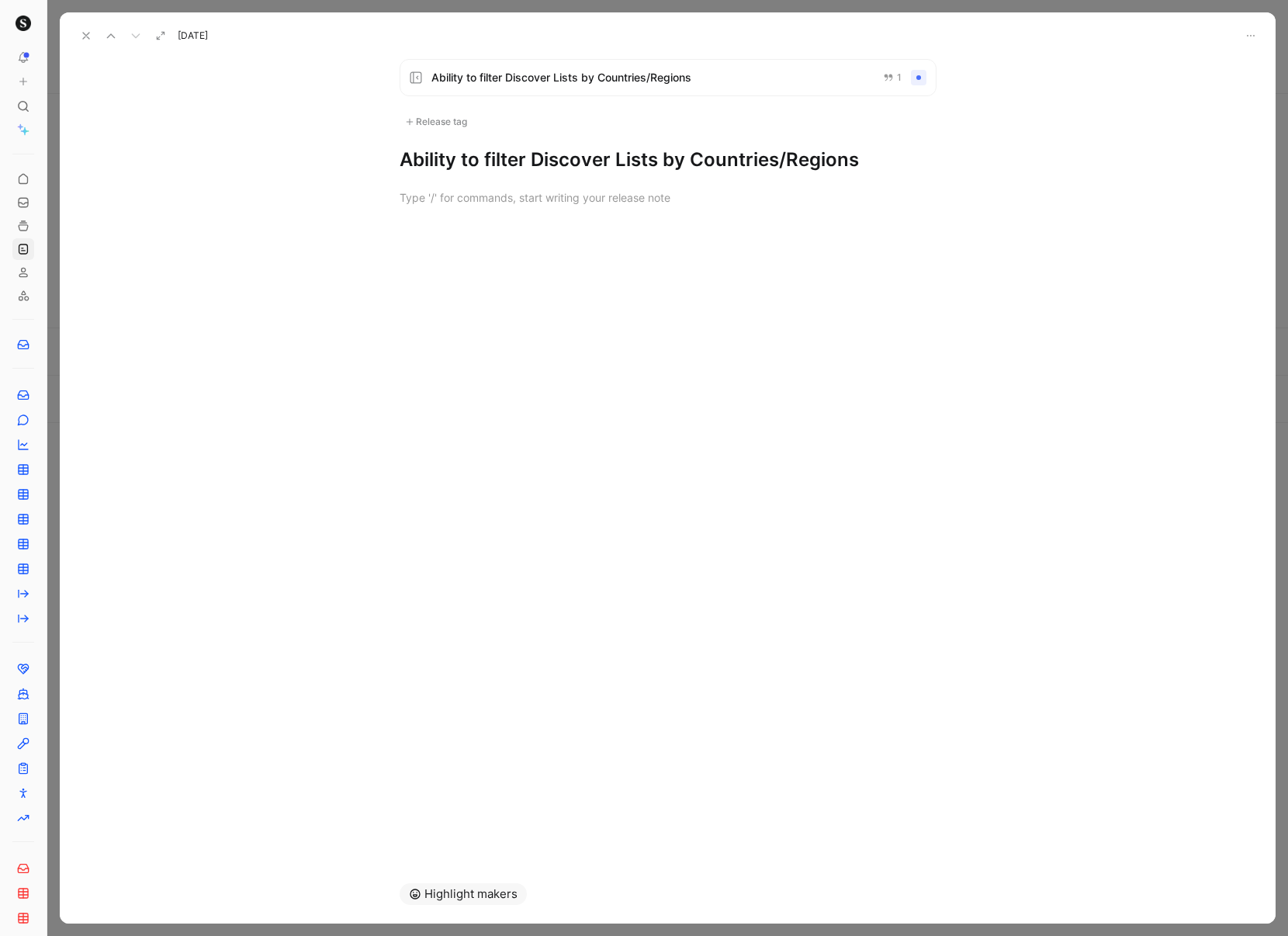
click at [779, 80] on span "Ability to filter Discover Lists by Countries/Regions" at bounding box center [651, 77] width 439 height 19
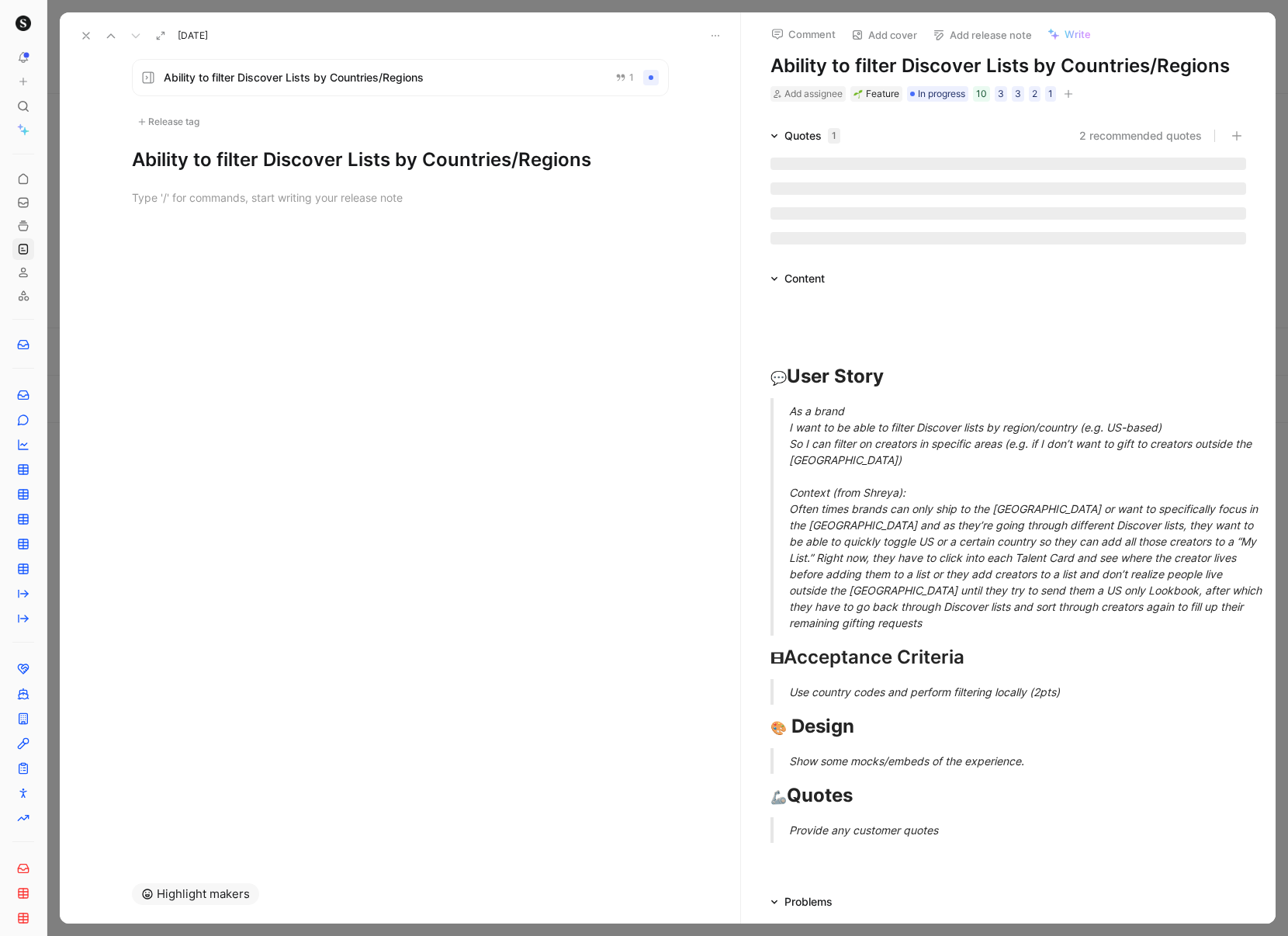
click at [89, 32] on use at bounding box center [86, 35] width 6 height 6
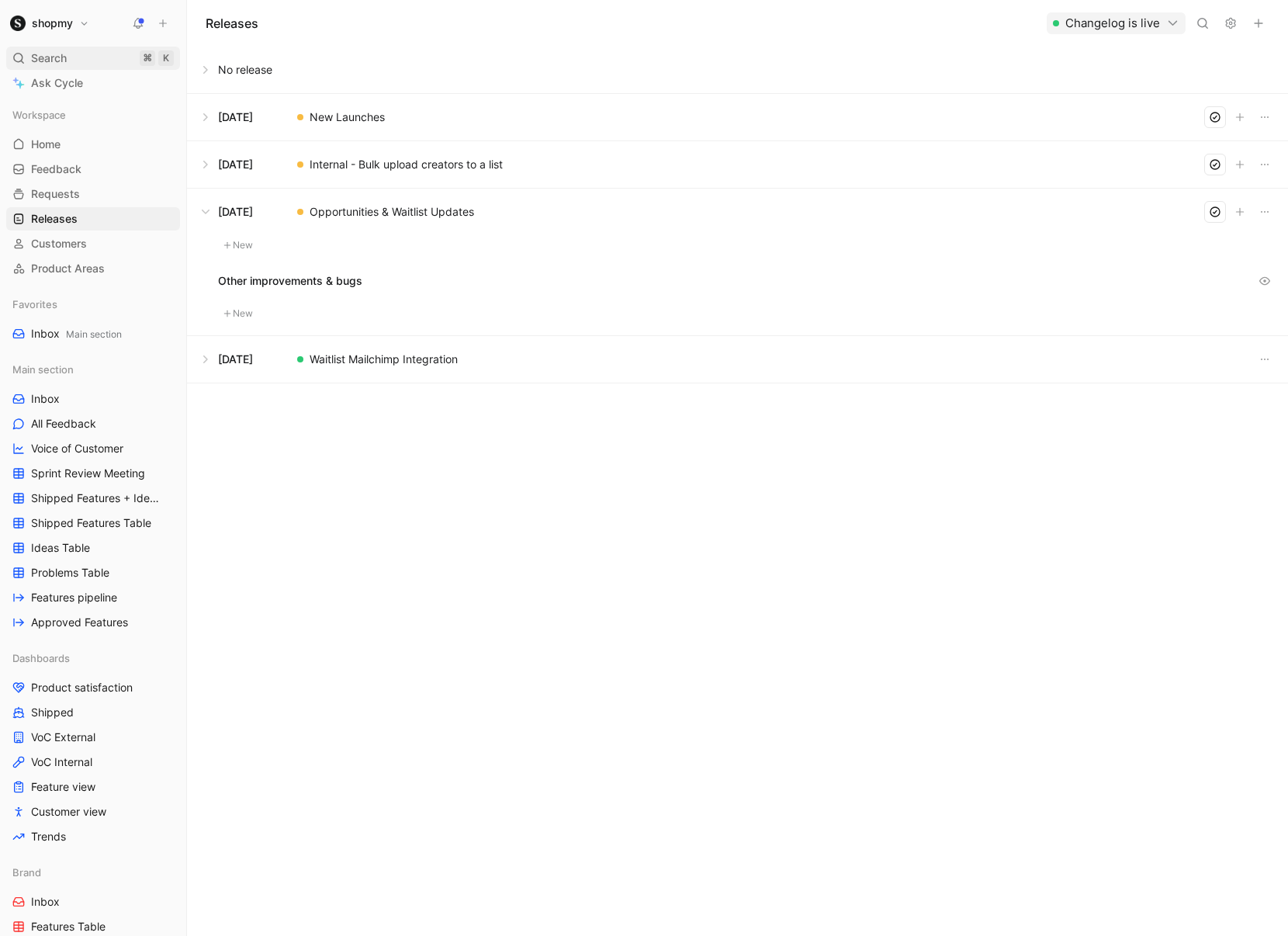
click at [62, 59] on span "Search" at bounding box center [49, 58] width 36 height 19
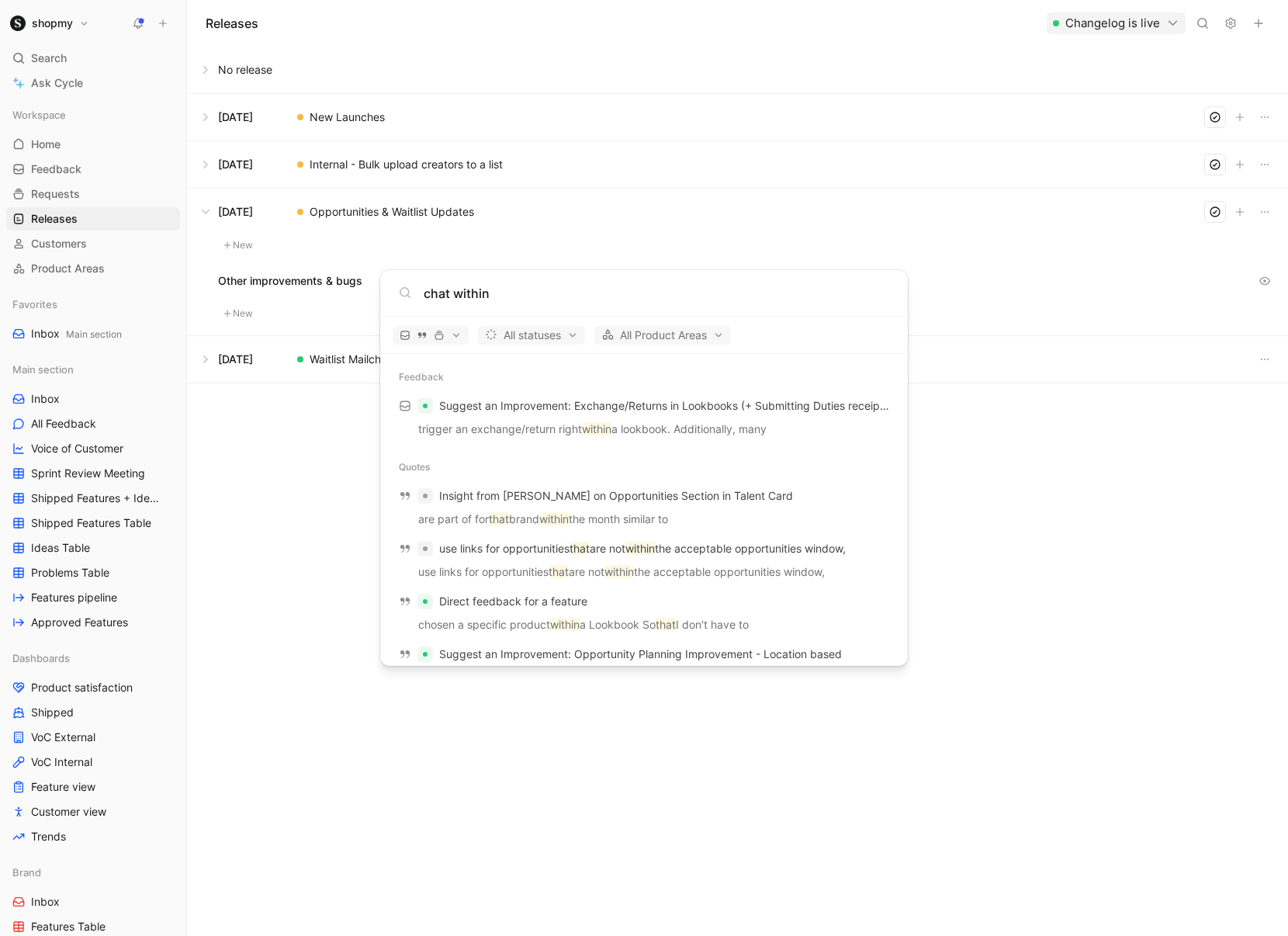
type input "chat within"
click at [573, 209] on body "shopmy Search ⌘ K Ask Cycle Workspace Home G then H Feedback G then F Requests …" at bounding box center [644, 468] width 1288 height 936
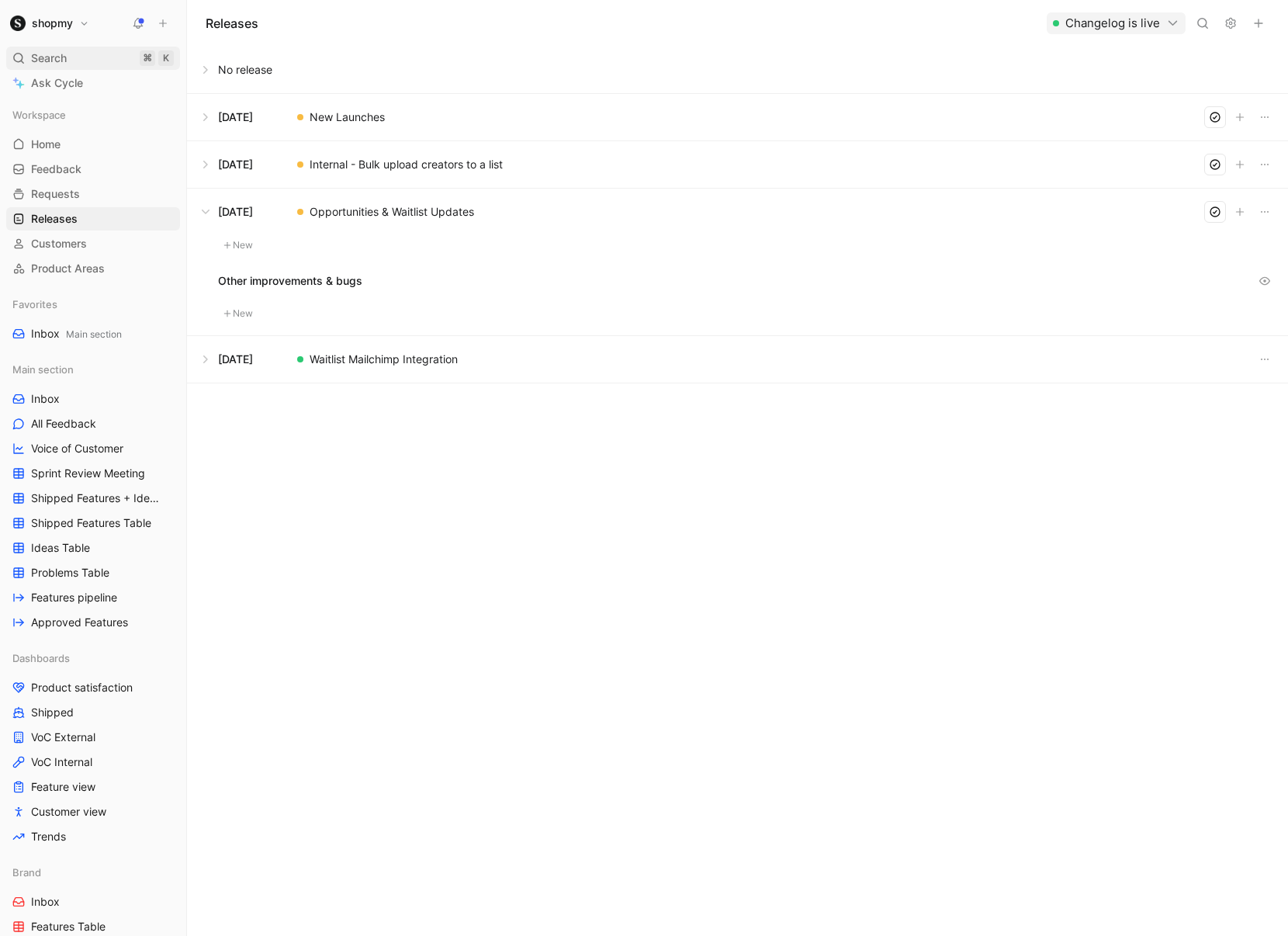
click at [83, 60] on div "Search ⌘ K" at bounding box center [93, 58] width 174 height 23
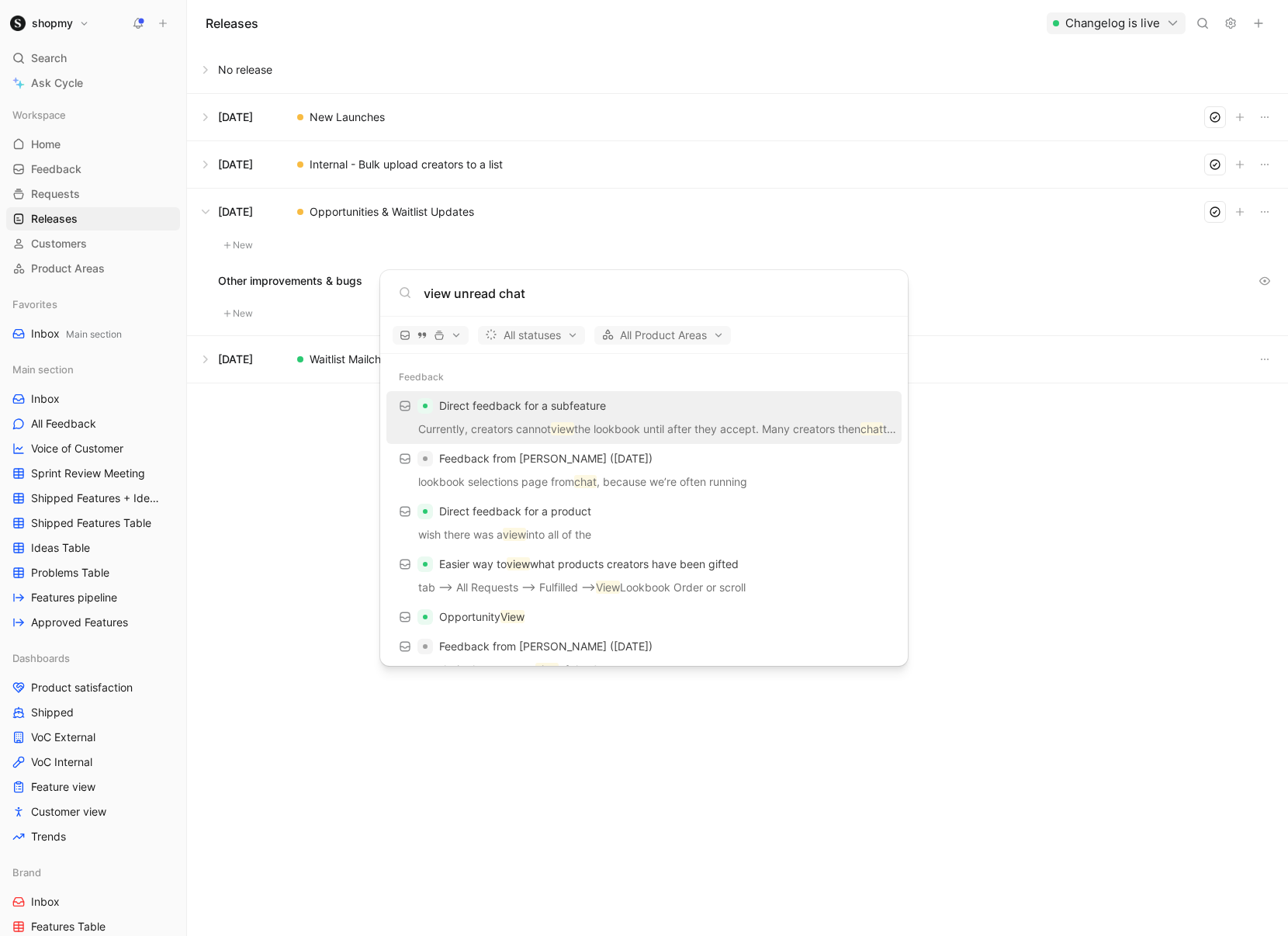
type input "view unread chat"
click at [84, 61] on body "shopmy Search ⌘ K Ask Cycle Workspace Home G then H Feedback G then F Requests …" at bounding box center [644, 468] width 1288 height 936
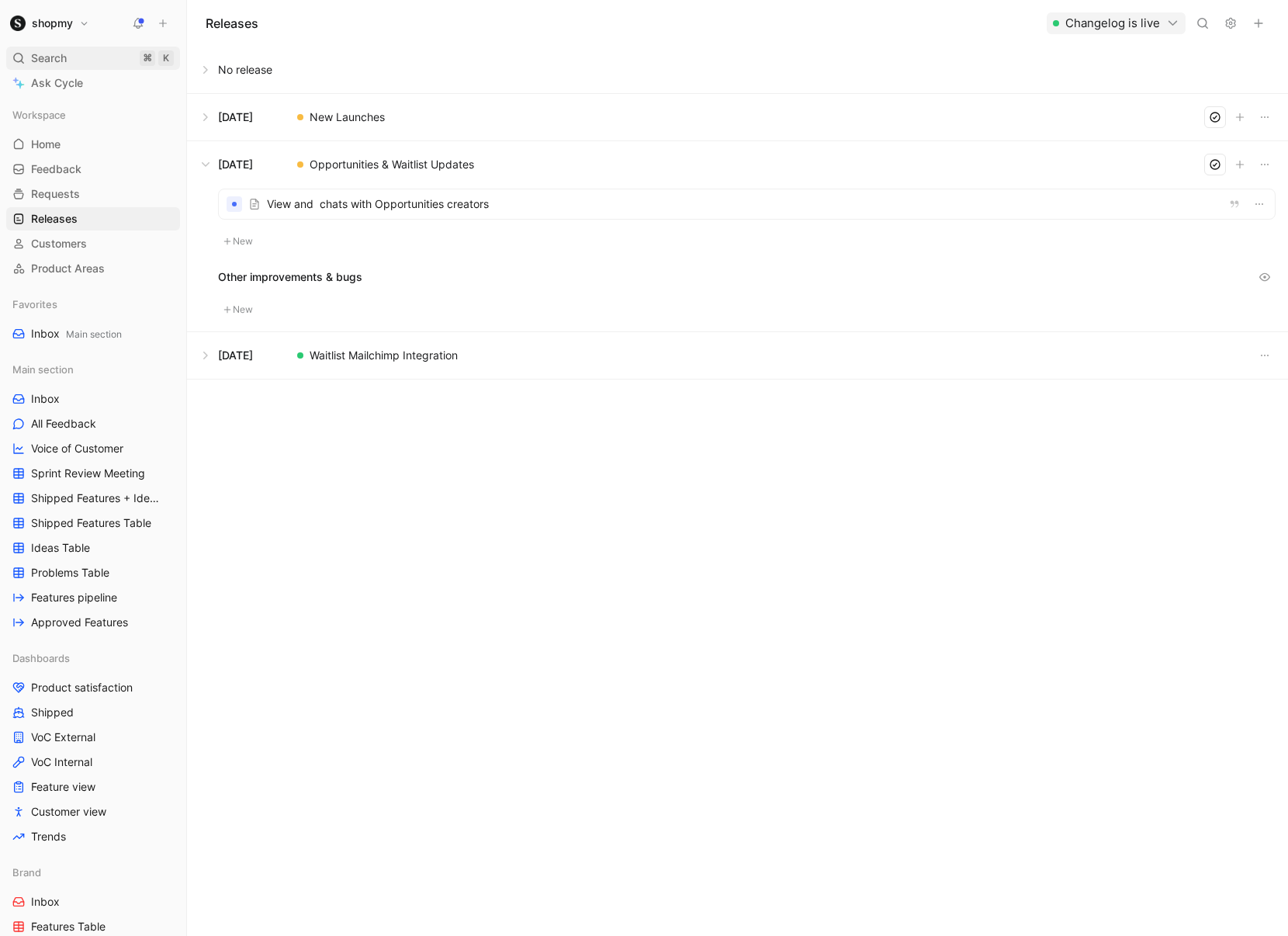
click at [87, 58] on div "Search ⌘ K" at bounding box center [93, 58] width 174 height 23
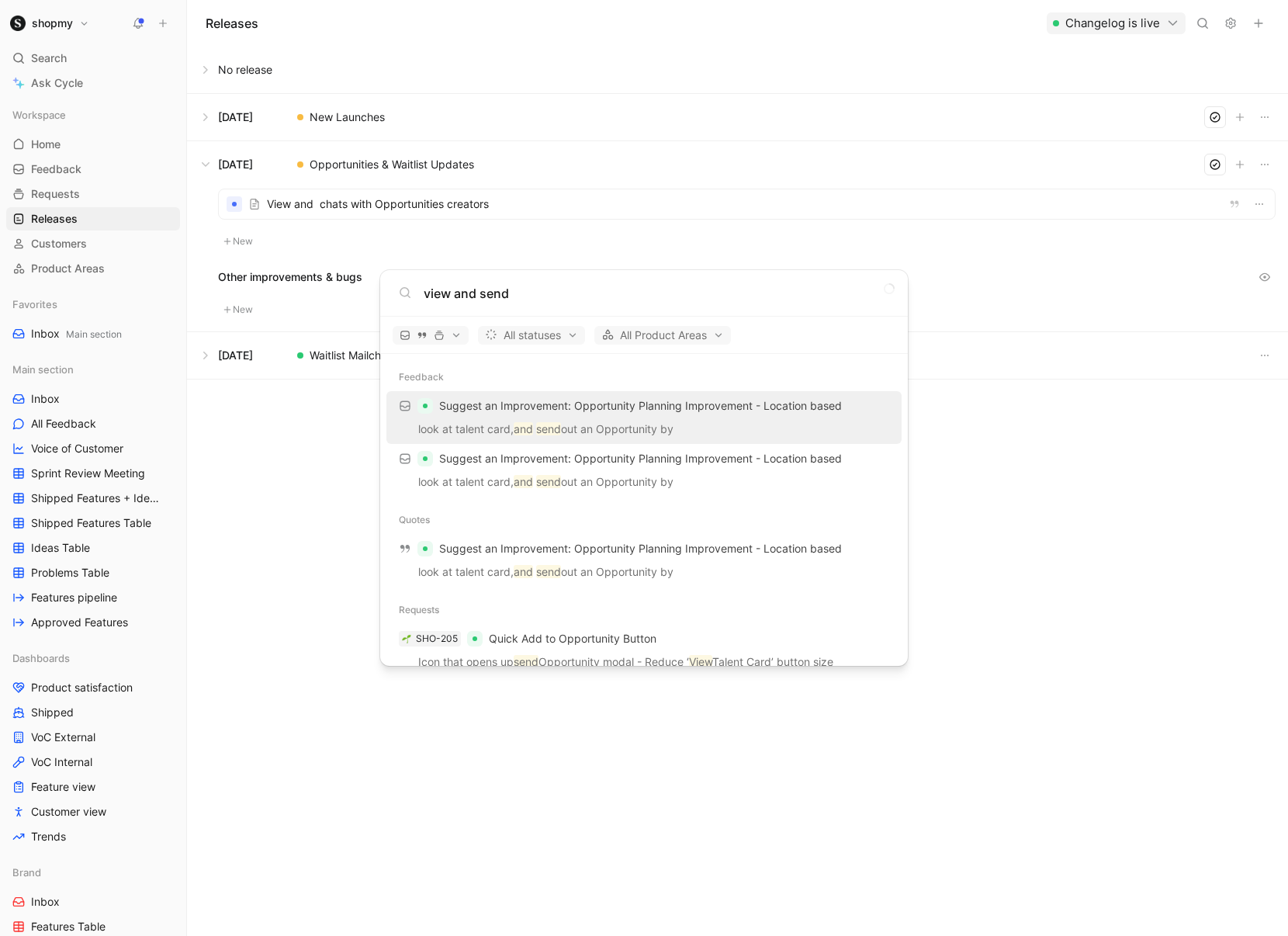
type input "view and send"
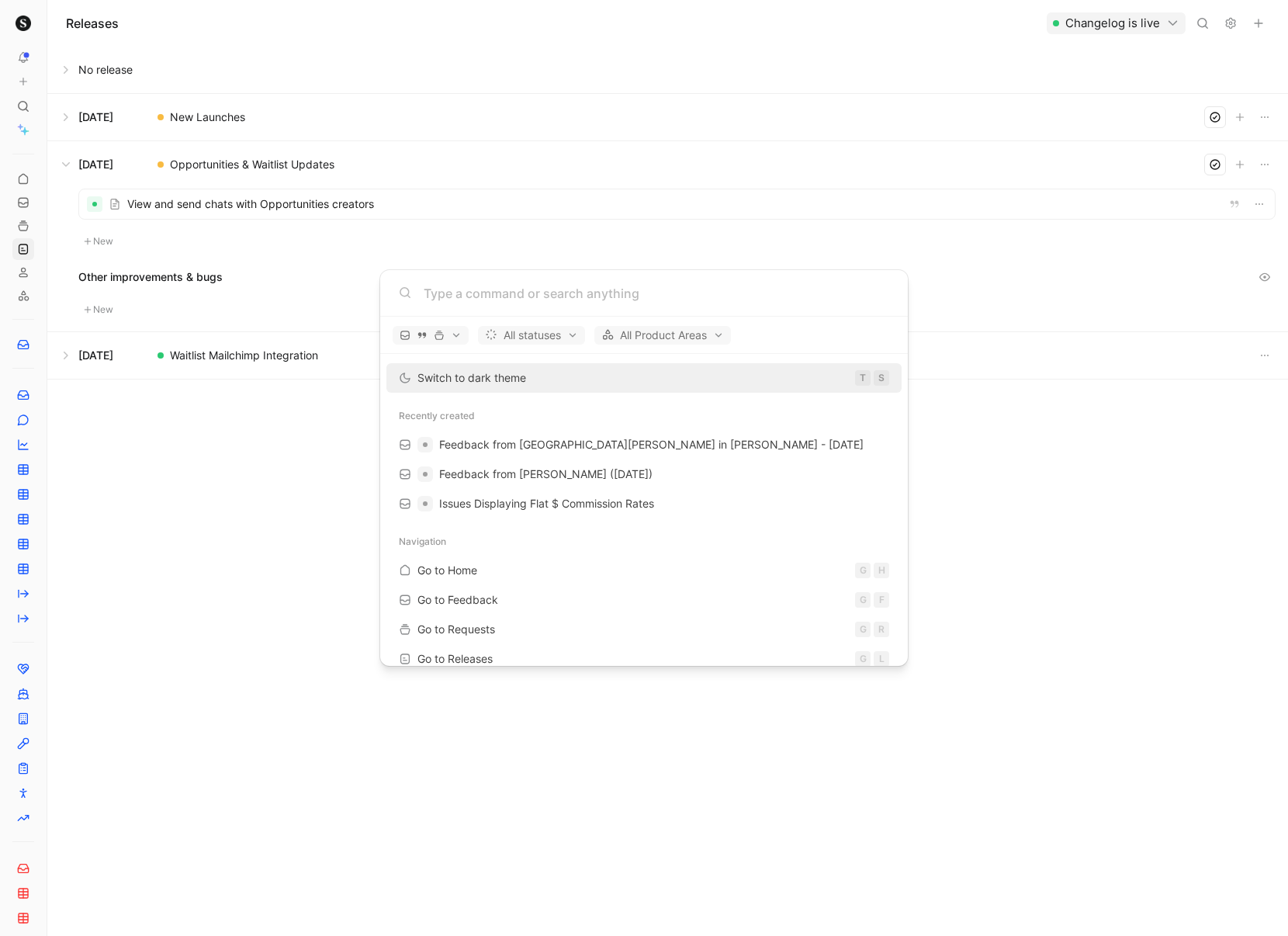
click at [194, 246] on body "To pick up a draggable item, press the space bar. While dragging, use the arrow…" at bounding box center [644, 468] width 1288 height 936
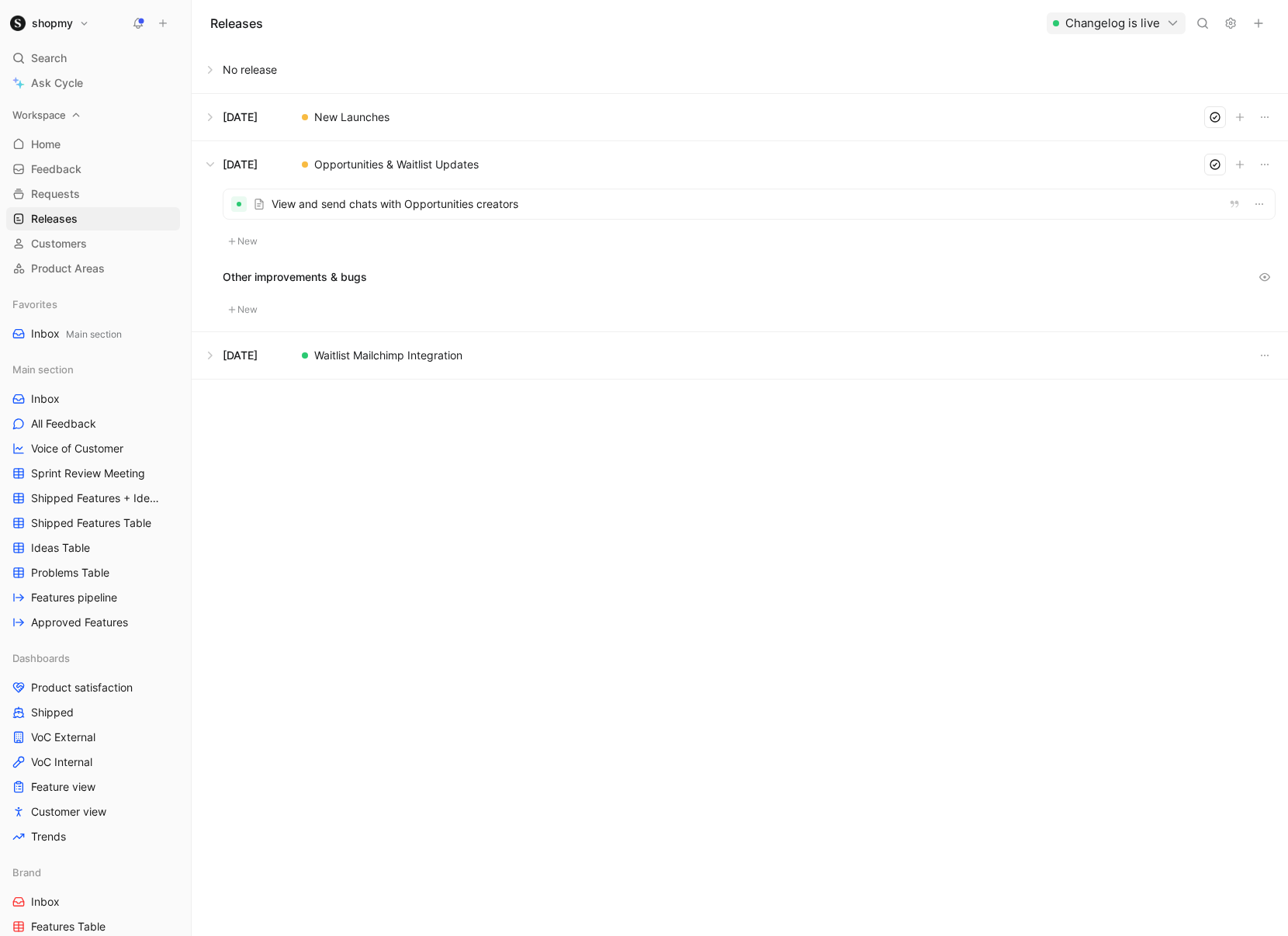
drag, startPoint x: 48, startPoint y: 110, endPoint x: 77, endPoint y: 113, distance: 29.2
click at [77, 113] on nav "shopmy Search ⌘ K Ask Cycle Workspace Home G then H Feedback G then F Requests …" at bounding box center [95, 468] width 191 height 936
click at [239, 245] on button "New" at bounding box center [238, 241] width 40 height 19
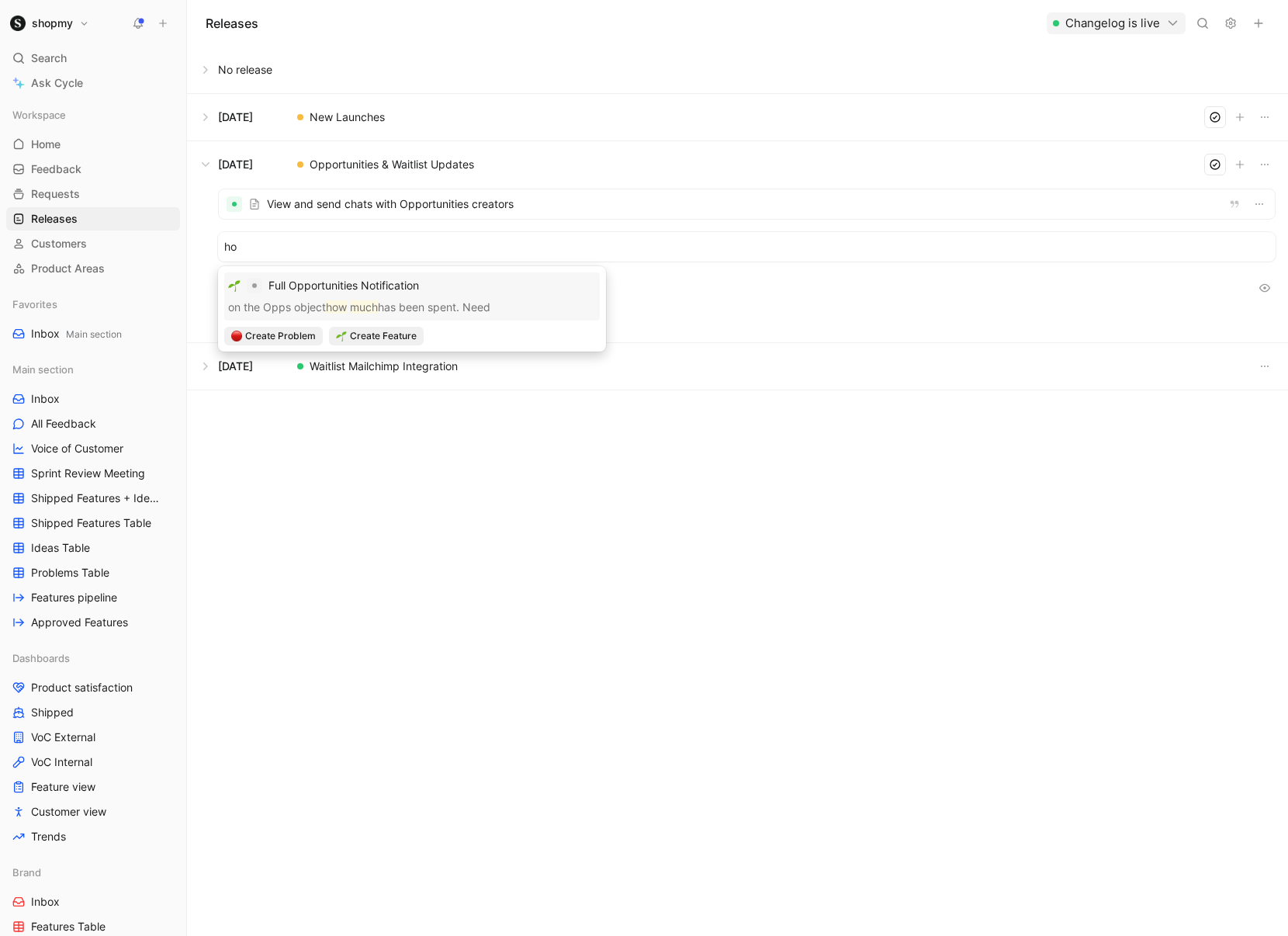
type input "h"
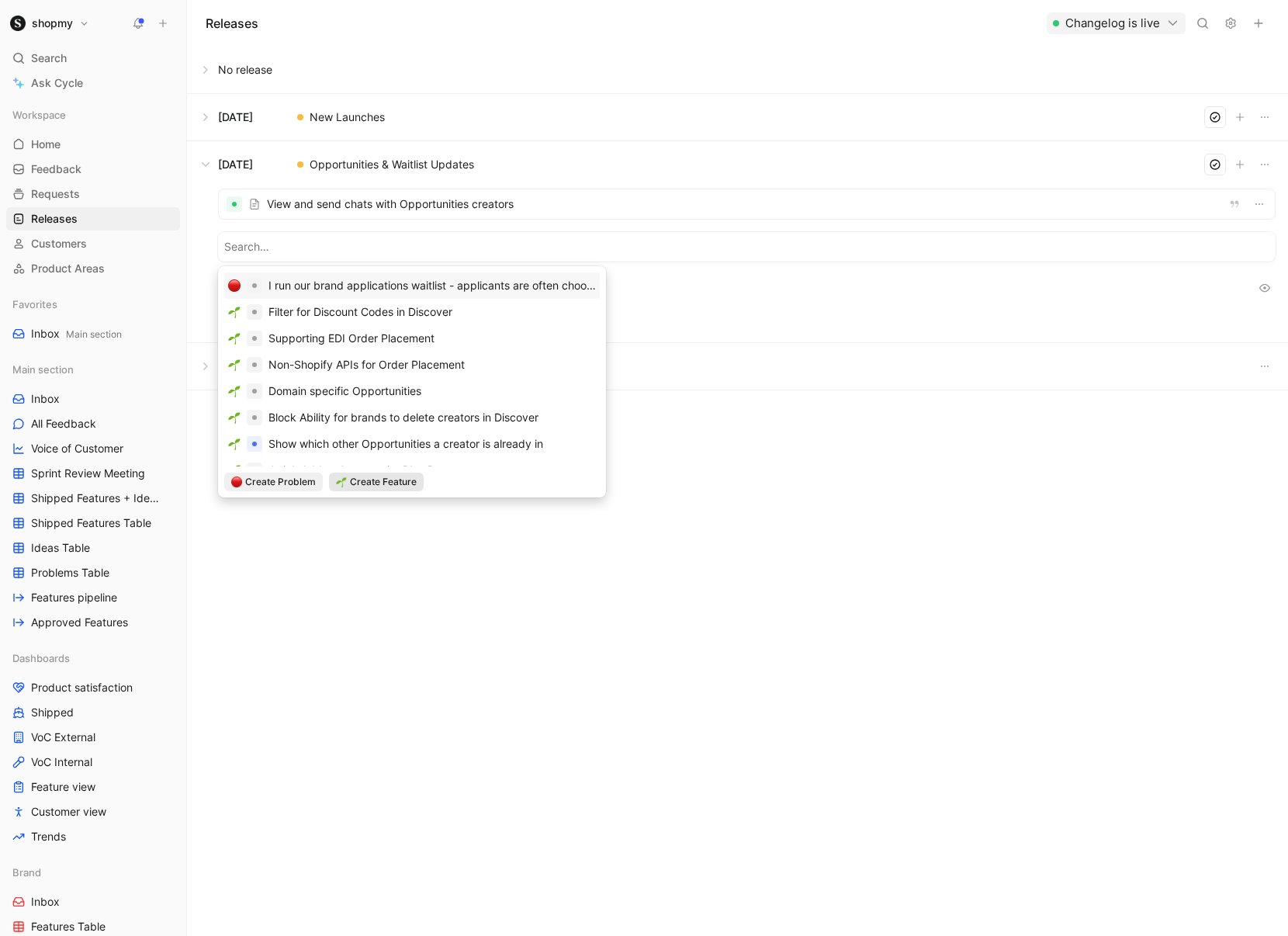
click at [366, 484] on span "Create Feature" at bounding box center [383, 481] width 66 height 15
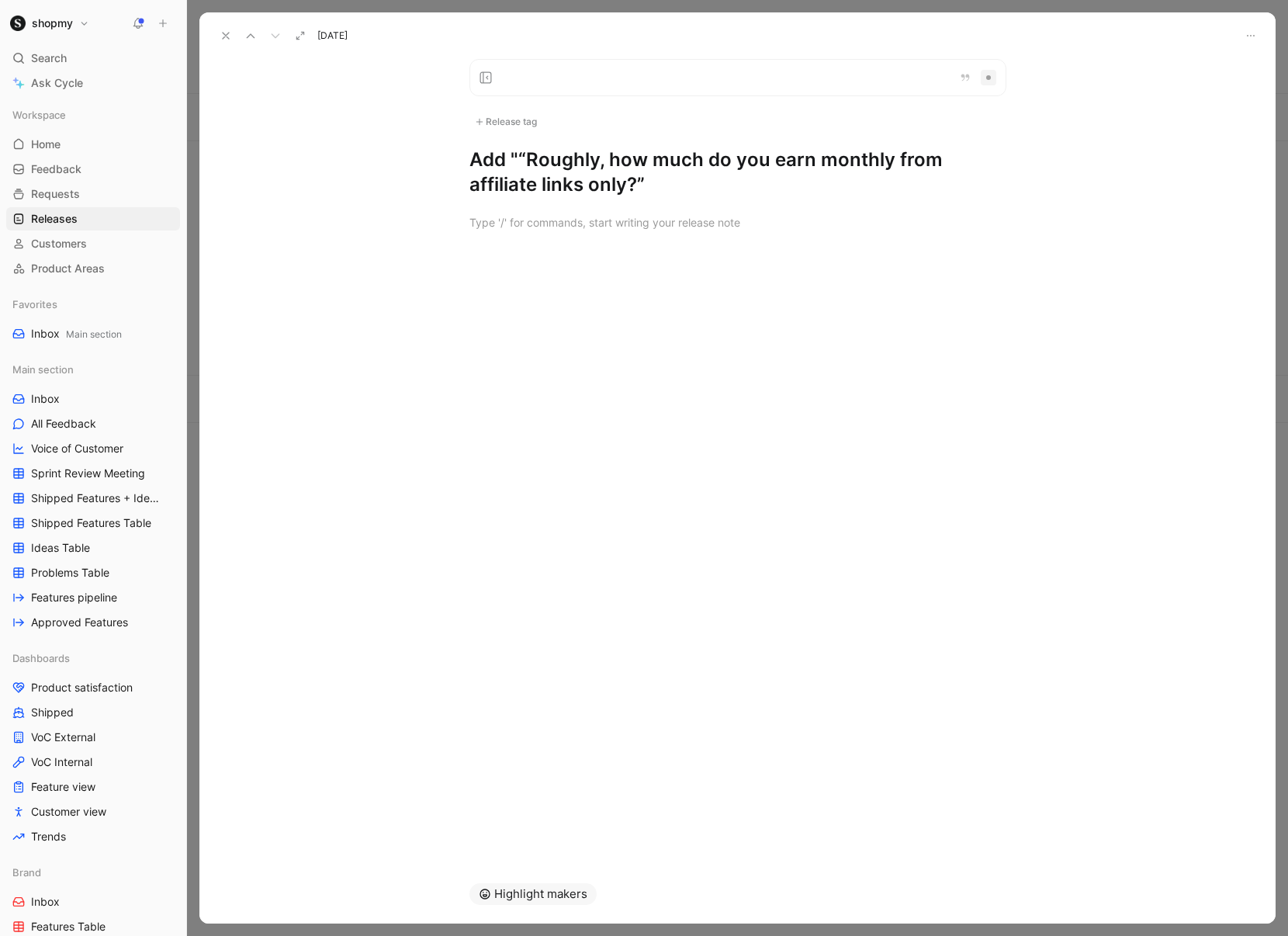
click at [511, 154] on h1 "Add " “Roughly, how much do you earn monthly from affiliate links only?”" at bounding box center [738, 171] width 537 height 49
click at [642, 185] on h1 "Add “Roughly, how much do you earn monthly from affiliate links only?”" at bounding box center [738, 171] width 537 height 49
click at [622, 264] on div at bounding box center [737, 256] width 1076 height 19
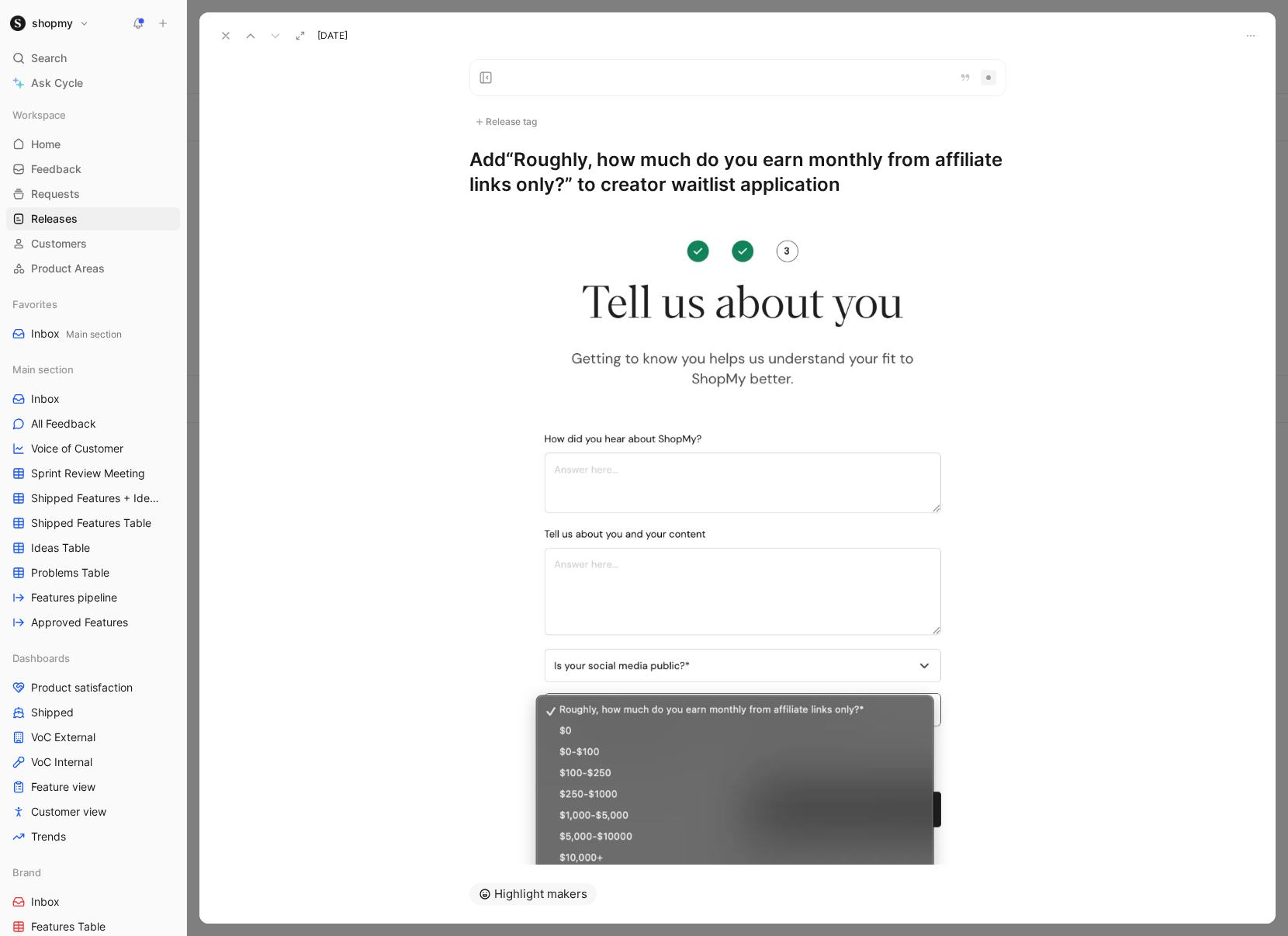
click at [497, 117] on div "Release tag" at bounding box center [506, 121] width 73 height 19
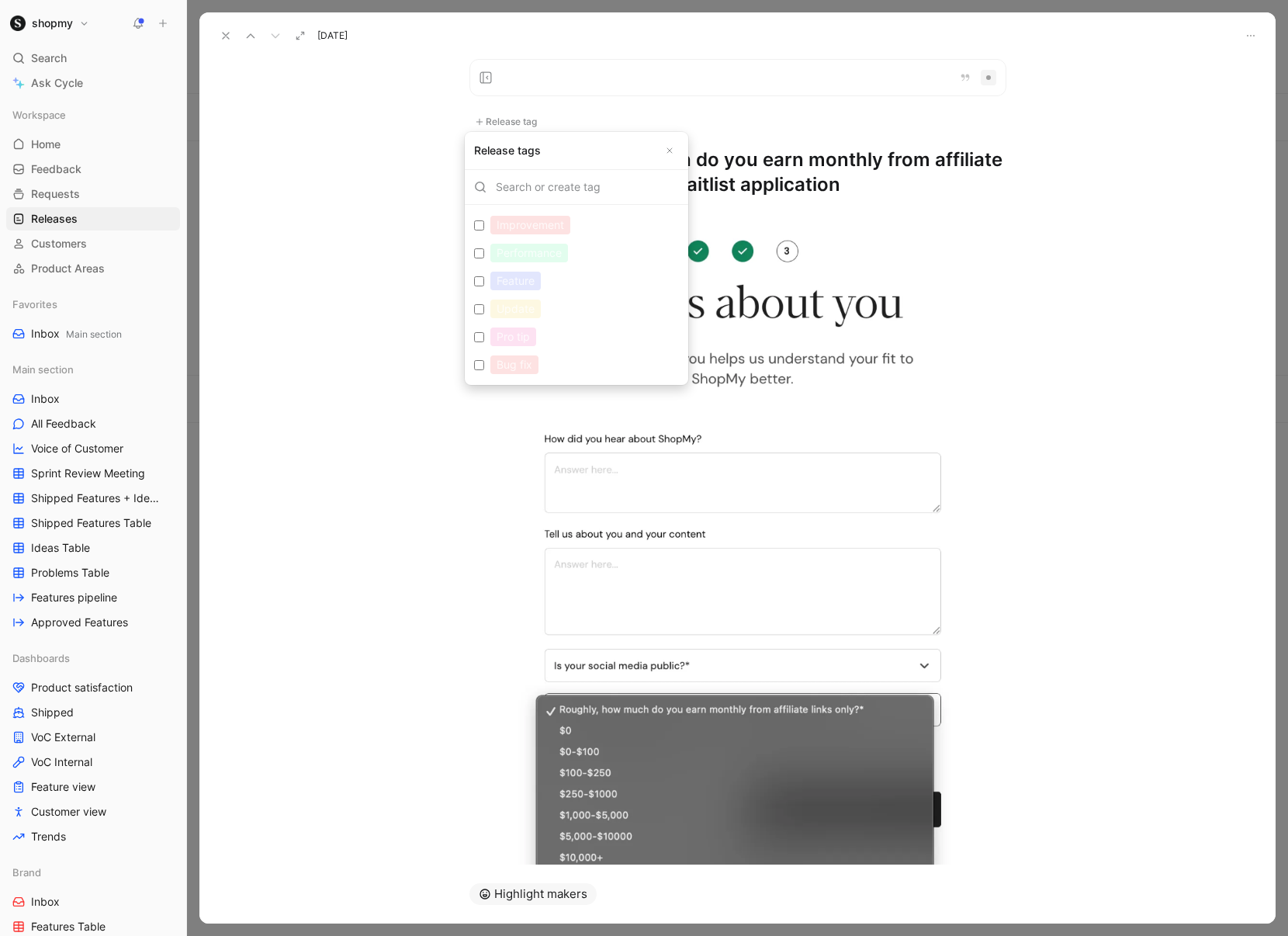
click at [483, 225] on input "Improvement Edit" at bounding box center [479, 225] width 10 height 10
checkbox input "true"
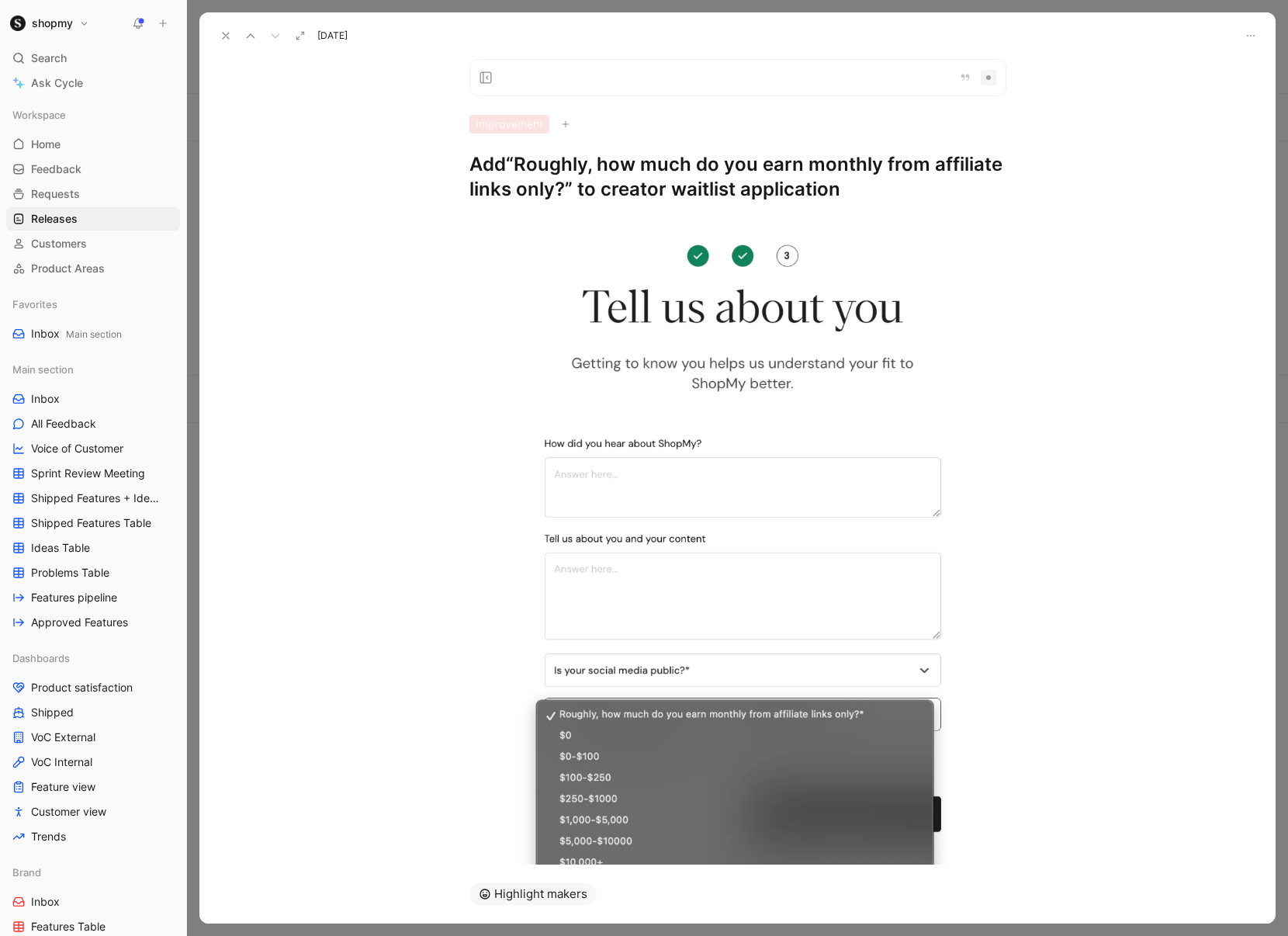
click at [221, 32] on icon at bounding box center [226, 36] width 13 height 13
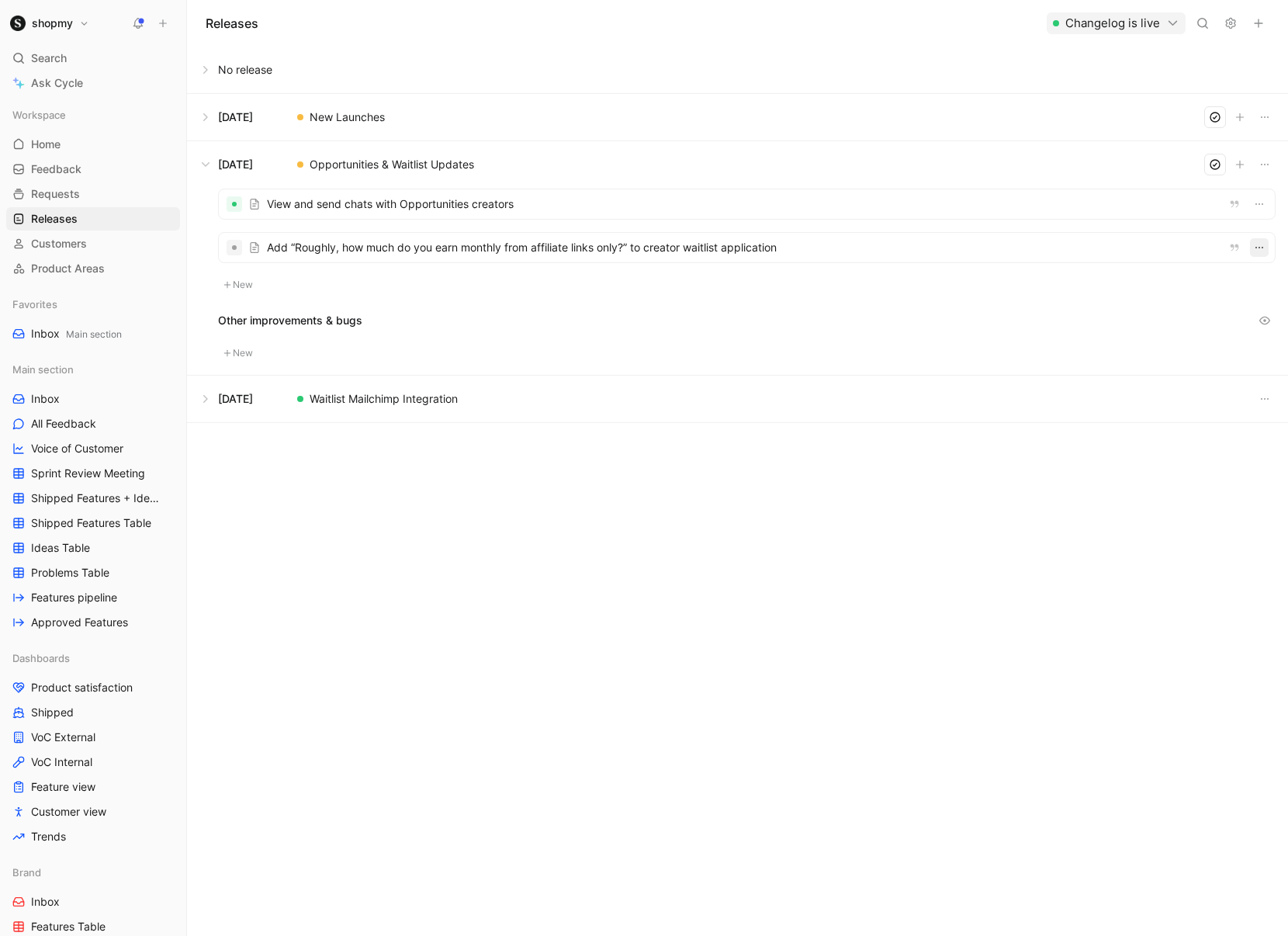
click at [1259, 246] on icon "button" at bounding box center [1259, 247] width 13 height 13
click at [226, 250] on div at bounding box center [644, 468] width 1288 height 936
click at [231, 249] on div at bounding box center [234, 247] width 15 height 15
click at [233, 247] on div at bounding box center [234, 247] width 4 height 4
click at [236, 246] on div at bounding box center [234, 247] width 4 height 4
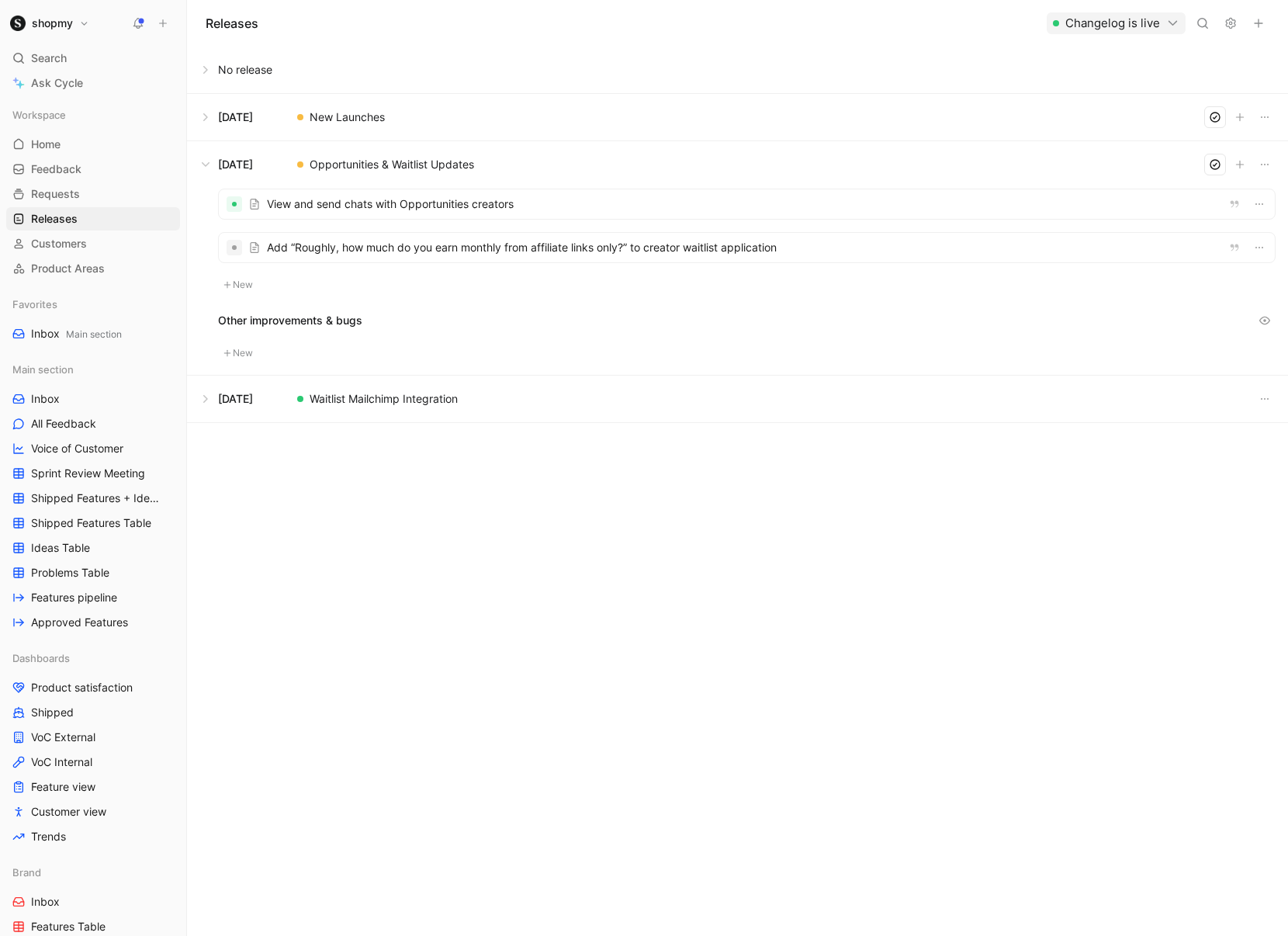
click at [305, 247] on div at bounding box center [747, 247] width 1057 height 30
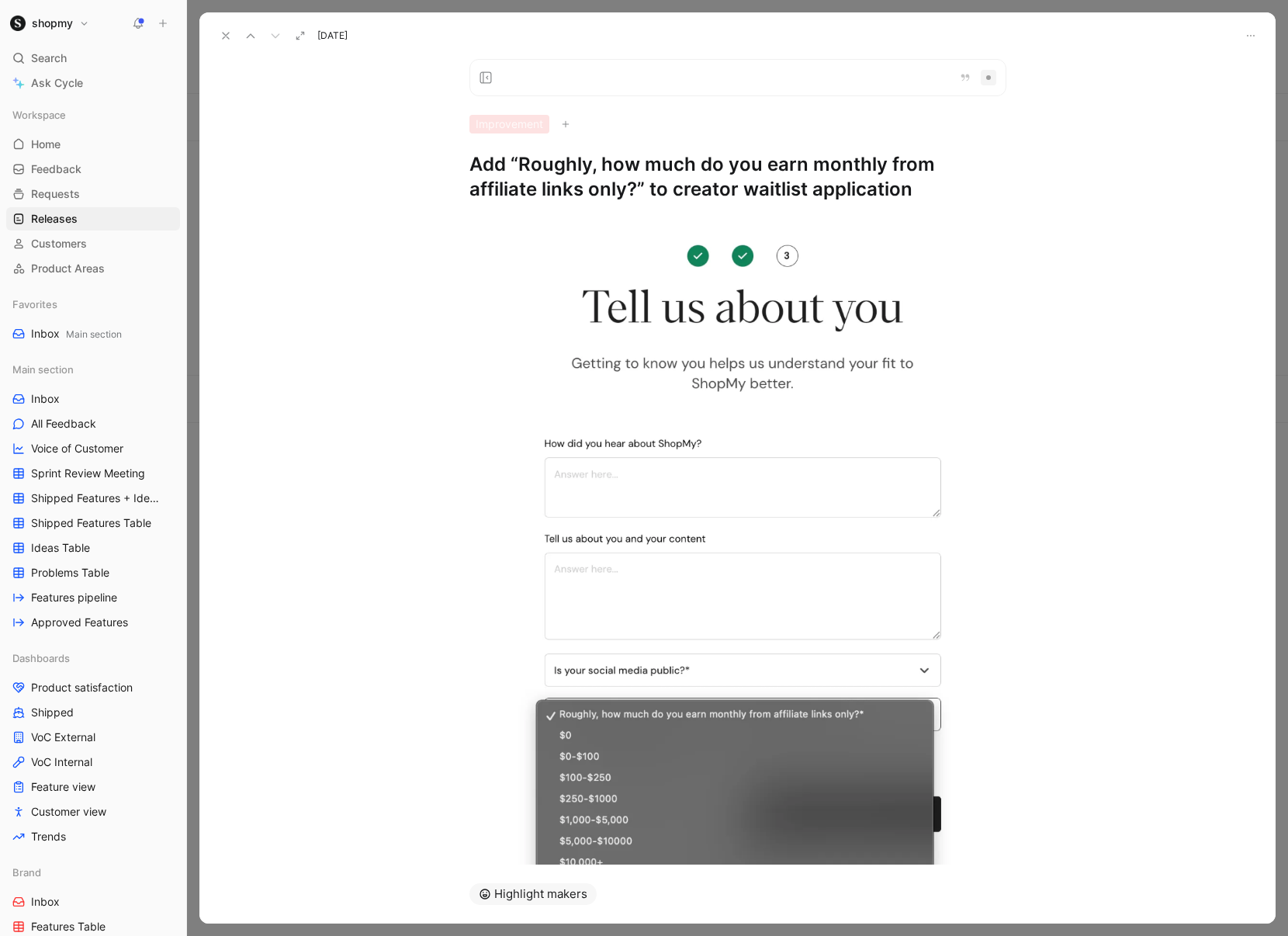
click at [548, 82] on div at bounding box center [738, 78] width 537 height 38
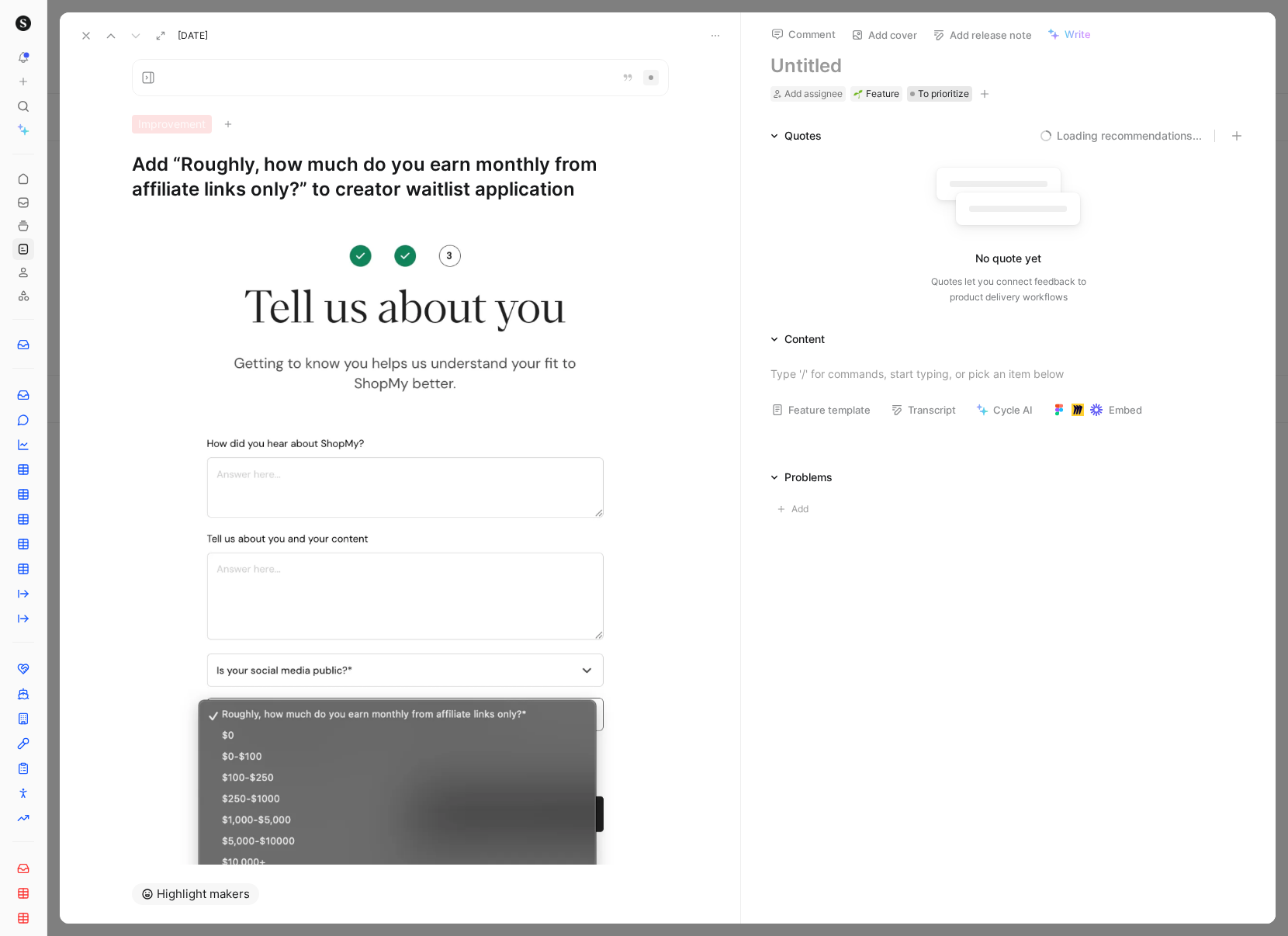
click at [922, 92] on span "To prioritize" at bounding box center [944, 93] width 51 height 15
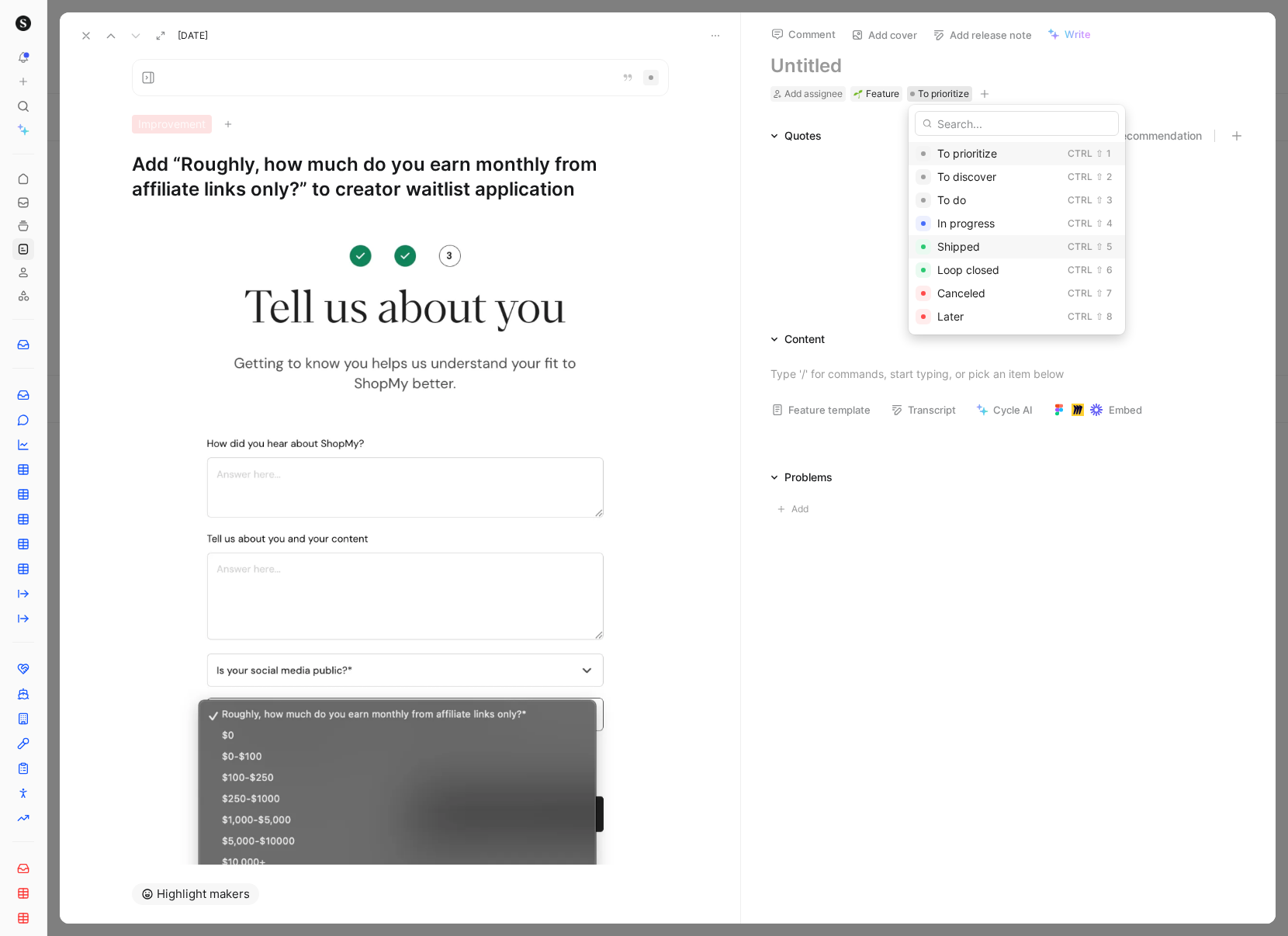
click at [971, 247] on span "Shipped" at bounding box center [959, 246] width 43 height 13
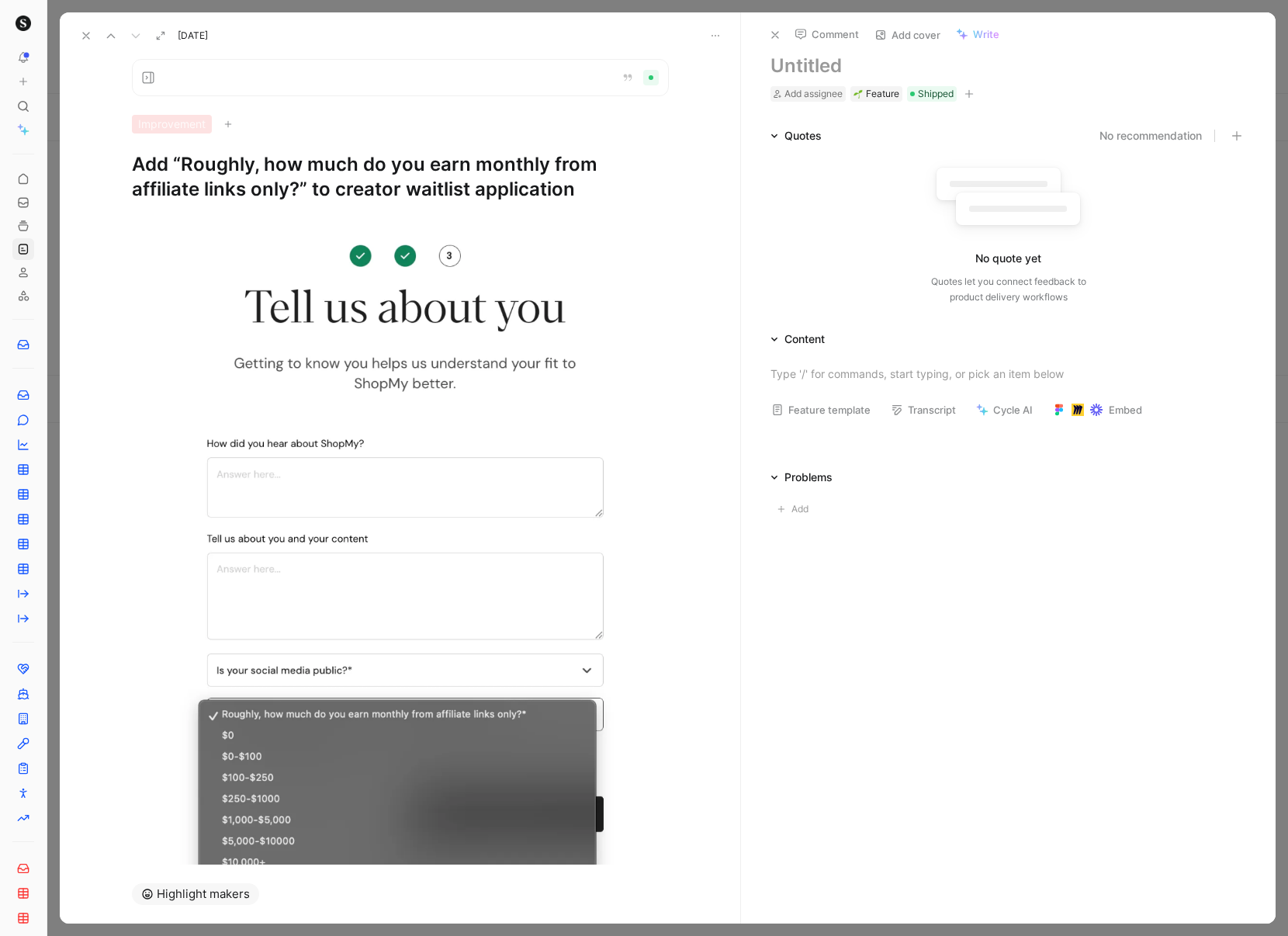
click at [90, 31] on icon at bounding box center [86, 36] width 13 height 13
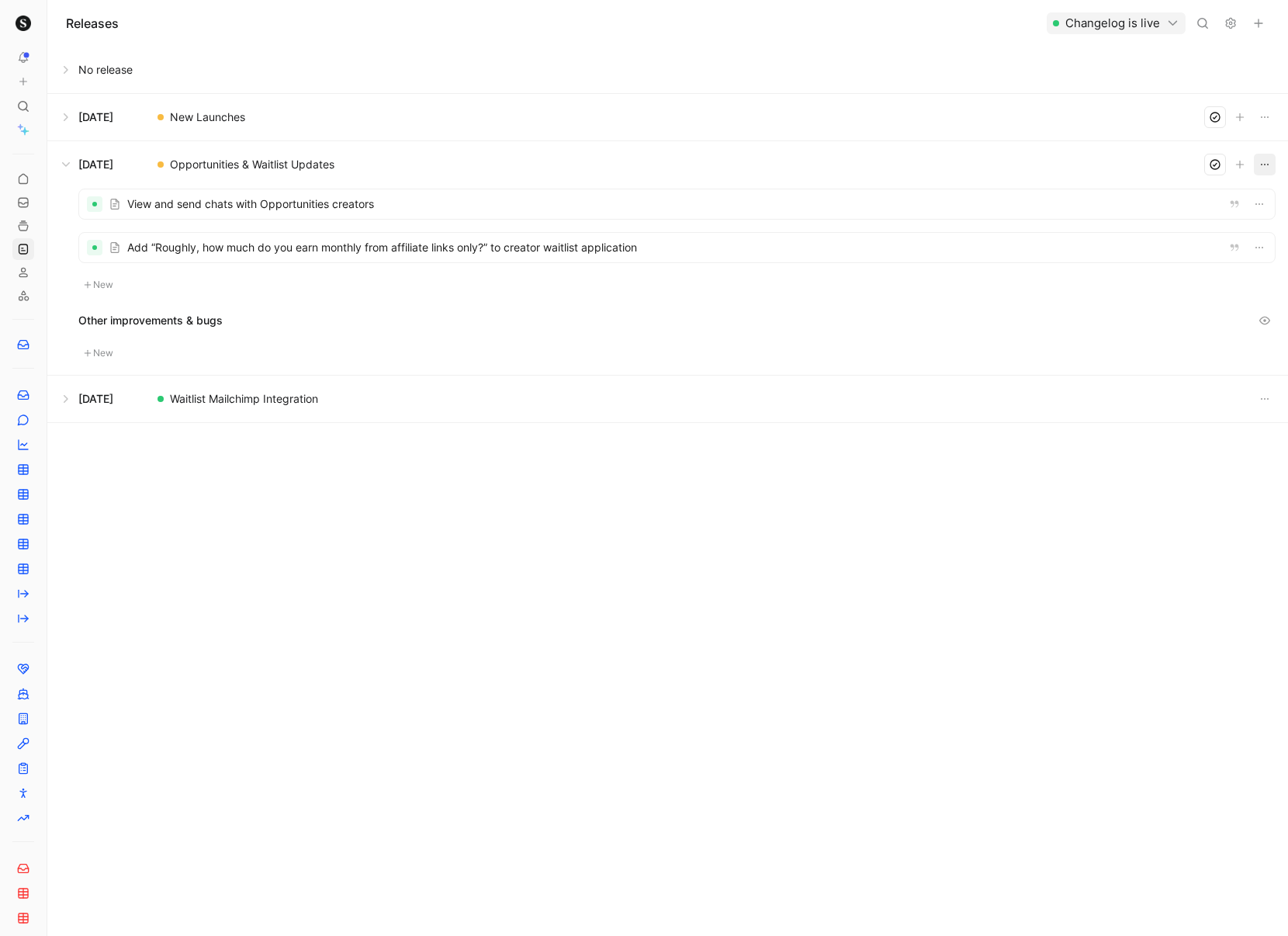
click at [1270, 163] on icon "button" at bounding box center [1266, 165] width 13 height 13
click at [1197, 197] on span "Publish release" at bounding box center [1179, 194] width 76 height 13
click at [780, 540] on div "Releases Changelog is live No release Aug 21, 2025 New Launches Aug 19, 2025 Op…" at bounding box center [668, 468] width 1241 height 936
click at [66, 167] on button at bounding box center [668, 164] width 1240 height 47
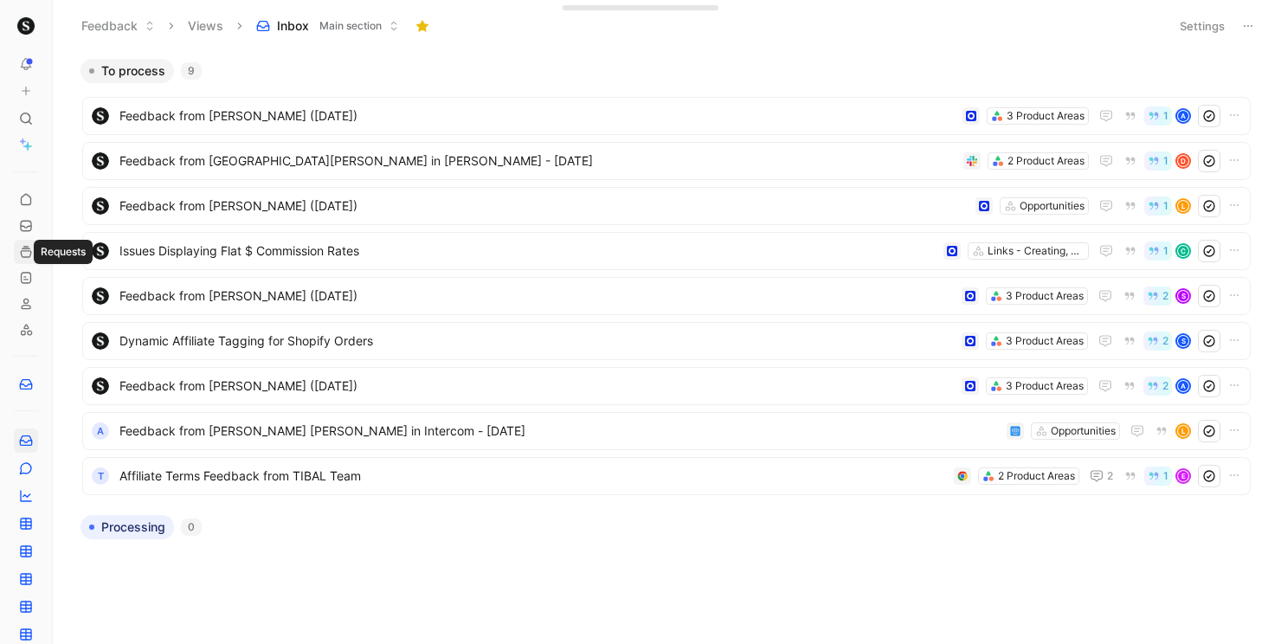
click at [22, 248] on icon at bounding box center [26, 252] width 14 height 14
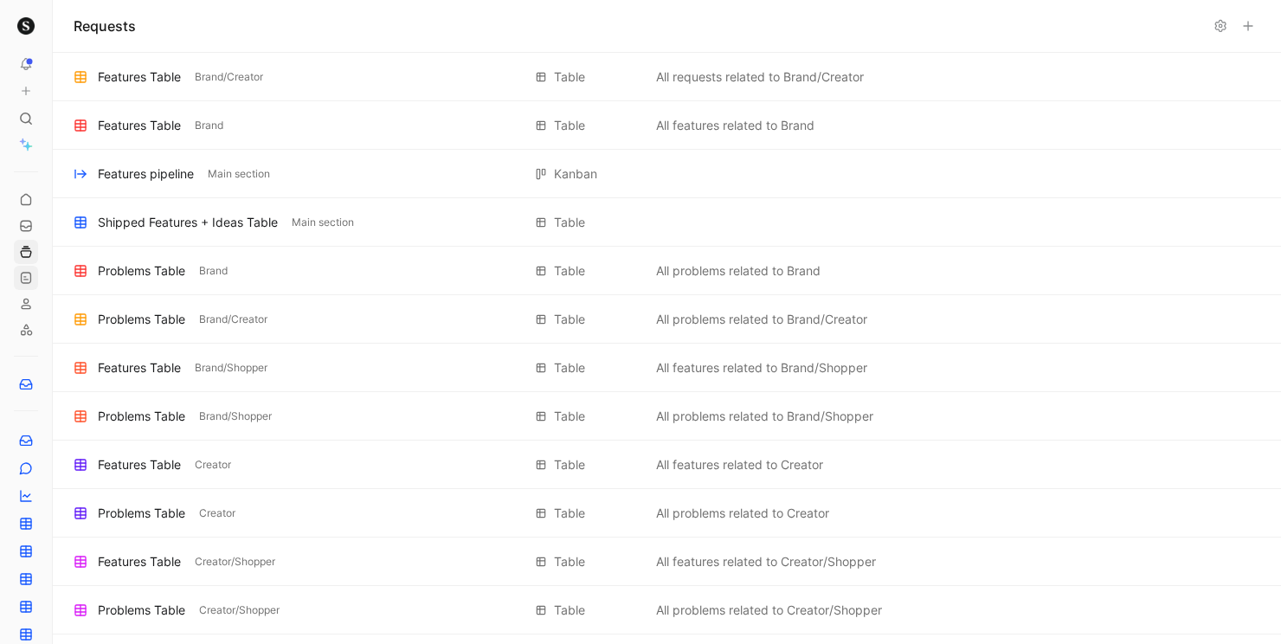
click at [22, 273] on use at bounding box center [27, 278] width 10 height 10
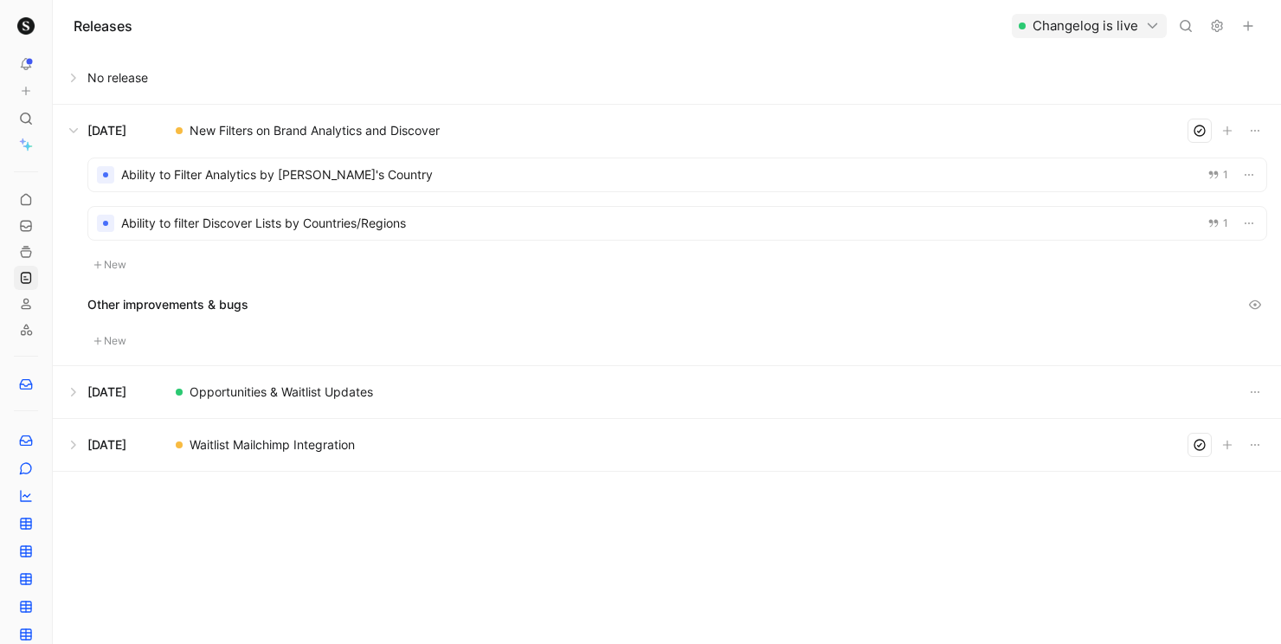
click at [52, 26] on use at bounding box center [57, 26] width 10 height 10
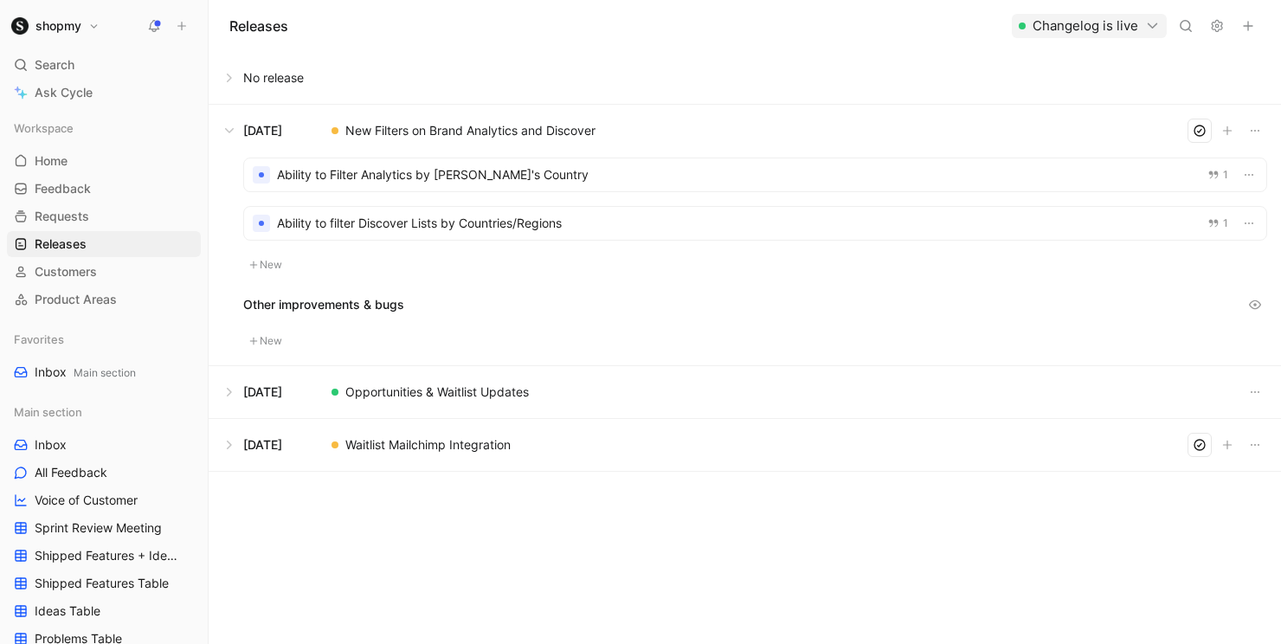
click at [235, 128] on button at bounding box center [744, 131] width 1070 height 52
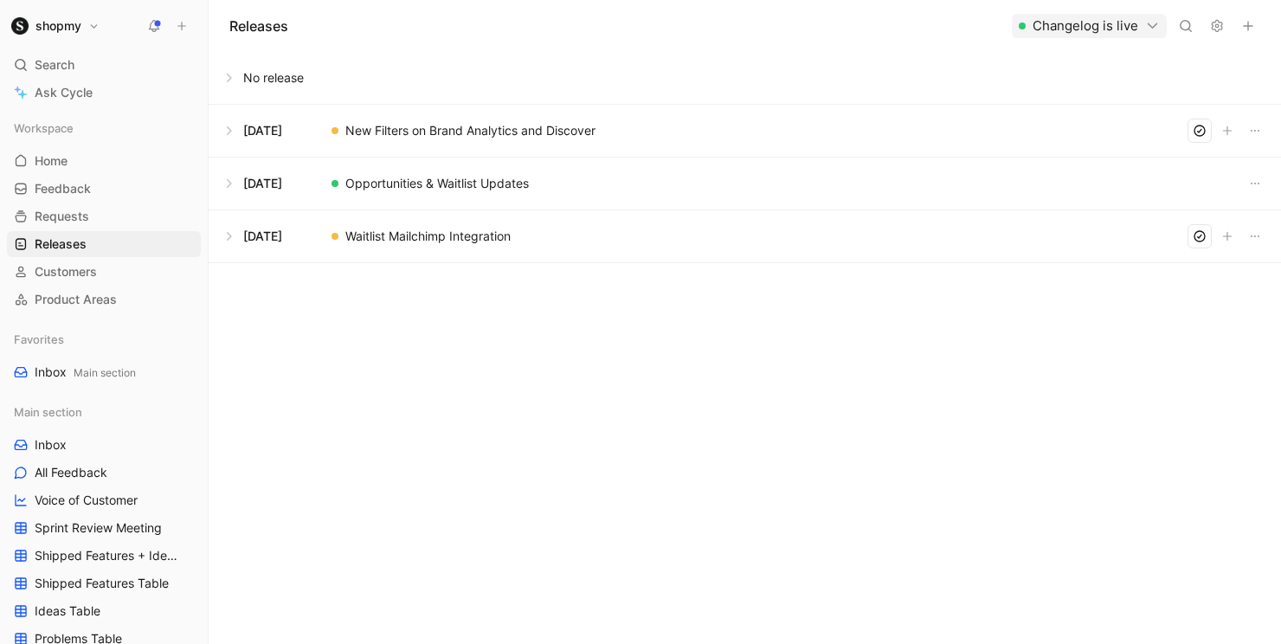
click at [665, 43] on div "Releases Changelog is live" at bounding box center [745, 26] width 1072 height 52
click at [234, 182] on button at bounding box center [744, 183] width 1070 height 52
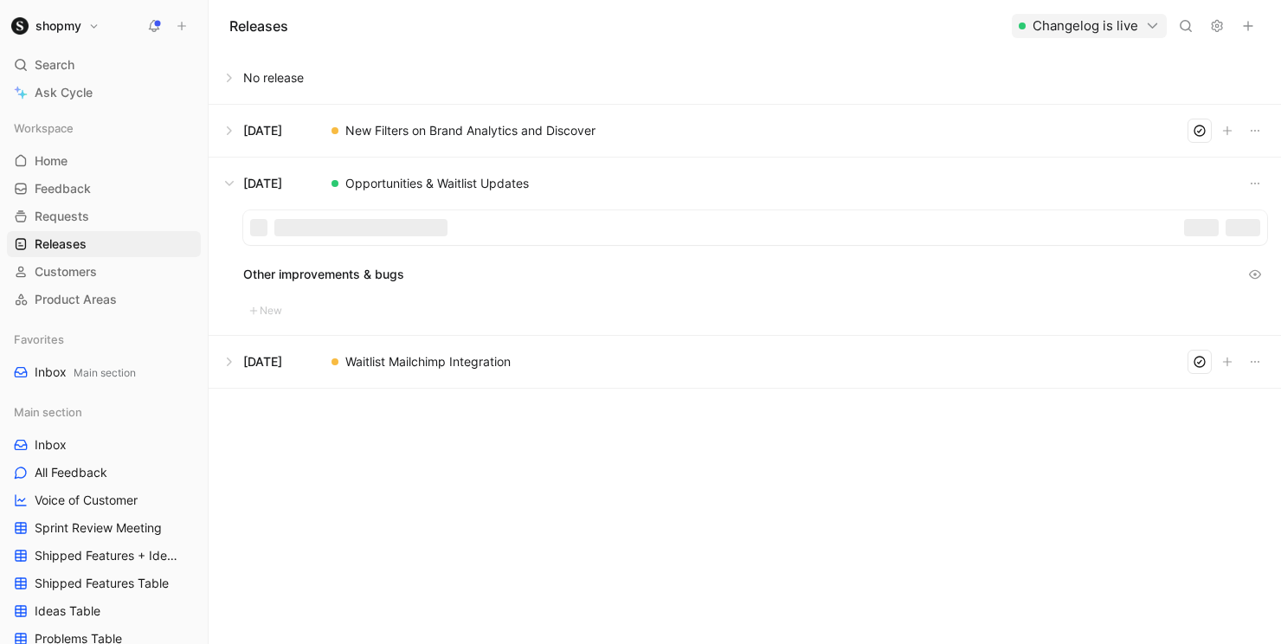
click at [238, 183] on button at bounding box center [744, 183] width 1070 height 52
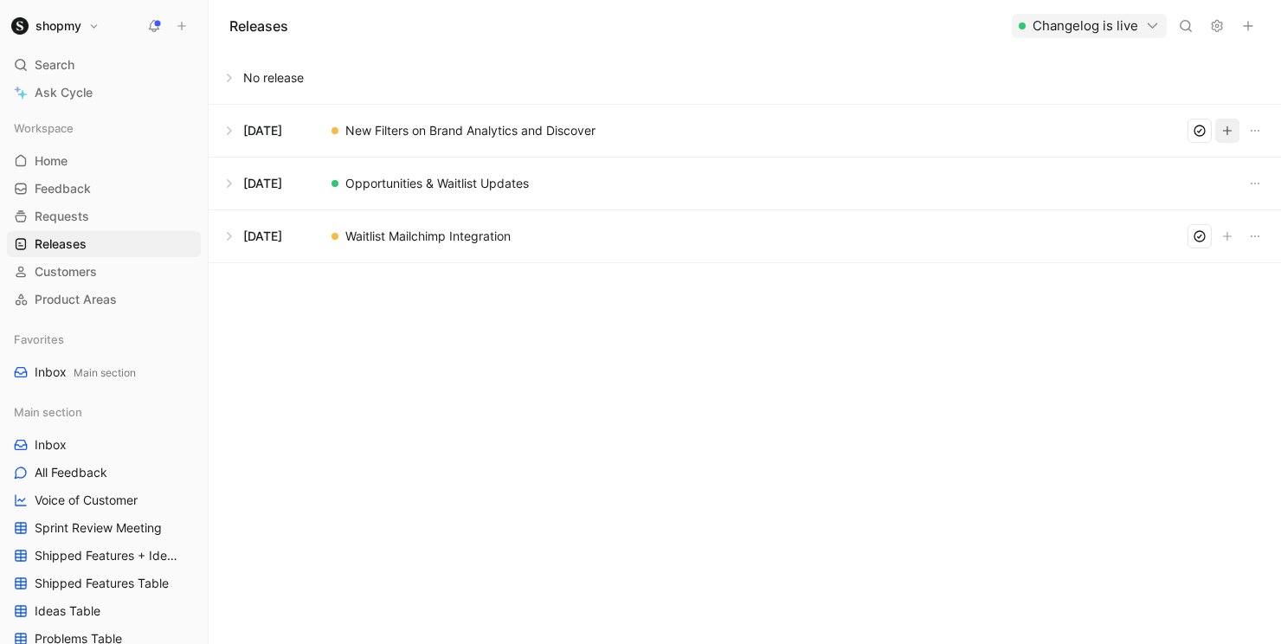
click at [1217, 132] on button "button" at bounding box center [1227, 131] width 24 height 24
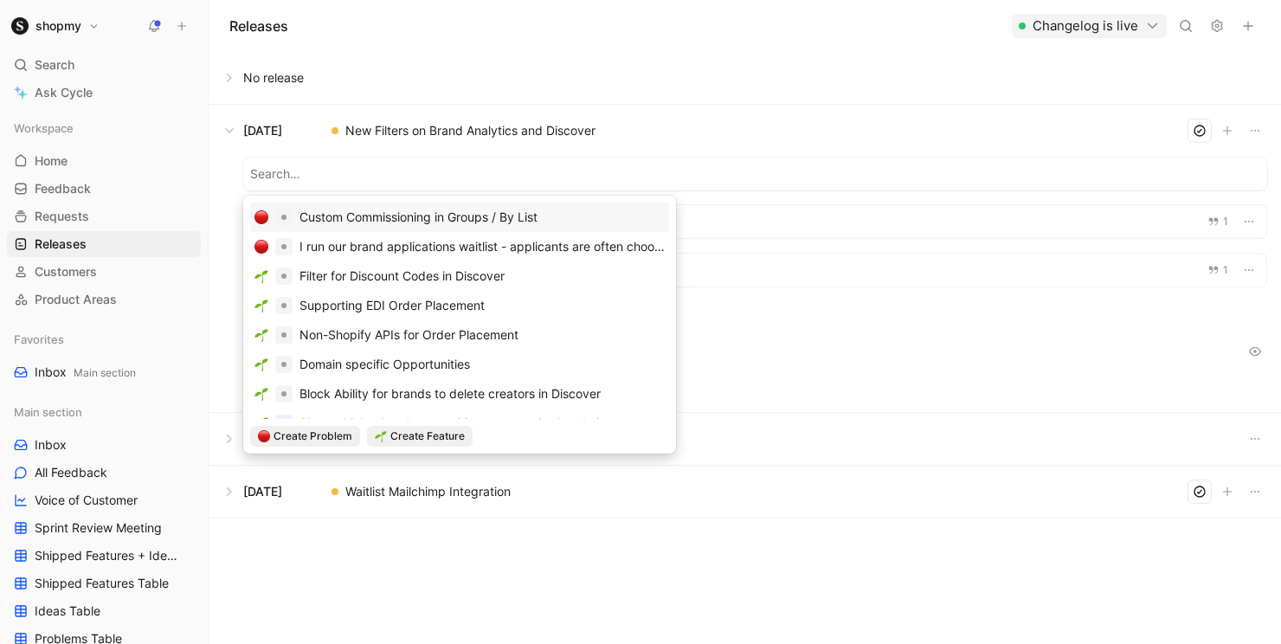
click at [736, 63] on button at bounding box center [744, 78] width 1070 height 52
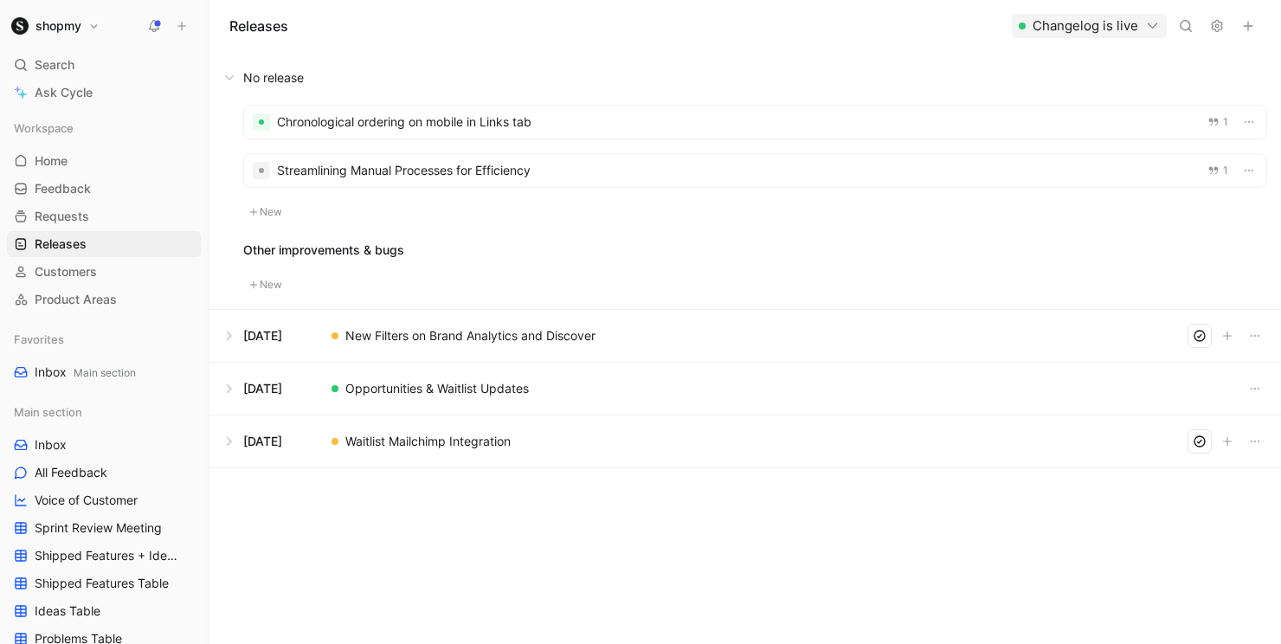
click at [228, 339] on button at bounding box center [744, 336] width 1070 height 52
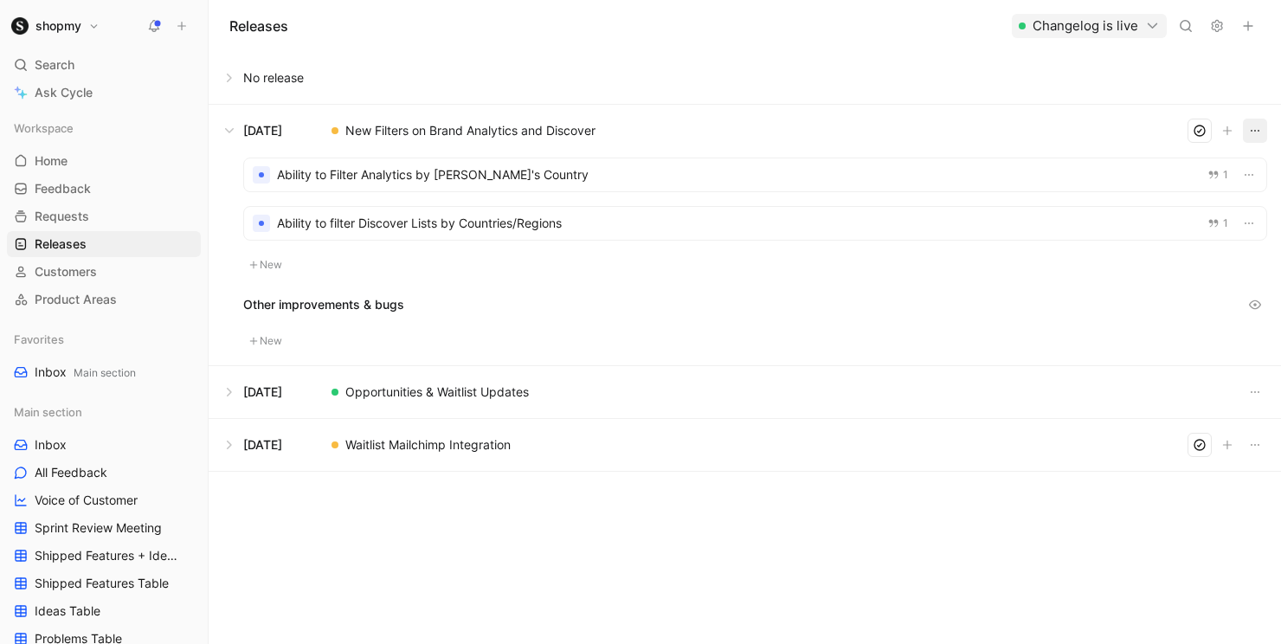
click at [1262, 132] on button "button" at bounding box center [1255, 131] width 24 height 24
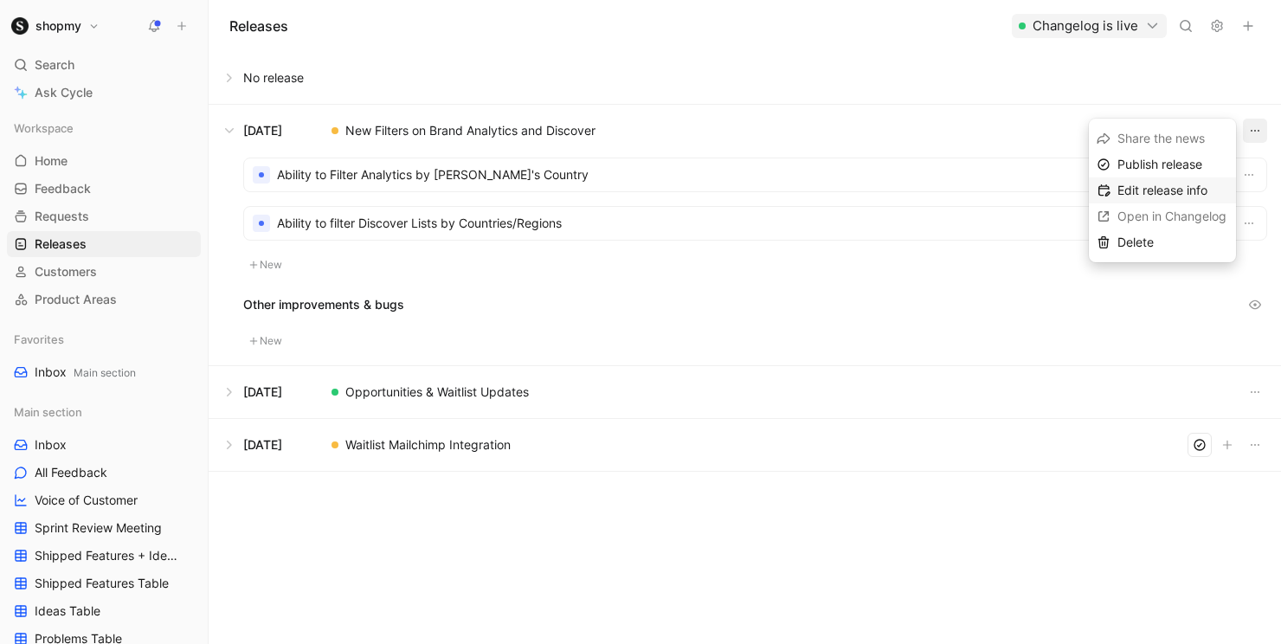
click at [1176, 186] on span "Edit release info" at bounding box center [1162, 190] width 90 height 15
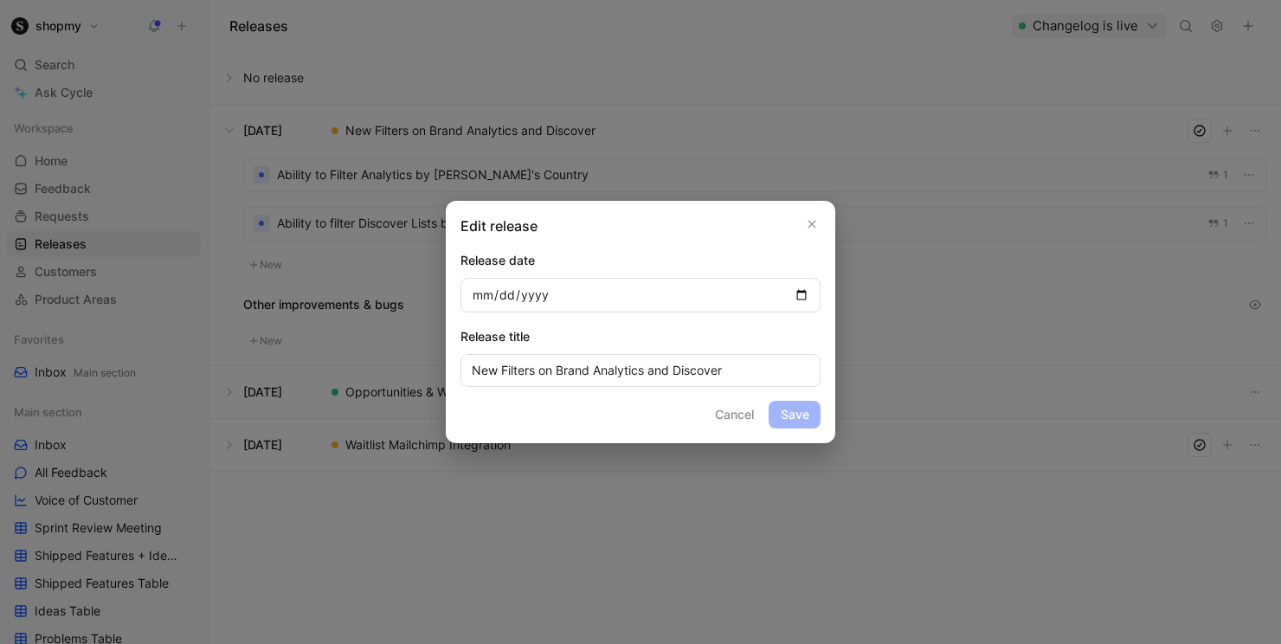
click at [805, 292] on input "[DATE]" at bounding box center [640, 295] width 360 height 35
click at [718, 131] on div at bounding box center [640, 322] width 1281 height 644
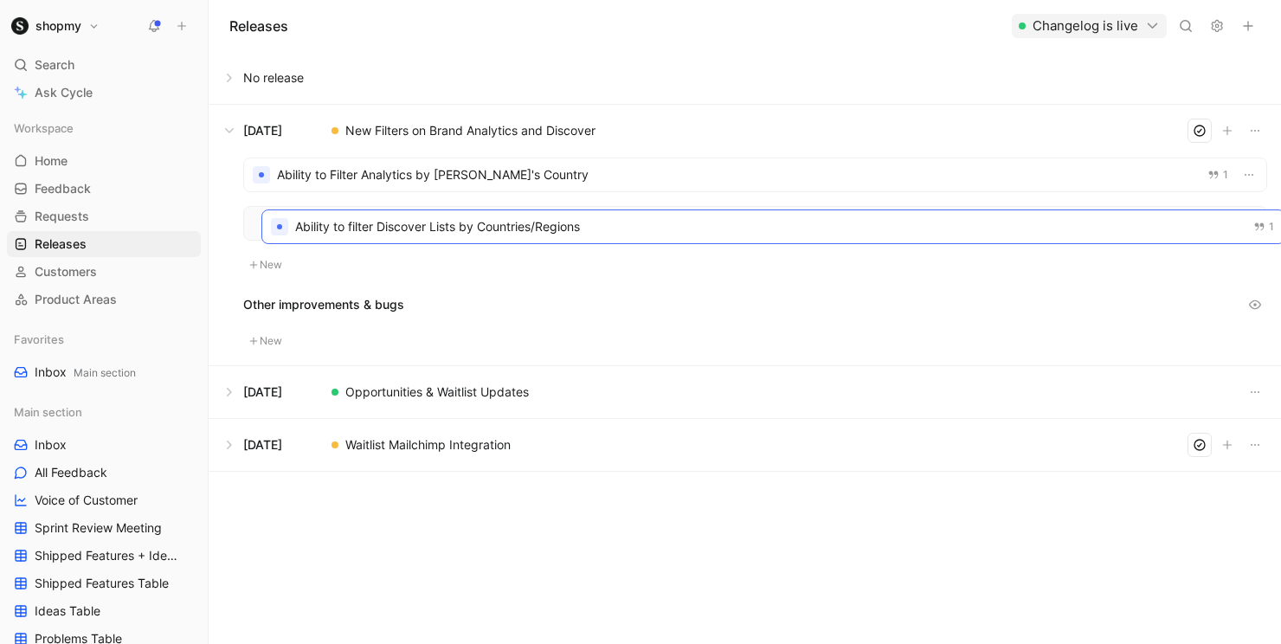
drag, startPoint x: 588, startPoint y: 226, endPoint x: 608, endPoint y: 229, distance: 21.1
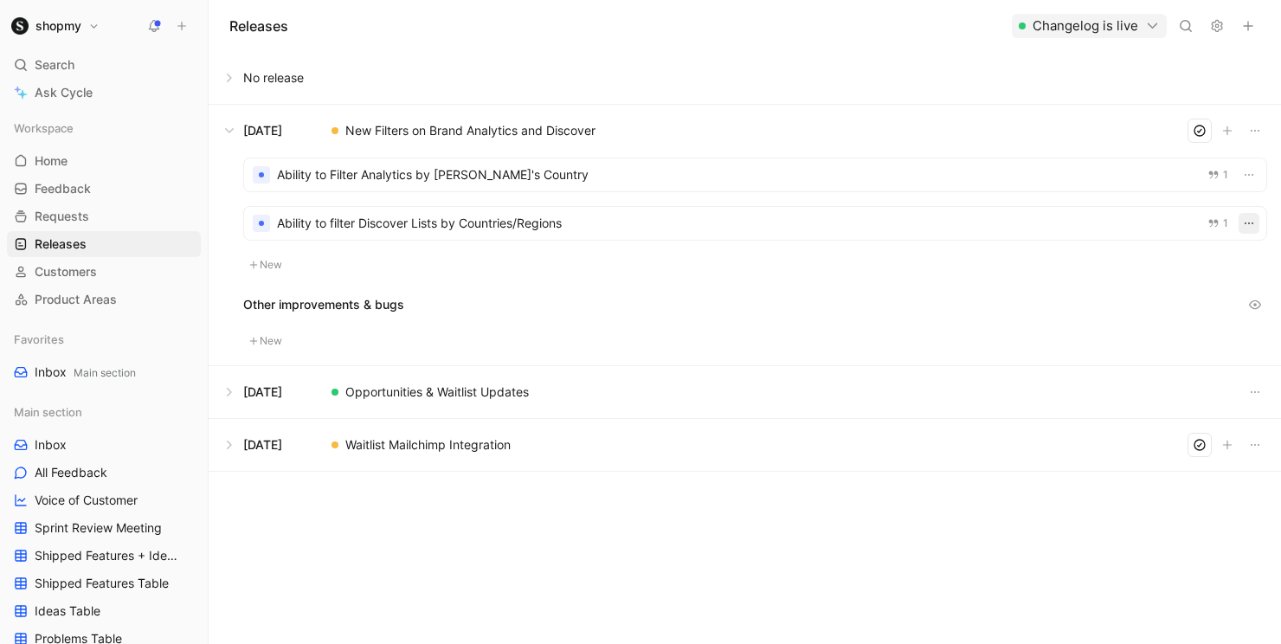
click at [1242, 228] on icon "button" at bounding box center [1249, 223] width 14 height 14
click at [1184, 310] on div "Delete" at bounding box center [1194, 312] width 114 height 21
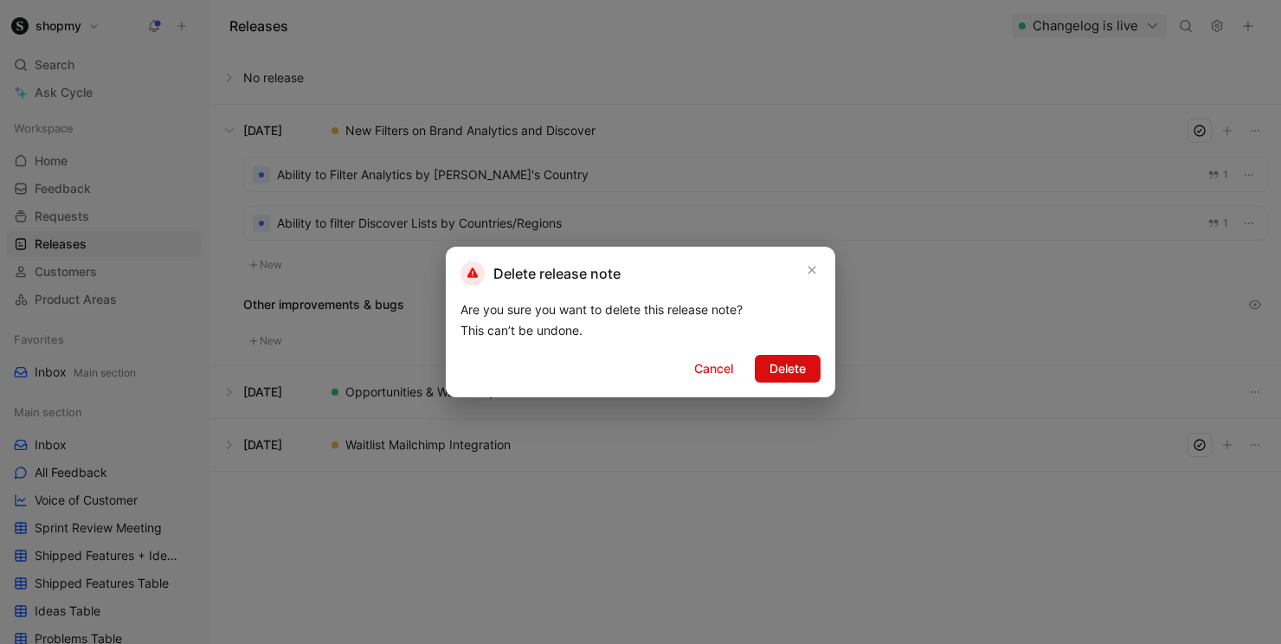
click at [793, 375] on span "Delete" at bounding box center [787, 368] width 36 height 21
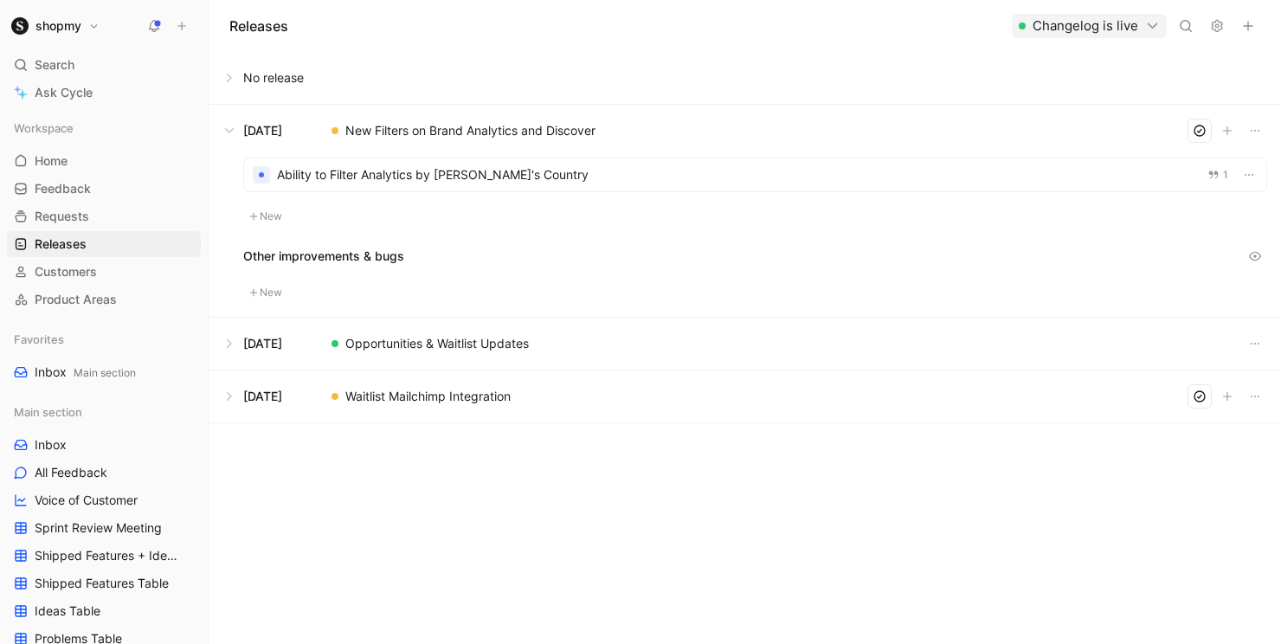
click at [277, 226] on button "New" at bounding box center [265, 216] width 45 height 21
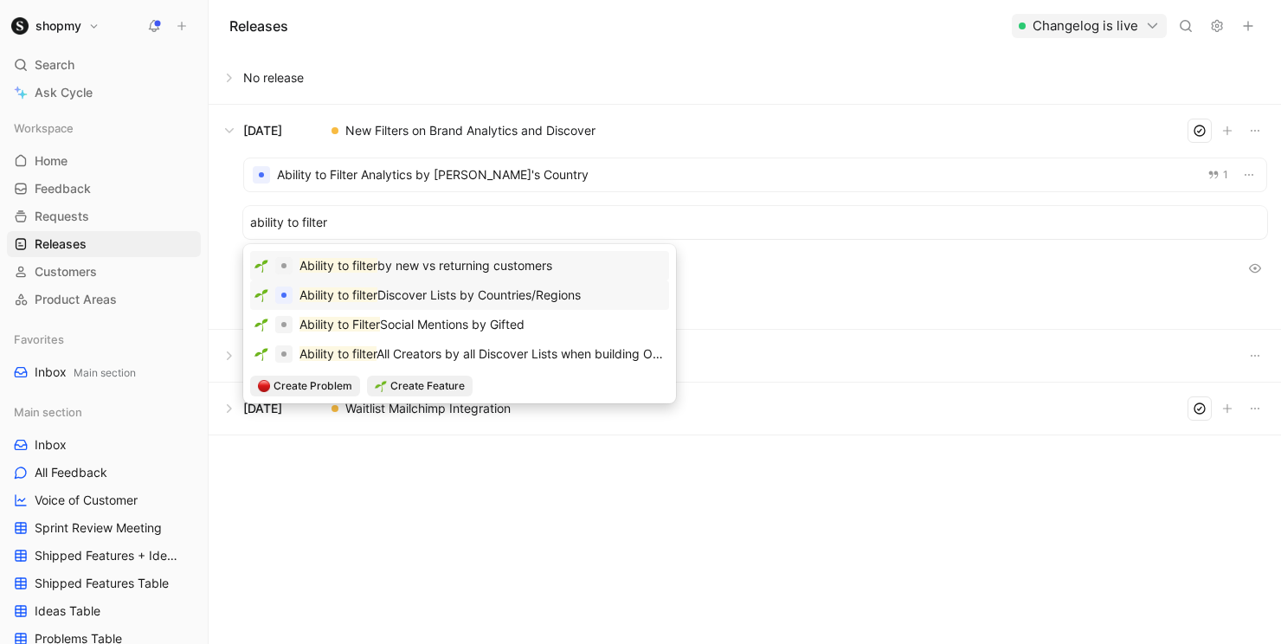
type input "ability to filter"
click at [413, 300] on span "Discover Lists by Countries/Regions" at bounding box center [478, 294] width 203 height 15
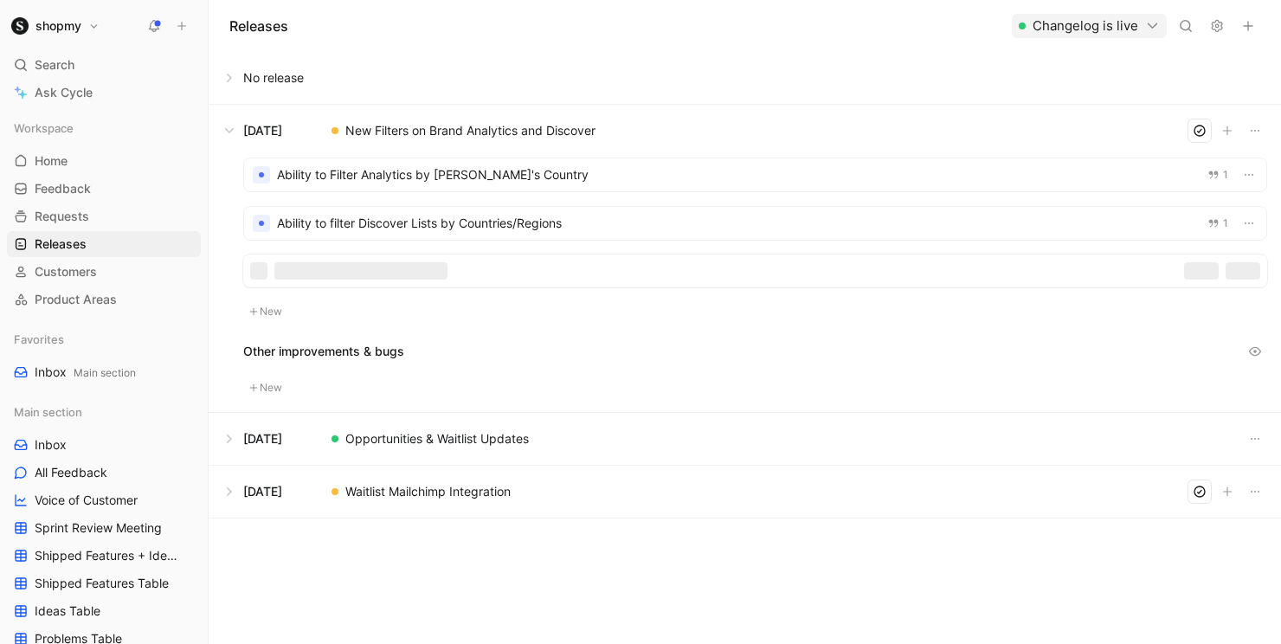
click at [745, 218] on div at bounding box center [755, 223] width 1022 height 33
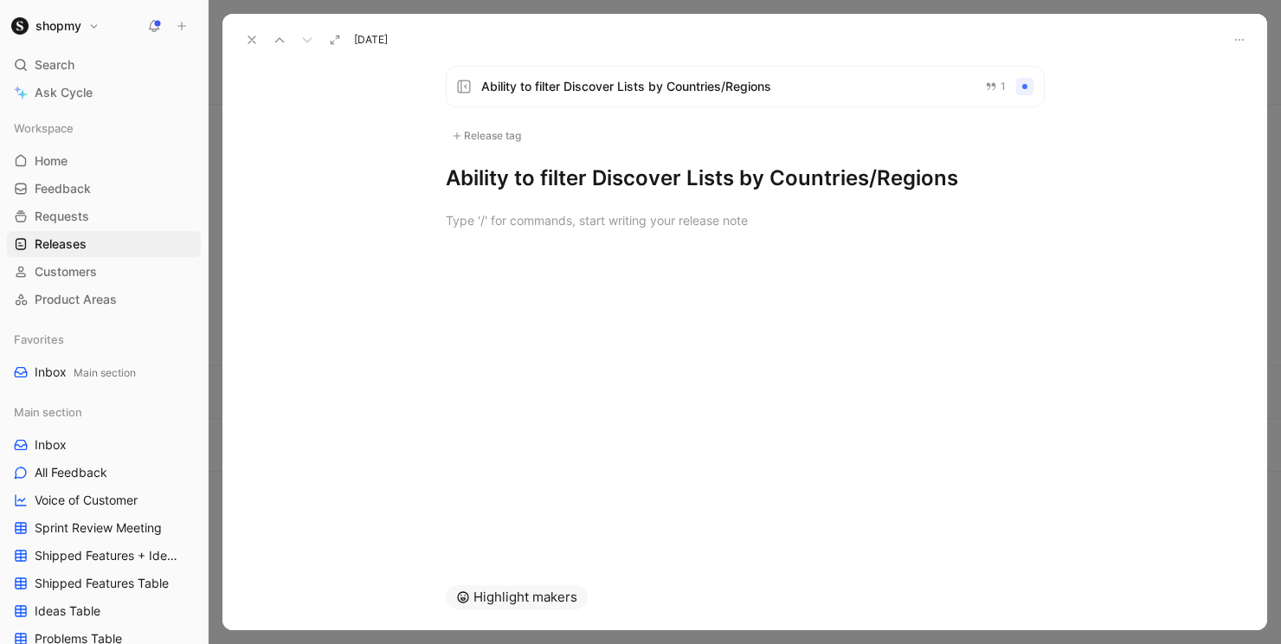
click at [892, 91] on span "Ability to filter Discover Lists by Countries/Regions" at bounding box center [726, 86] width 490 height 21
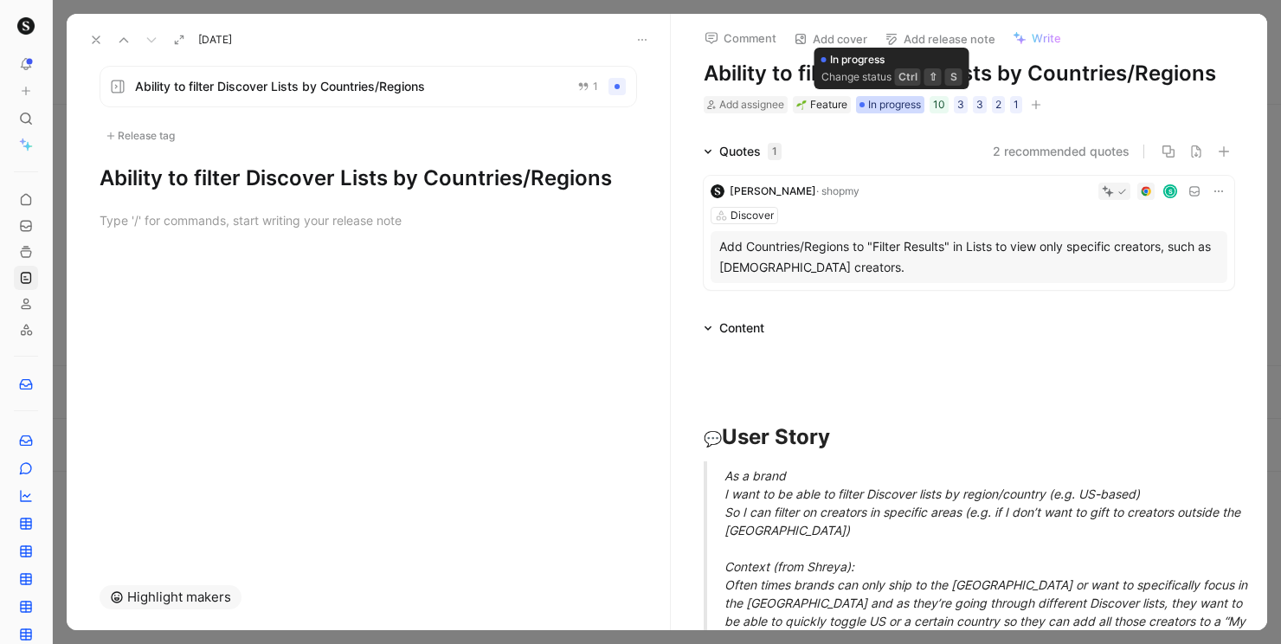
click at [883, 106] on span "In progress" at bounding box center [894, 104] width 53 height 17
click at [908, 105] on span "In progress" at bounding box center [894, 104] width 53 height 17
click at [97, 36] on icon at bounding box center [96, 40] width 14 height 14
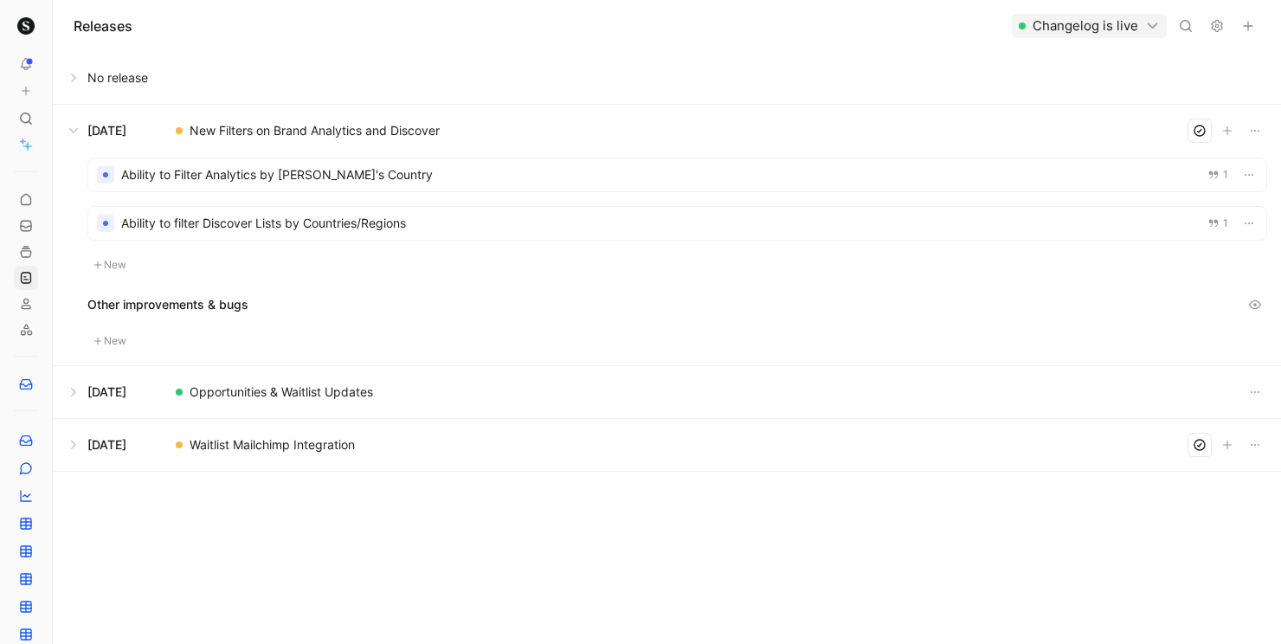
click at [501, 232] on div at bounding box center [677, 223] width 1178 height 33
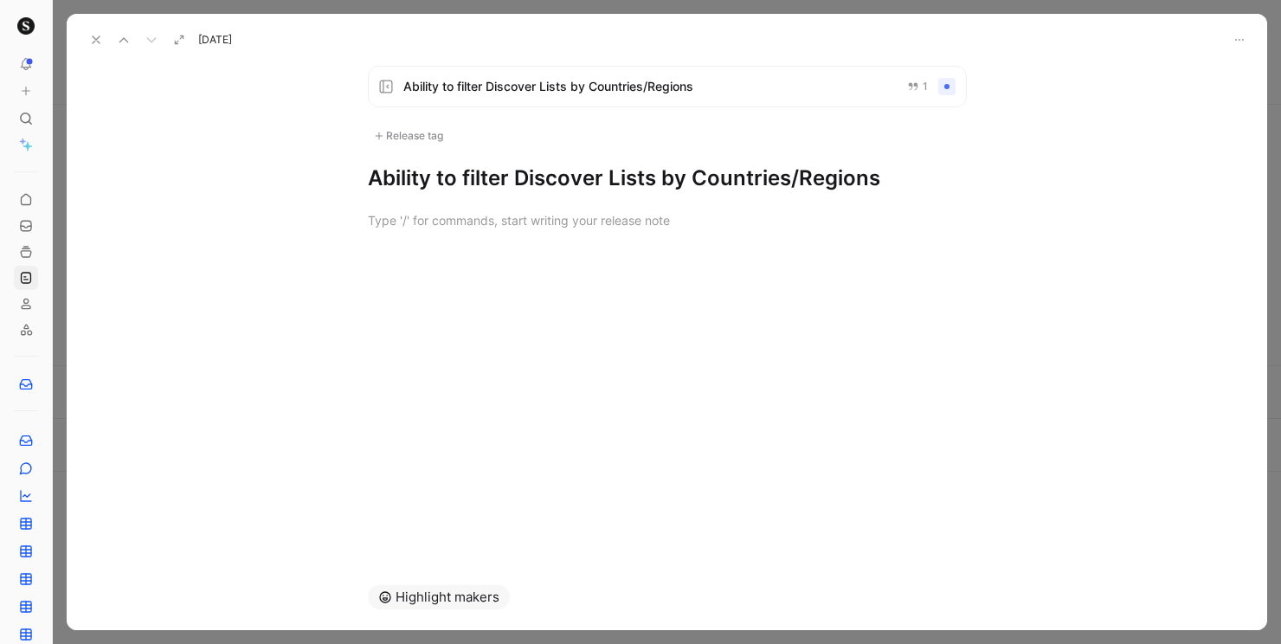
click at [100, 41] on icon at bounding box center [96, 40] width 14 height 14
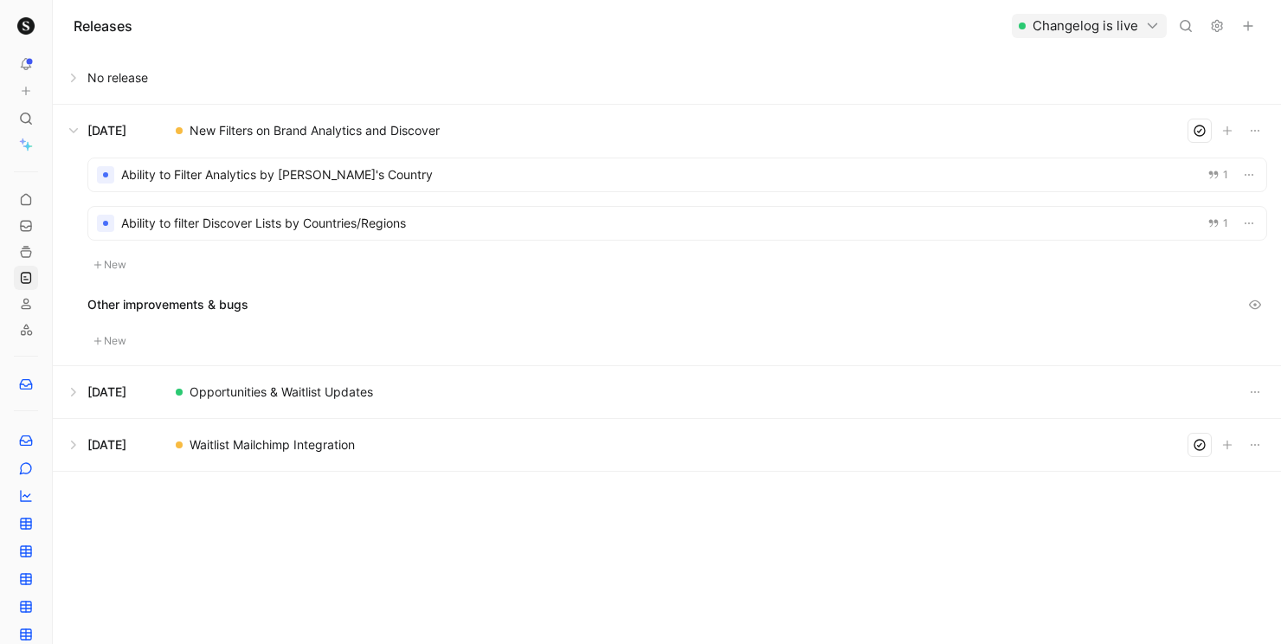
click at [121, 267] on button "New" at bounding box center [109, 264] width 45 height 21
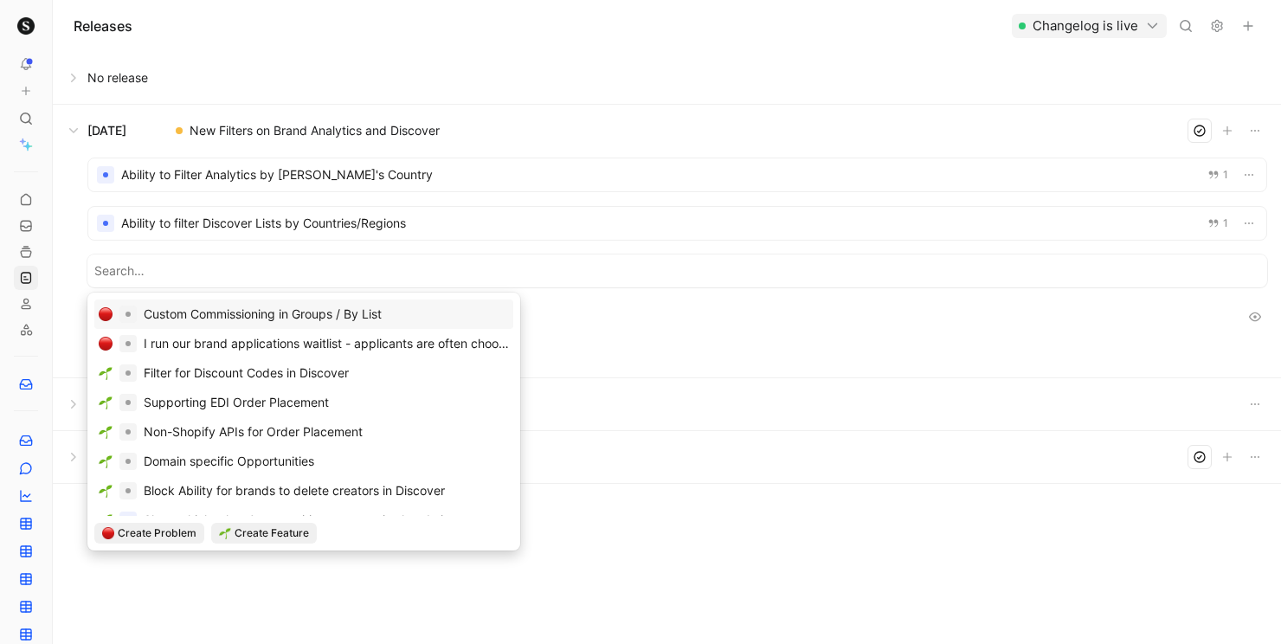
click at [430, 28] on div "Releases Changelog is live" at bounding box center [667, 26] width 1228 height 52
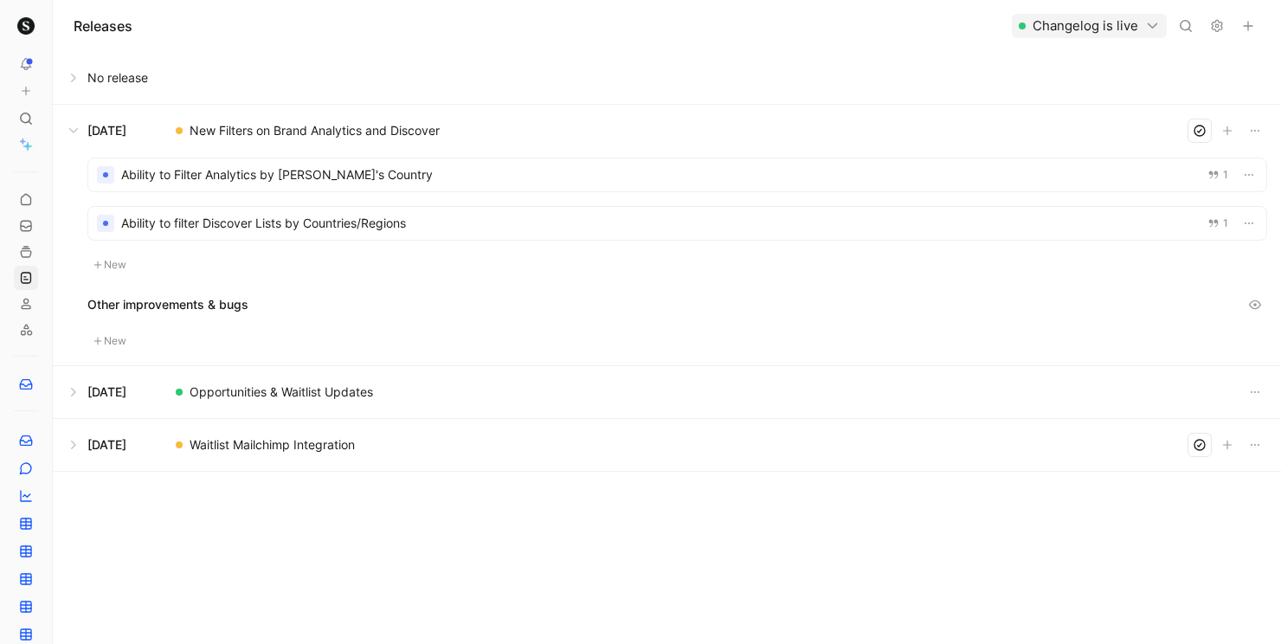
click at [494, 228] on div at bounding box center [677, 223] width 1178 height 33
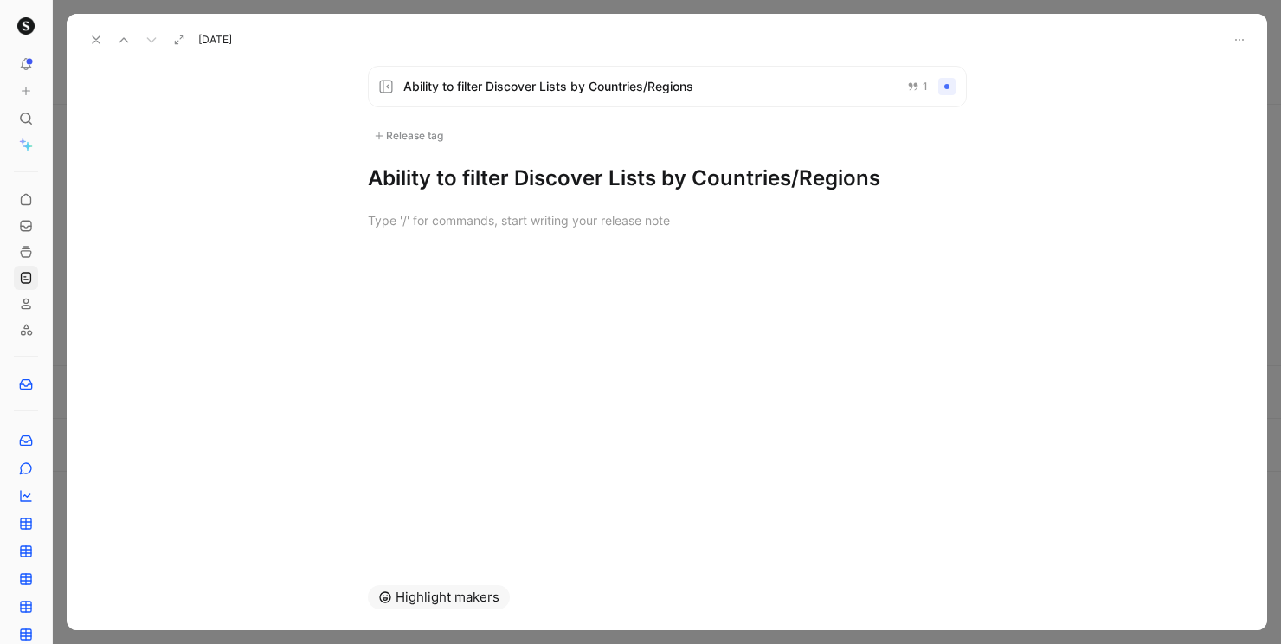
click at [629, 94] on span "Ability to filter Discover Lists by Countries/Regions" at bounding box center [648, 86] width 490 height 21
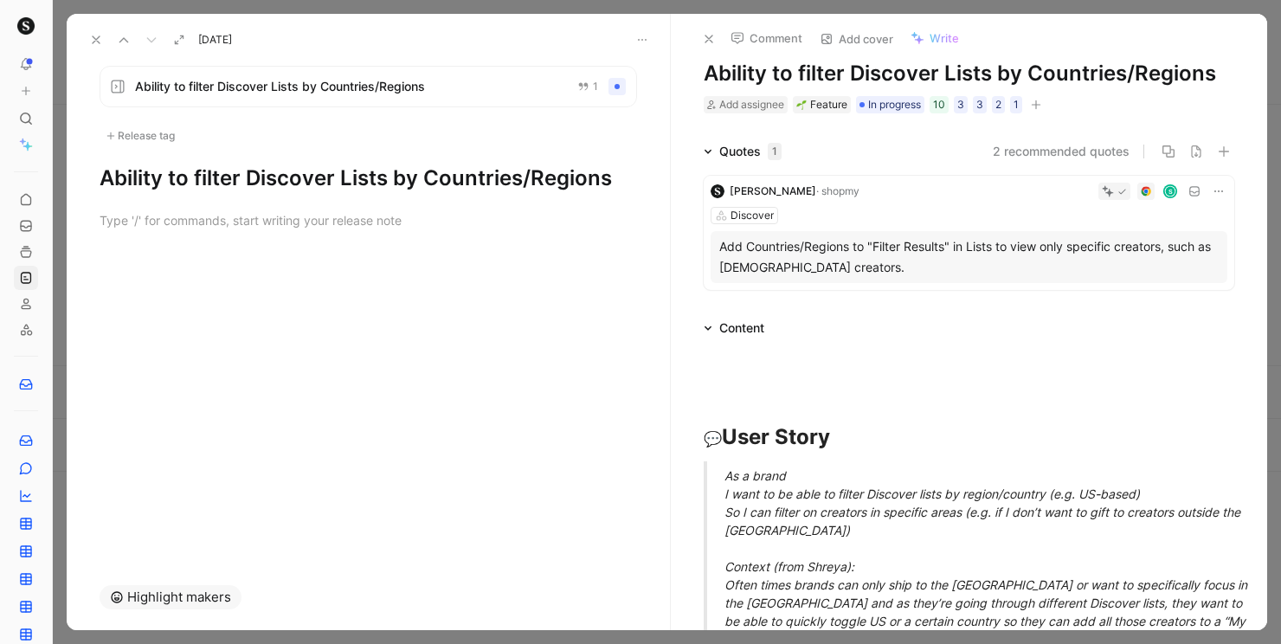
click at [389, 287] on div "Ability to filter Discover Lists by Countries/Regions 1 Release tag Ability to …" at bounding box center [368, 308] width 603 height 512
click at [310, 241] on div at bounding box center [368, 220] width 603 height 56
click at [132, 137] on div "Release tag" at bounding box center [140, 135] width 81 height 21
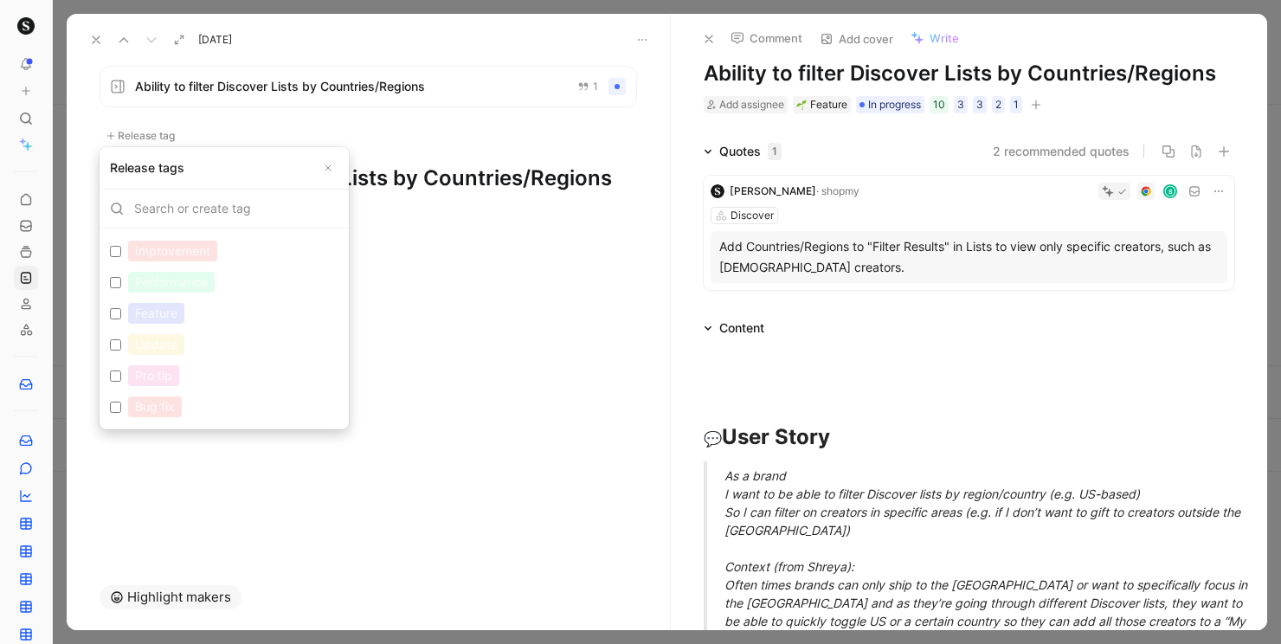
click at [114, 253] on input "Improvement Edit" at bounding box center [115, 251] width 11 height 11
checkbox input "true"
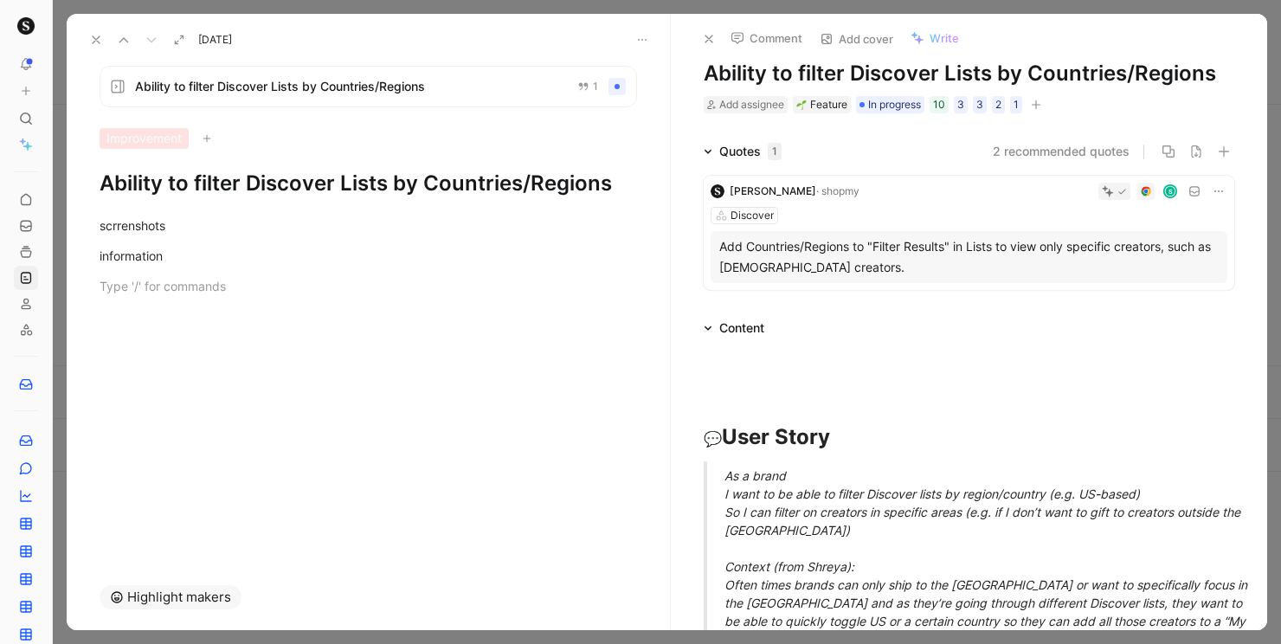
click at [91, 36] on icon at bounding box center [96, 40] width 14 height 14
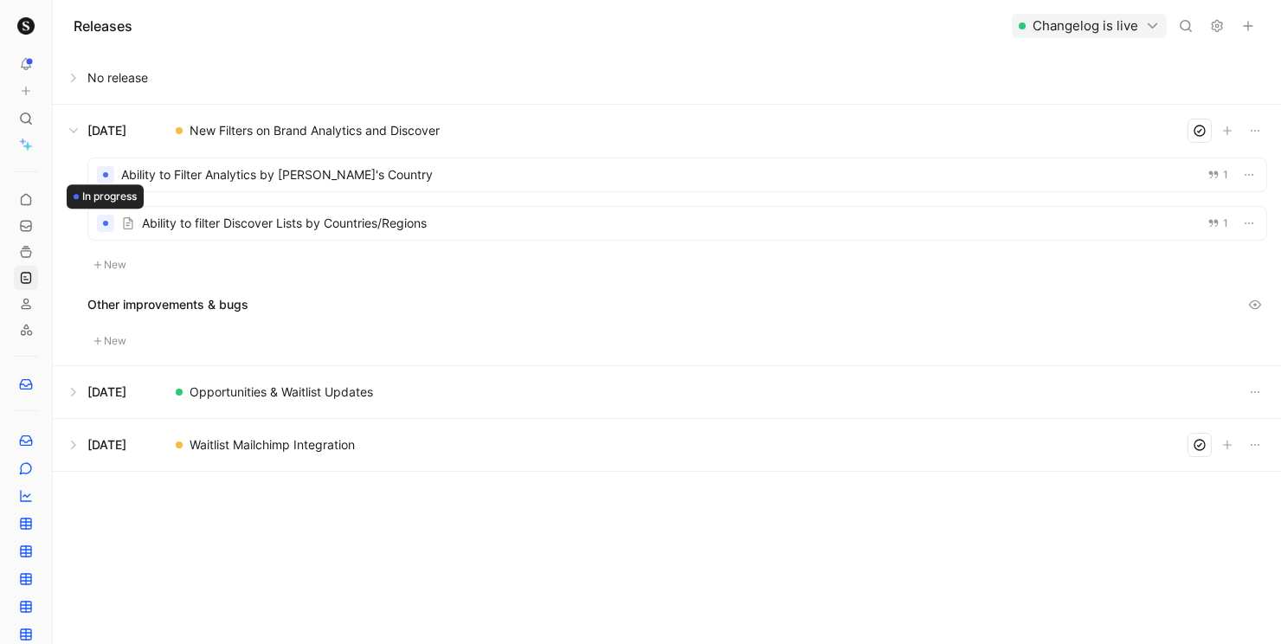
click at [104, 226] on div at bounding box center [105, 223] width 17 height 17
click at [104, 219] on div at bounding box center [105, 223] width 17 height 17
click at [104, 224] on div at bounding box center [105, 223] width 5 height 5
click at [449, 228] on div at bounding box center [677, 223] width 1178 height 33
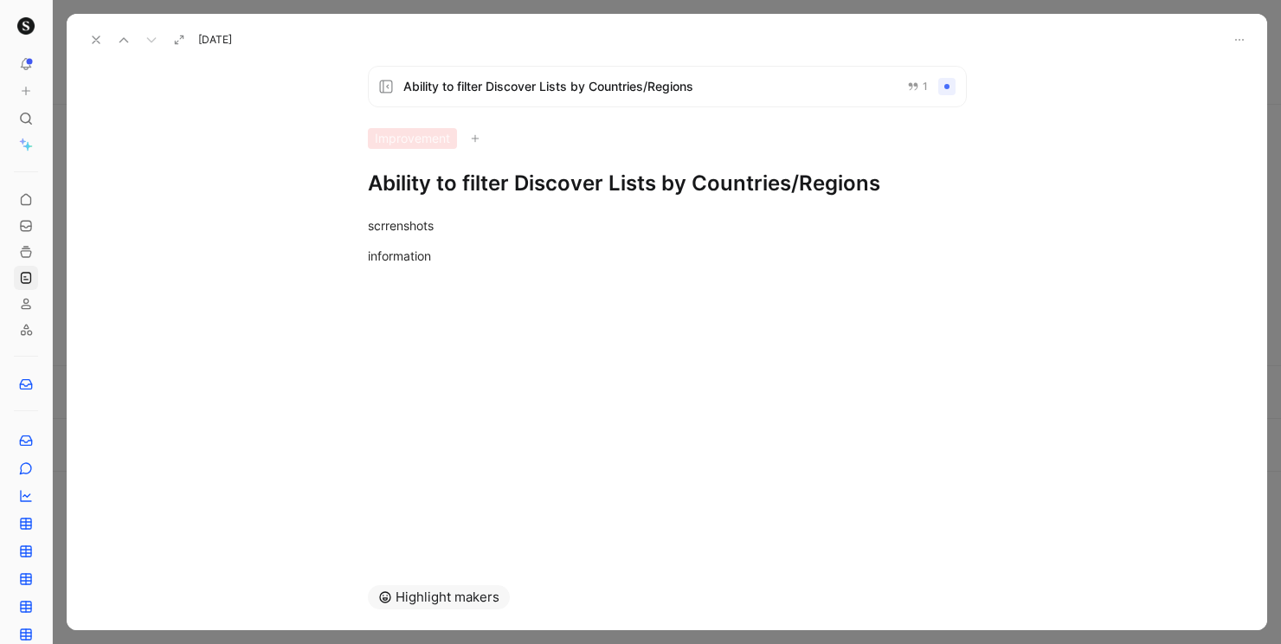
click at [944, 88] on div at bounding box center [946, 86] width 5 height 5
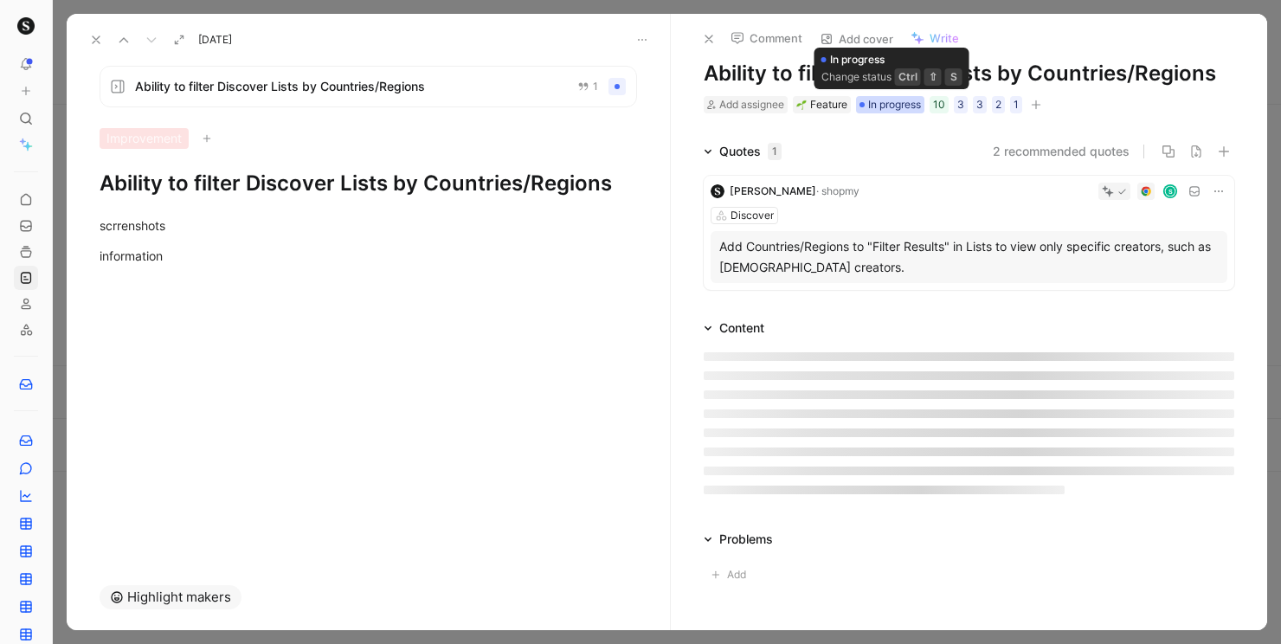
click at [886, 107] on span "In progress" at bounding box center [894, 104] width 53 height 17
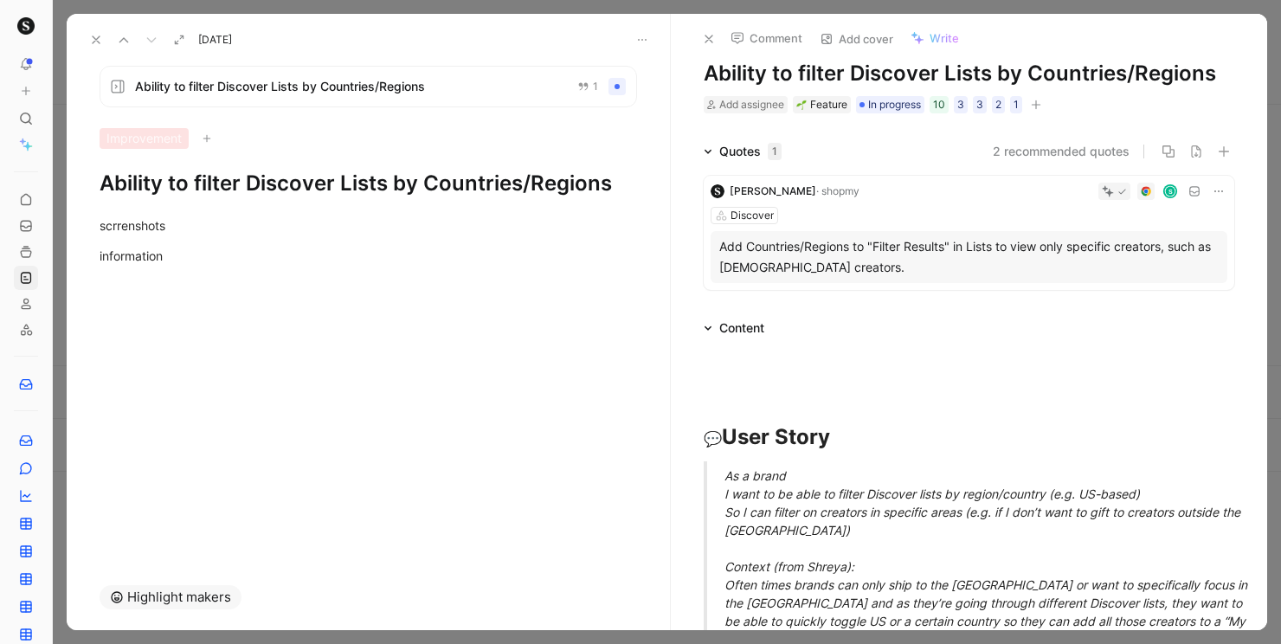
click at [91, 31] on button at bounding box center [96, 40] width 24 height 24
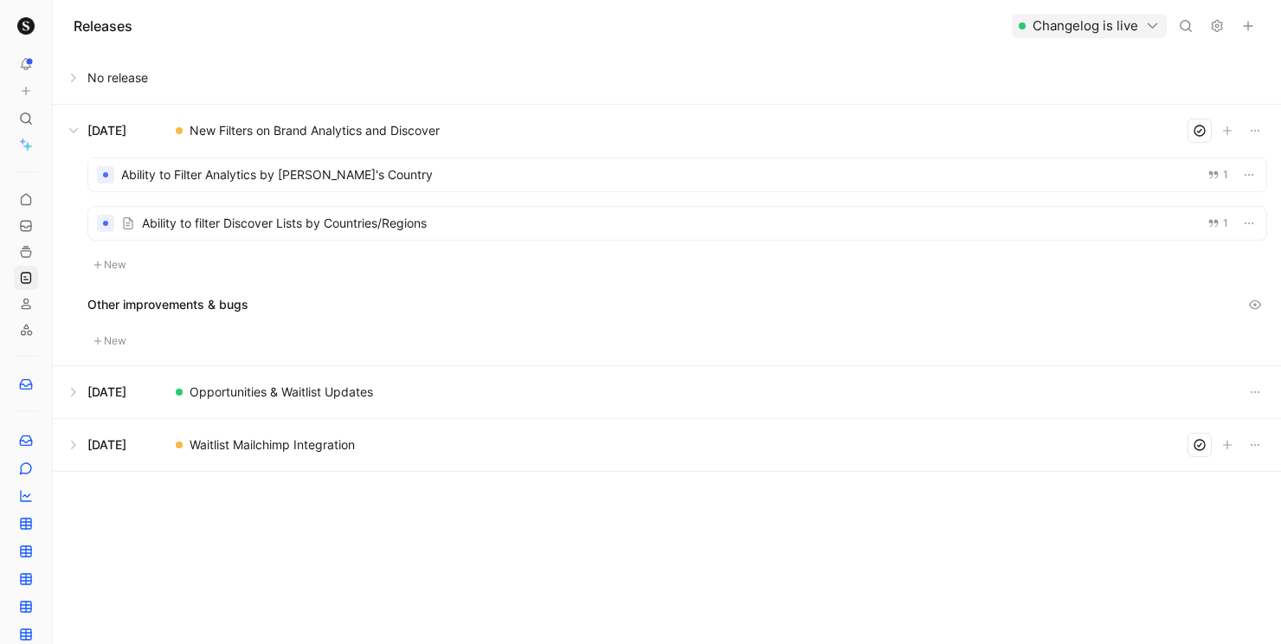
click at [474, 179] on div at bounding box center [677, 174] width 1178 height 33
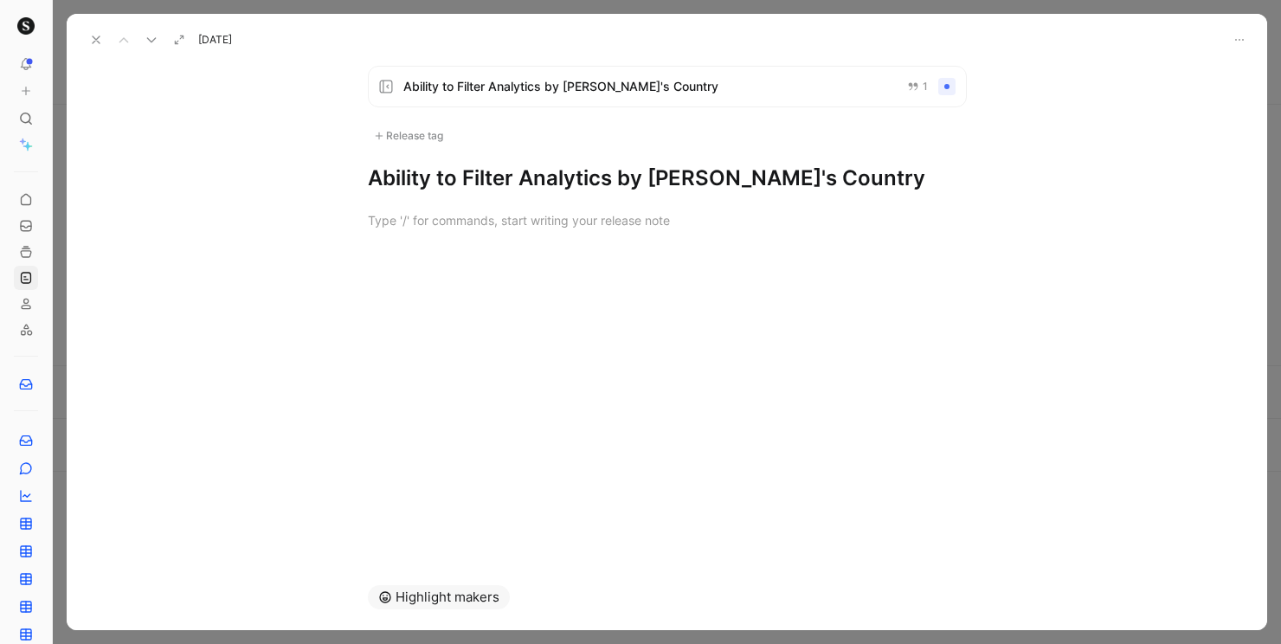
click at [671, 93] on span "Ability to Filter Analytics by [PERSON_NAME]'s Country" at bounding box center [648, 86] width 490 height 21
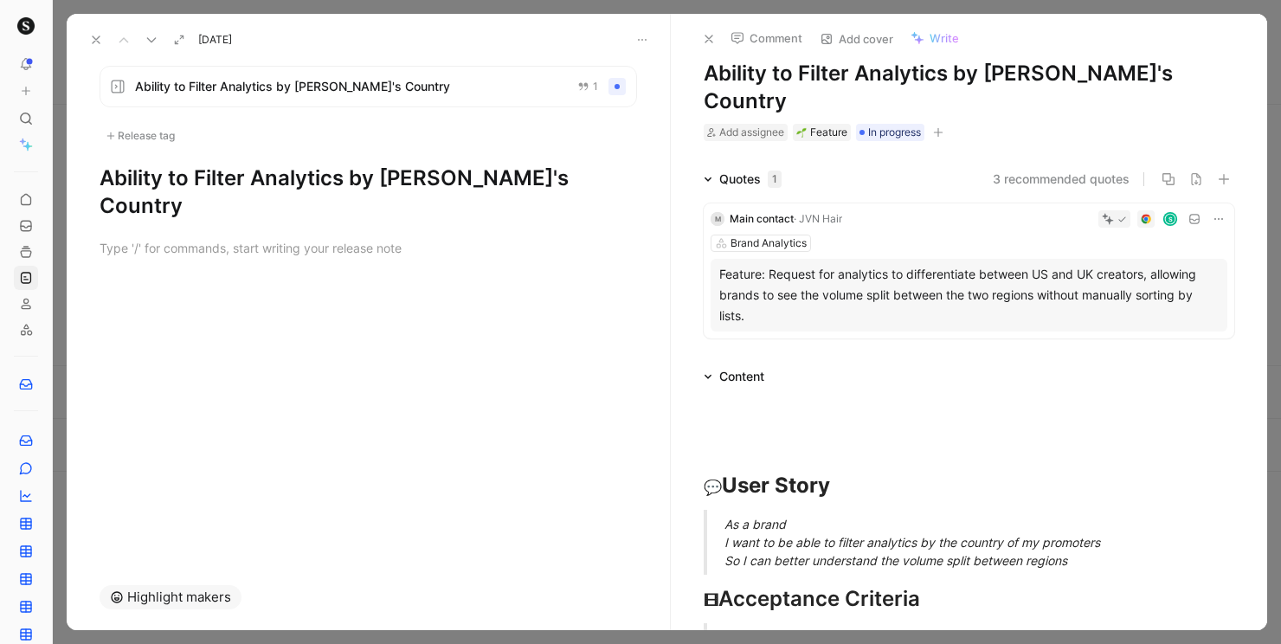
click at [95, 37] on icon at bounding box center [96, 40] width 14 height 14
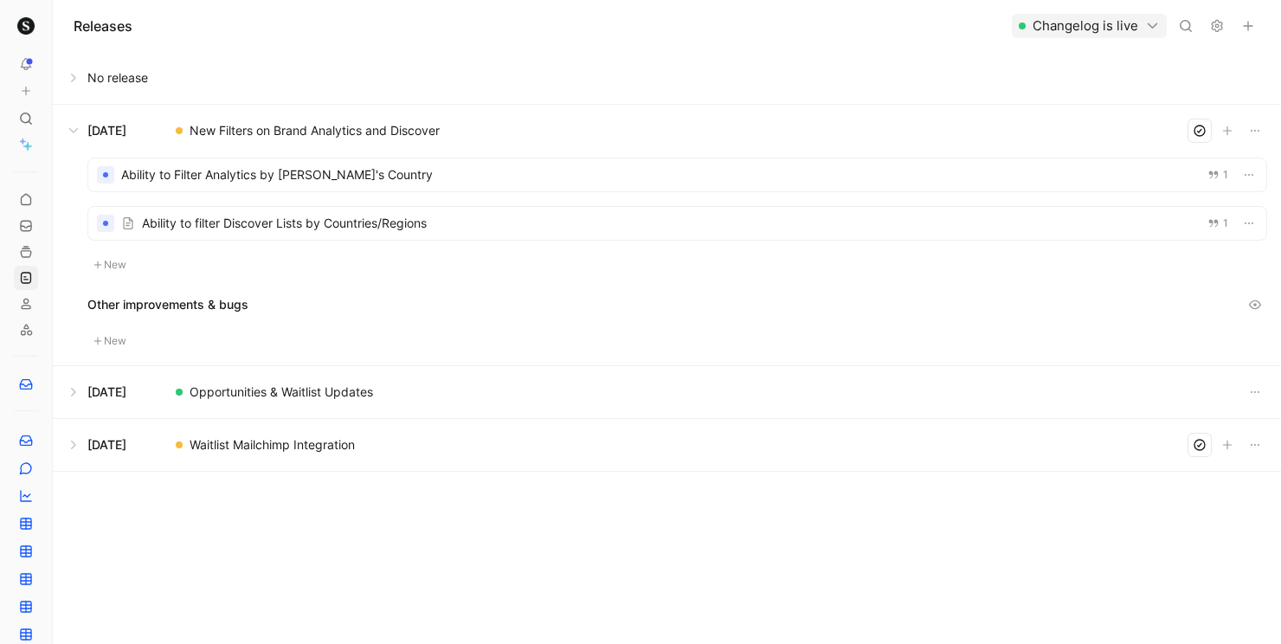
click at [81, 389] on button at bounding box center [667, 392] width 1226 height 52
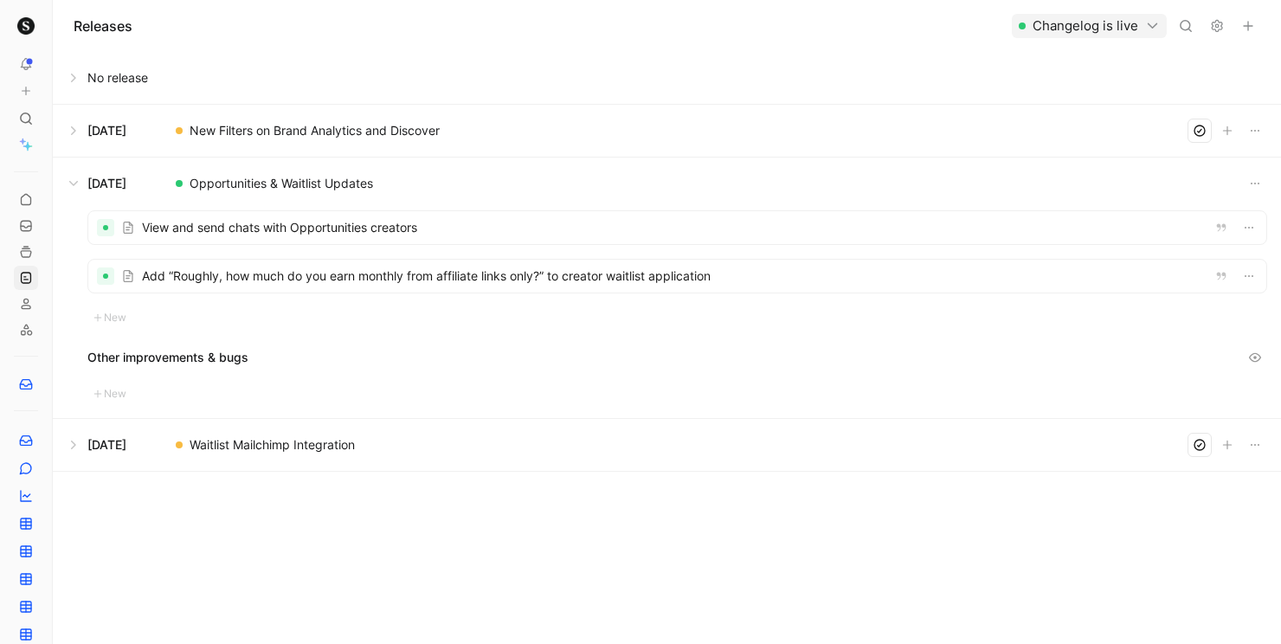
click at [529, 222] on div at bounding box center [677, 227] width 1178 height 33
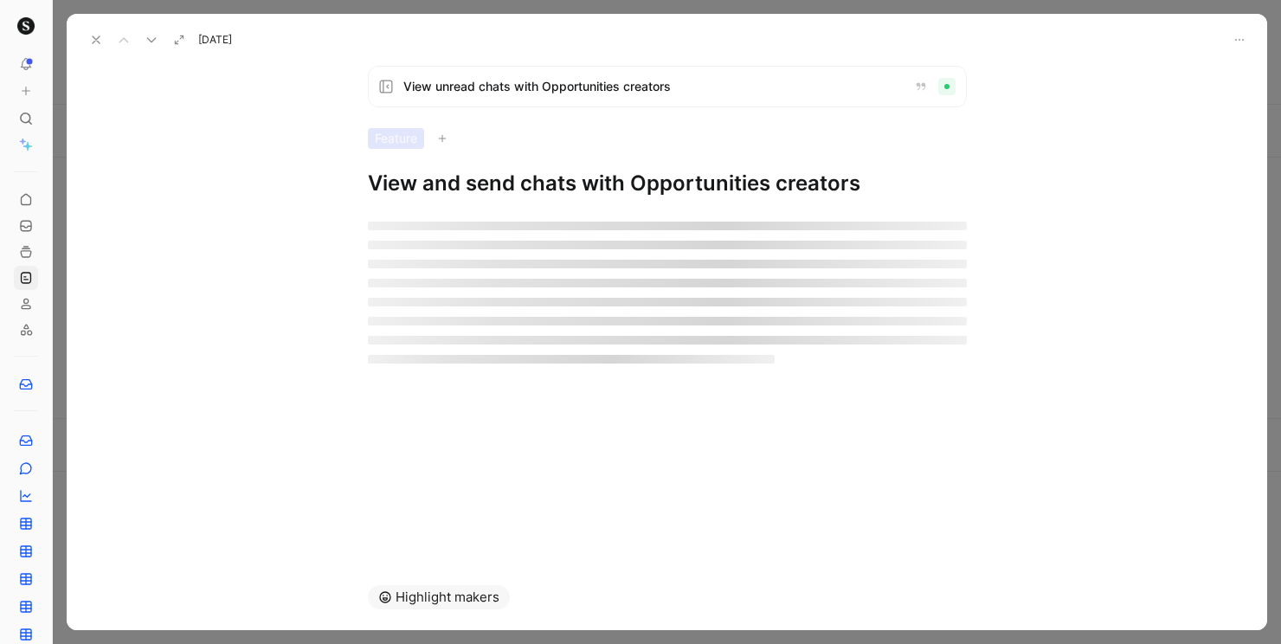
click at [589, 94] on span "View unread chats with Opportunities creators" at bounding box center [651, 86] width 497 height 21
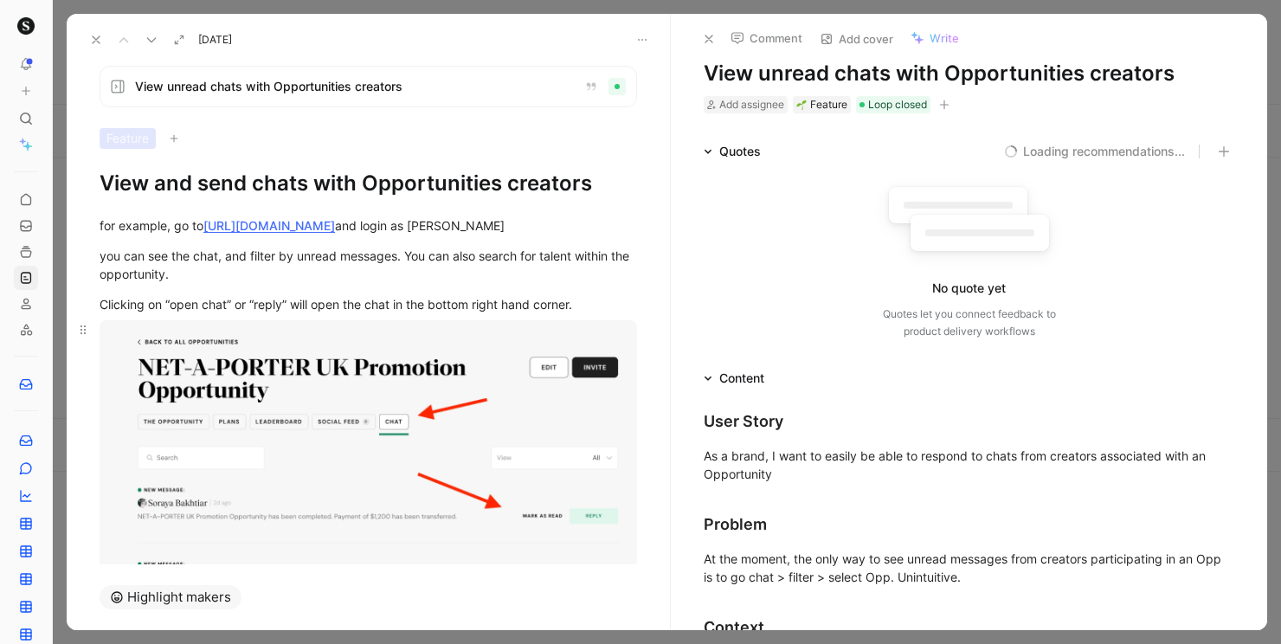
drag, startPoint x: 110, startPoint y: 173, endPoint x: 453, endPoint y: 507, distance: 478.5
click at [453, 507] on div "View unread chats with Opportunities creators Feature View and send chats with …" at bounding box center [368, 308] width 603 height 512
click at [492, 263] on div "you can see the chat, and filter by unread messages. You can also search for ta…" at bounding box center [368, 265] width 537 height 36
click at [92, 40] on icon at bounding box center [96, 40] width 14 height 14
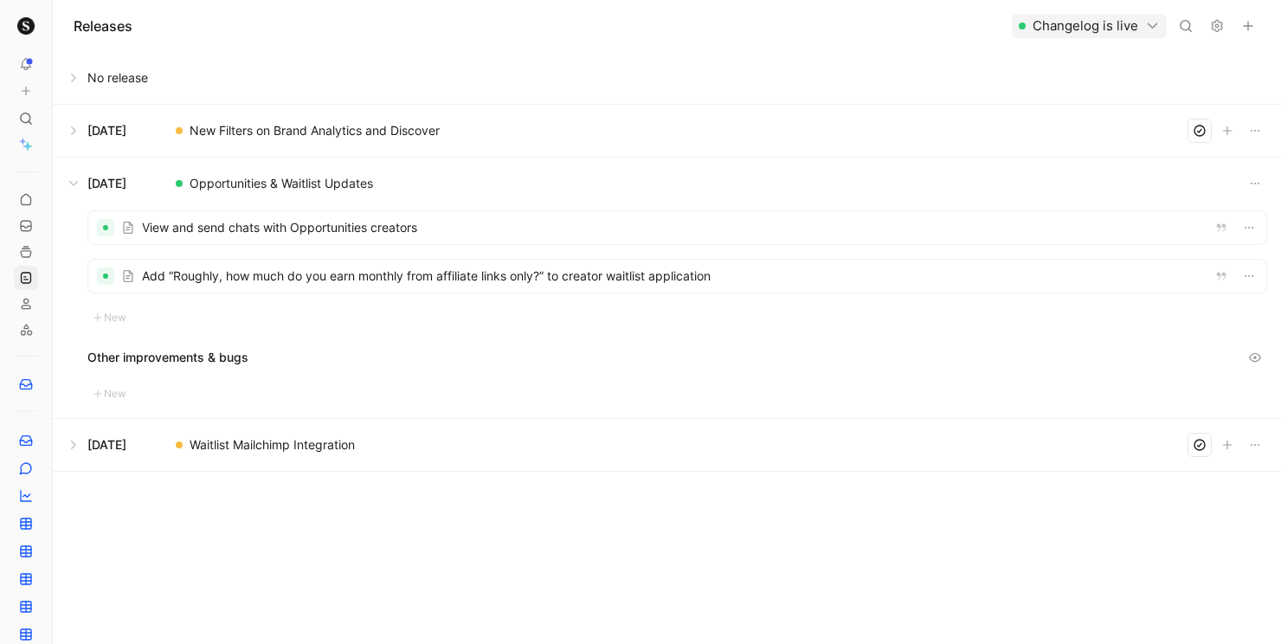
click at [74, 182] on button at bounding box center [667, 183] width 1226 height 52
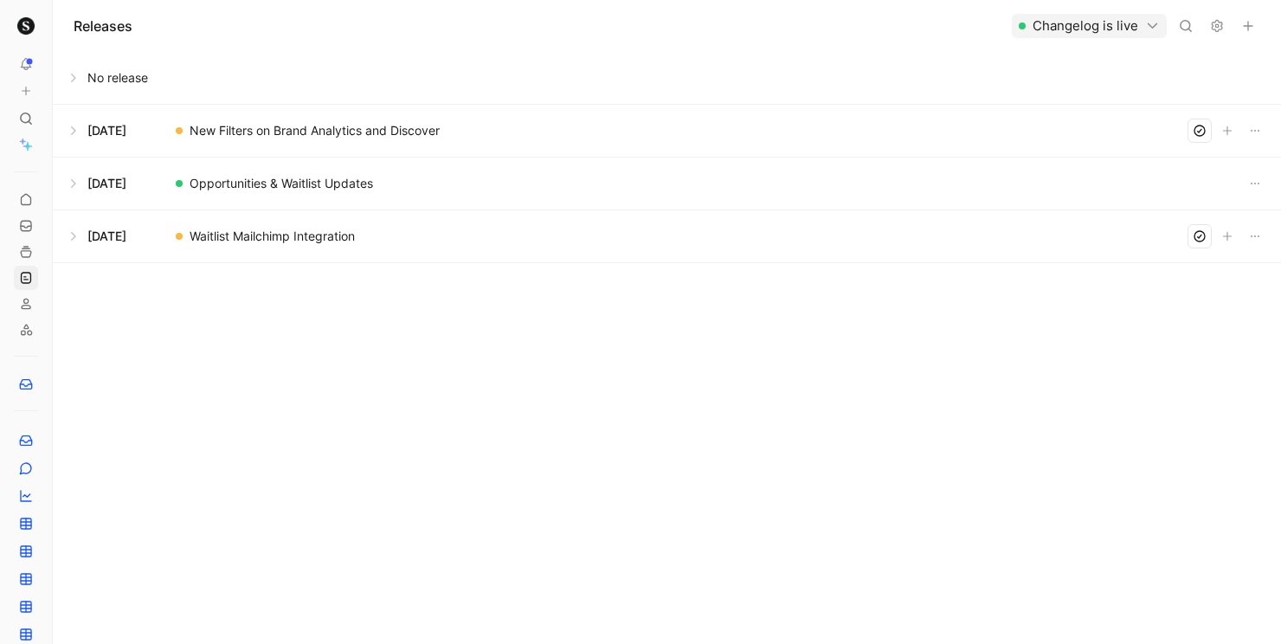
click at [70, 133] on button at bounding box center [667, 131] width 1226 height 52
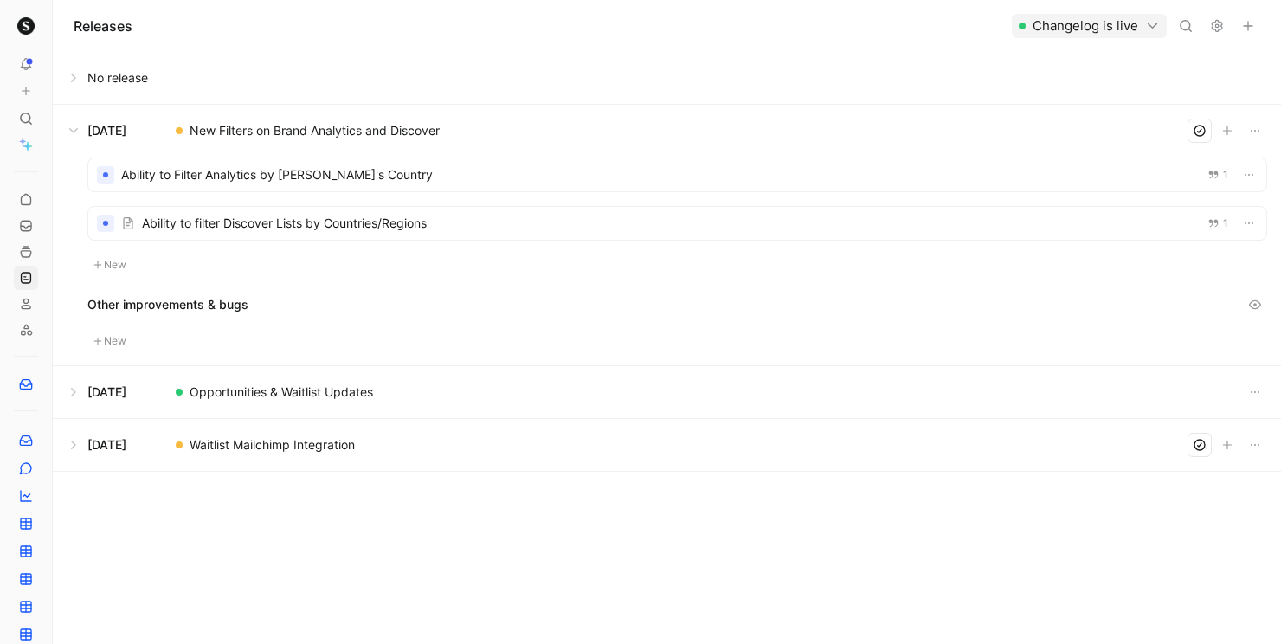
click at [615, 67] on button at bounding box center [667, 78] width 1226 height 52
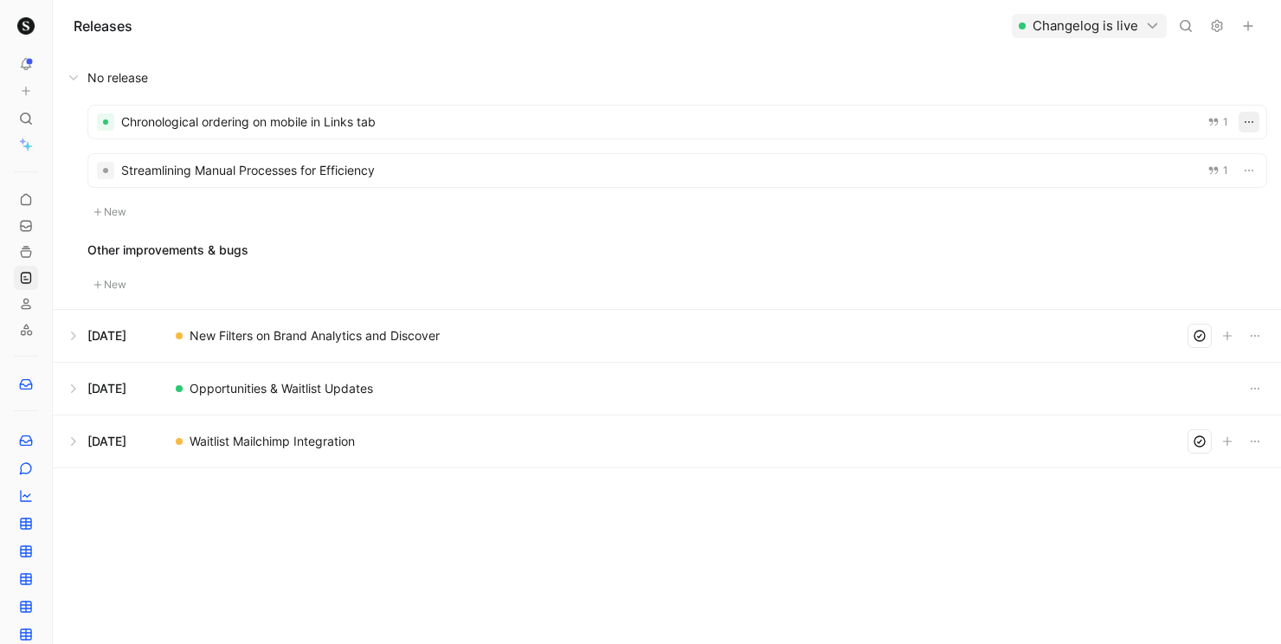
click at [1246, 121] on icon "button" at bounding box center [1249, 122] width 14 height 14
click at [1204, 209] on div "Delete" at bounding box center [1194, 211] width 114 height 21
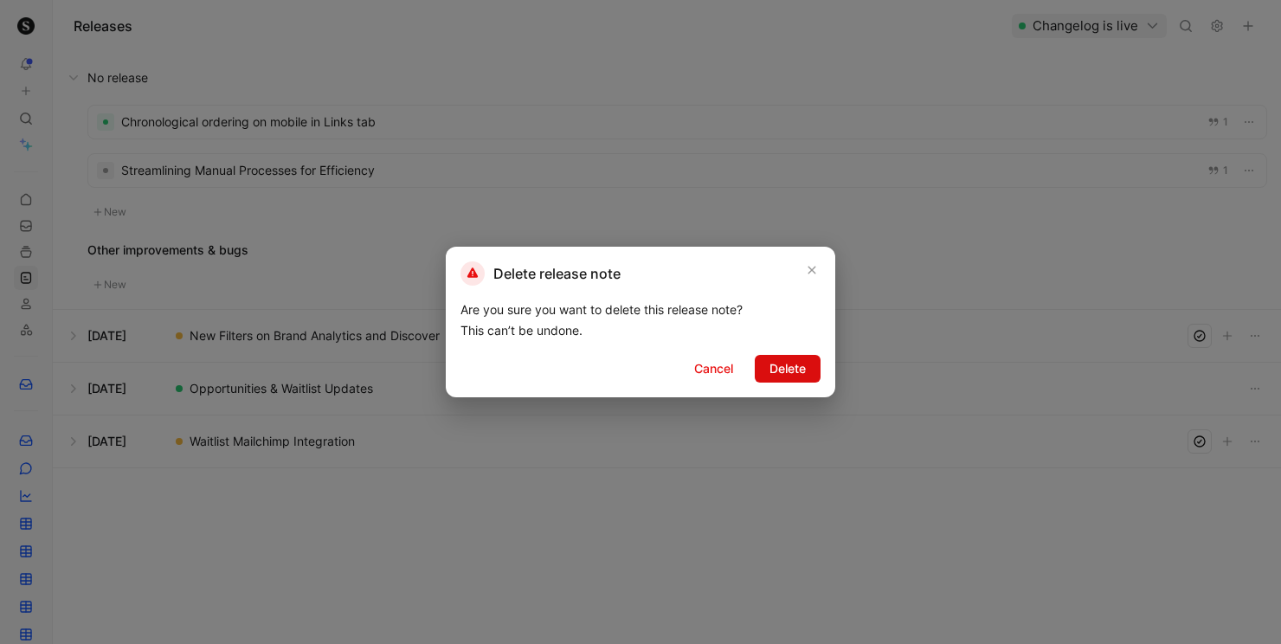
click at [769, 369] on span "Delete" at bounding box center [787, 368] width 36 height 21
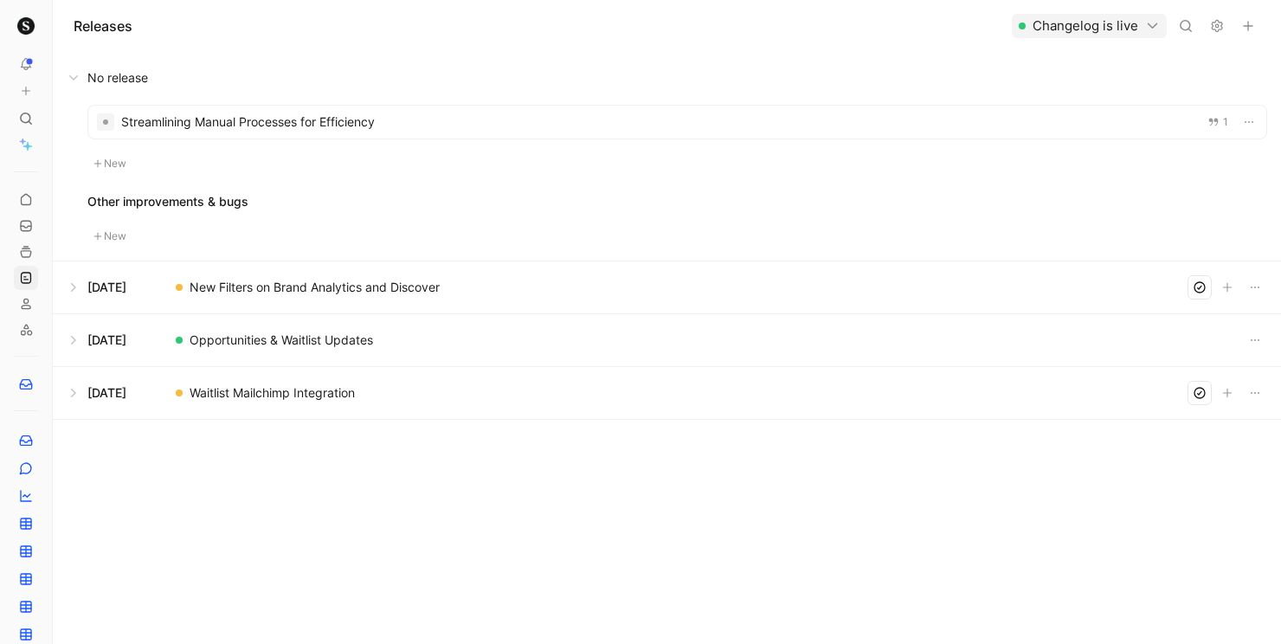
click at [1259, 125] on div at bounding box center [677, 122] width 1178 height 33
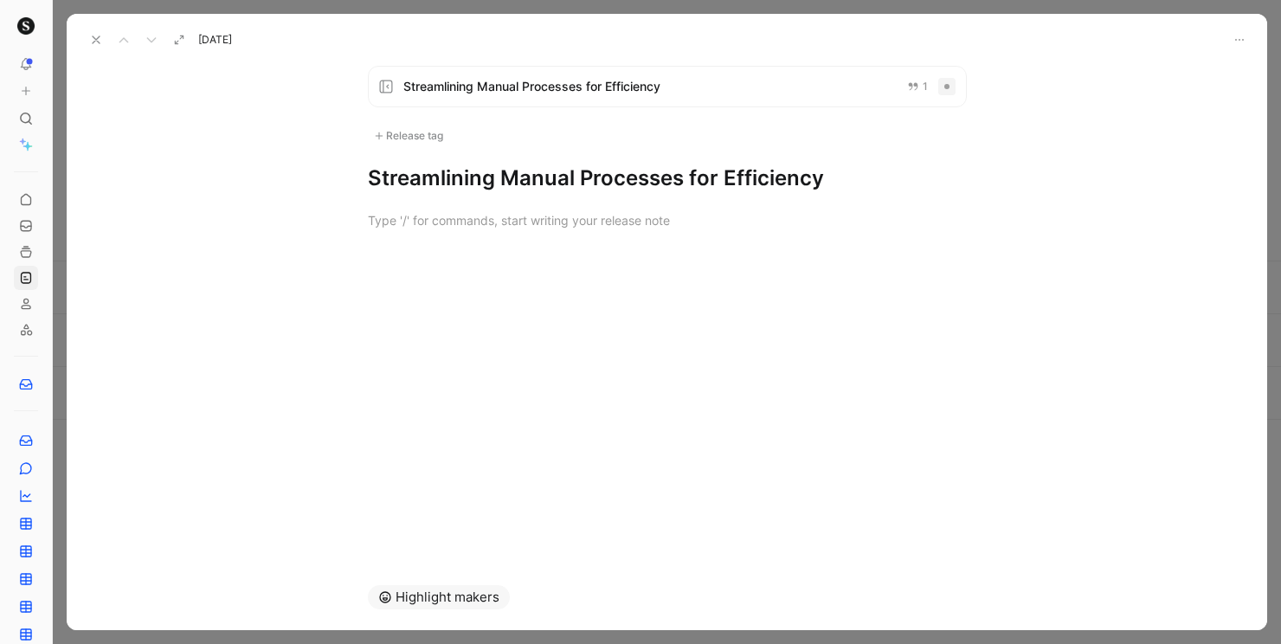
click at [104, 37] on button at bounding box center [96, 40] width 24 height 24
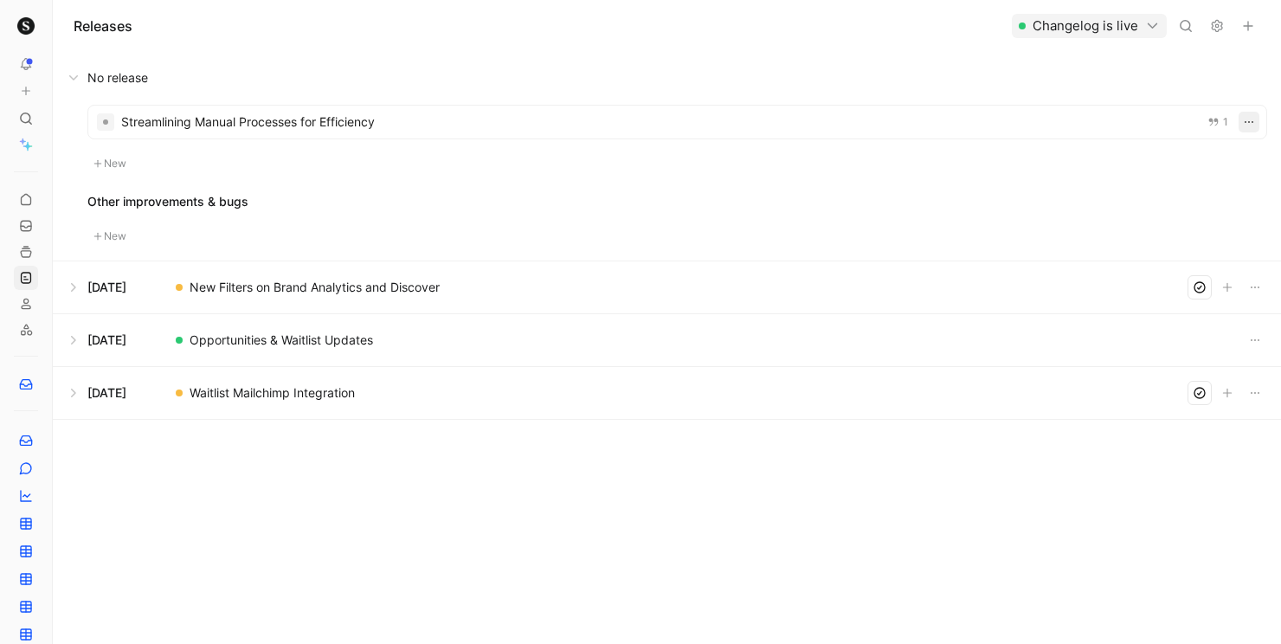
click at [1249, 121] on icon "button" at bounding box center [1249, 122] width 14 height 14
click at [1192, 217] on div "Delete" at bounding box center [1194, 211] width 114 height 21
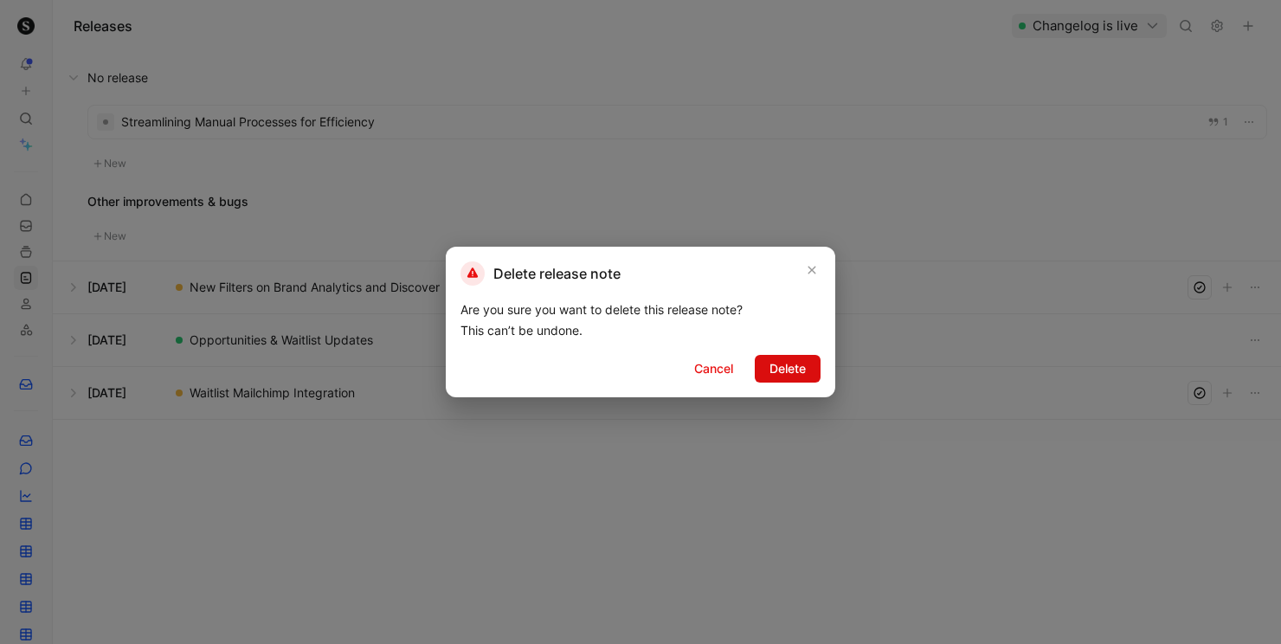
click at [800, 371] on span "Delete" at bounding box center [787, 368] width 36 height 21
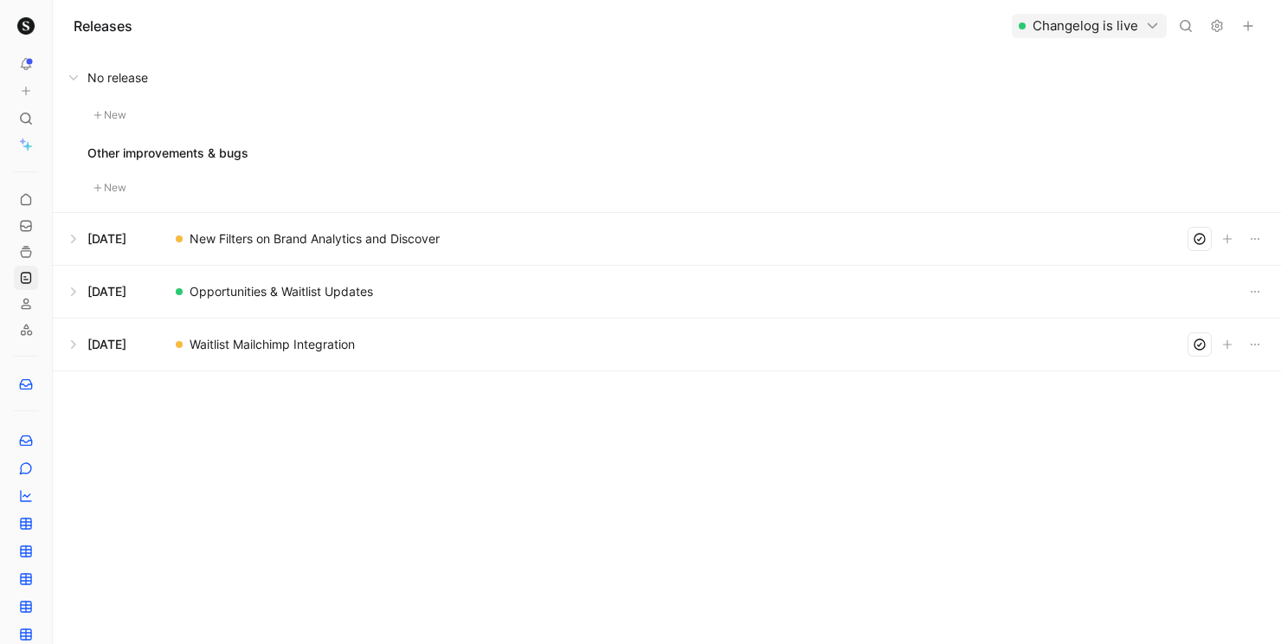
drag, startPoint x: 826, startPoint y: 372, endPoint x: 844, endPoint y: 344, distance: 33.4
click at [826, 372] on div "Releases Changelog is live No release New Other improvements & bugs New To pick…" at bounding box center [667, 322] width 1228 height 644
